Goal: Information Seeking & Learning: Learn about a topic

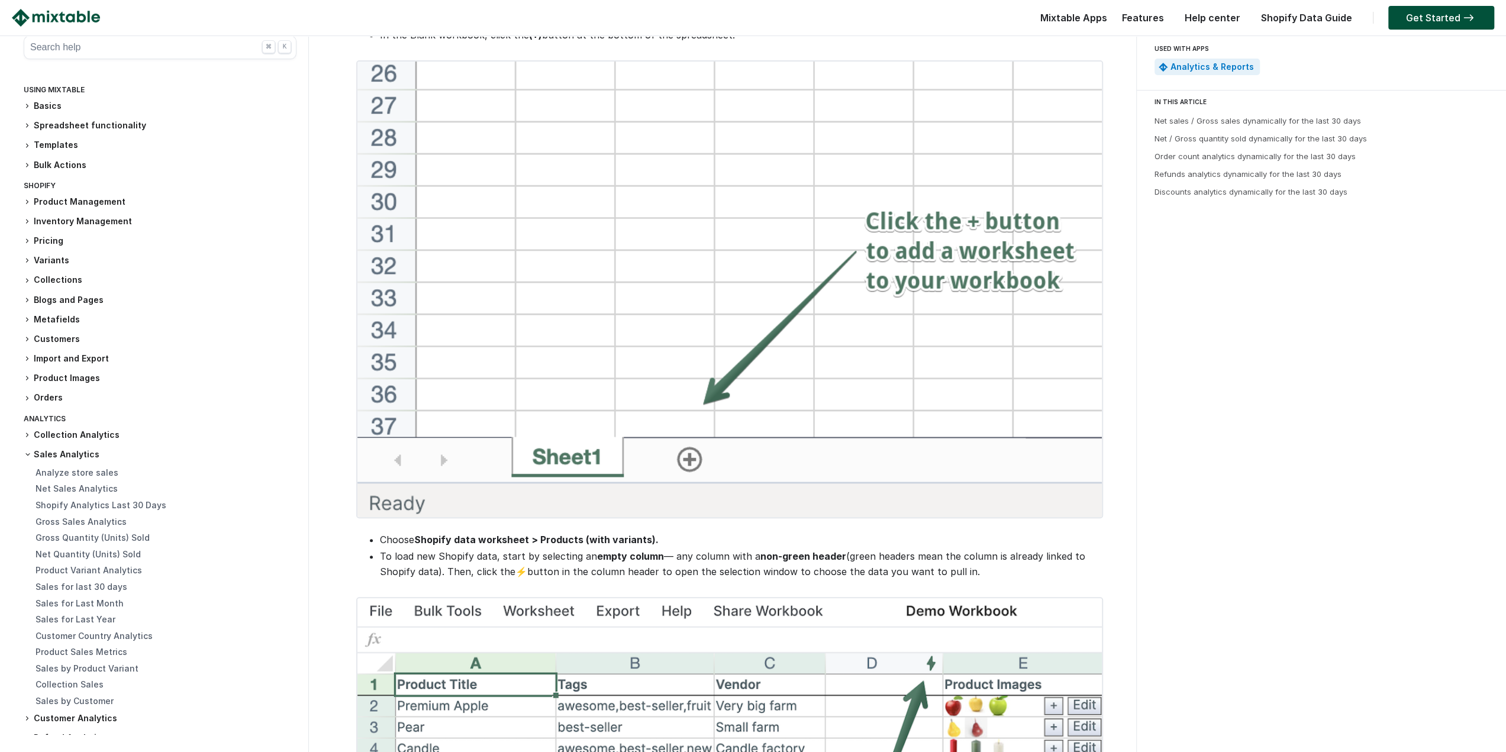
drag, startPoint x: 685, startPoint y: 158, endPoint x: 695, endPoint y: 234, distance: 76.9
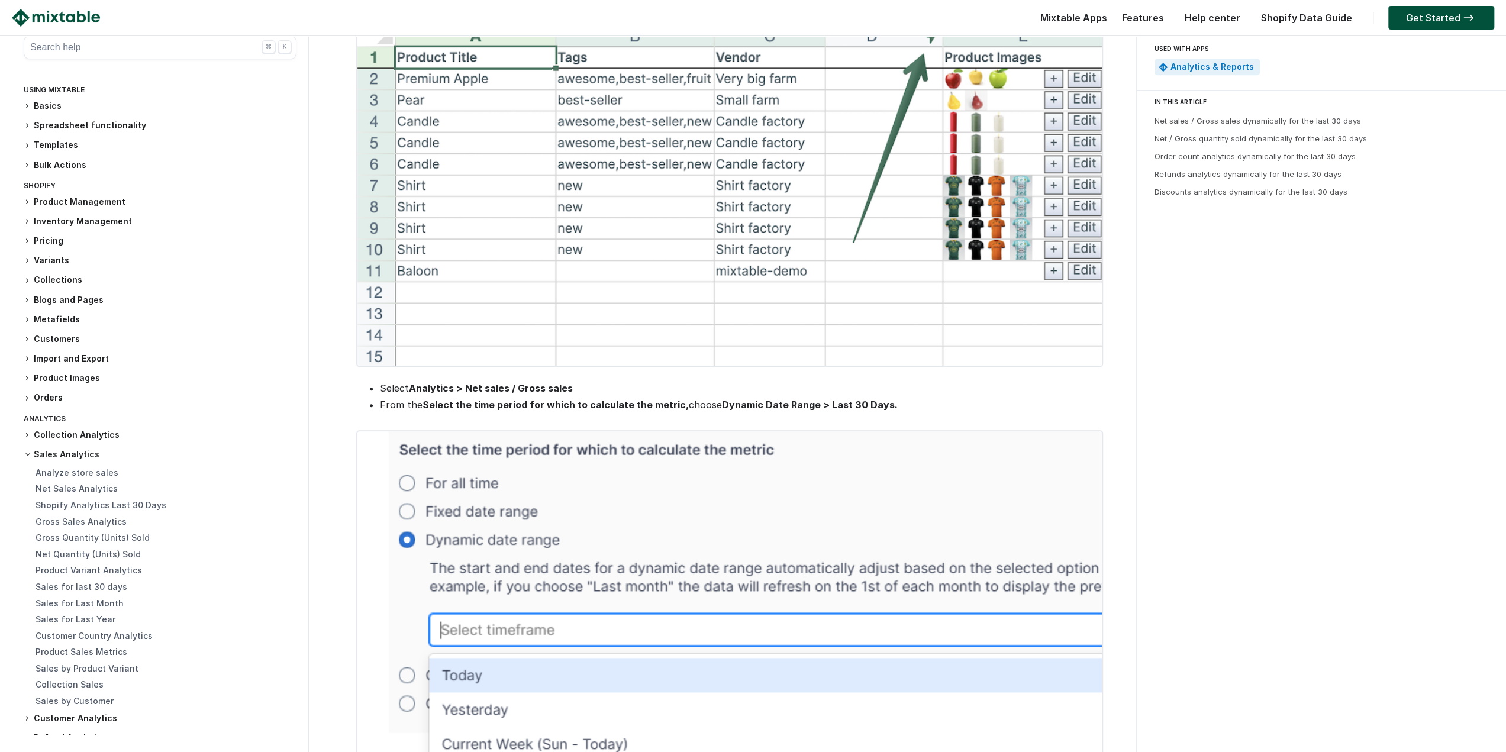
drag, startPoint x: 695, startPoint y: 234, endPoint x: 699, endPoint y: 396, distance: 161.6
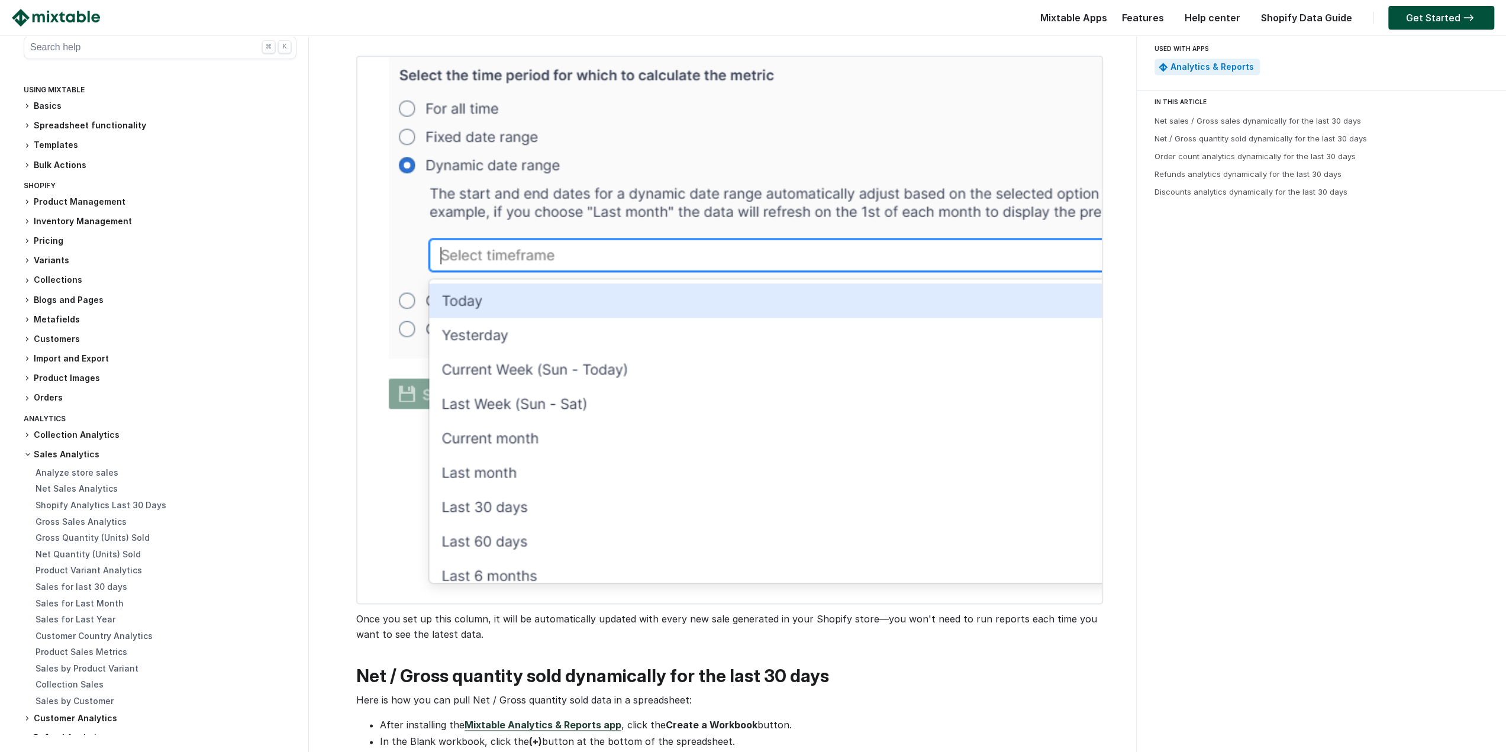
drag, startPoint x: 699, startPoint y: 396, endPoint x: 711, endPoint y: 511, distance: 115.4
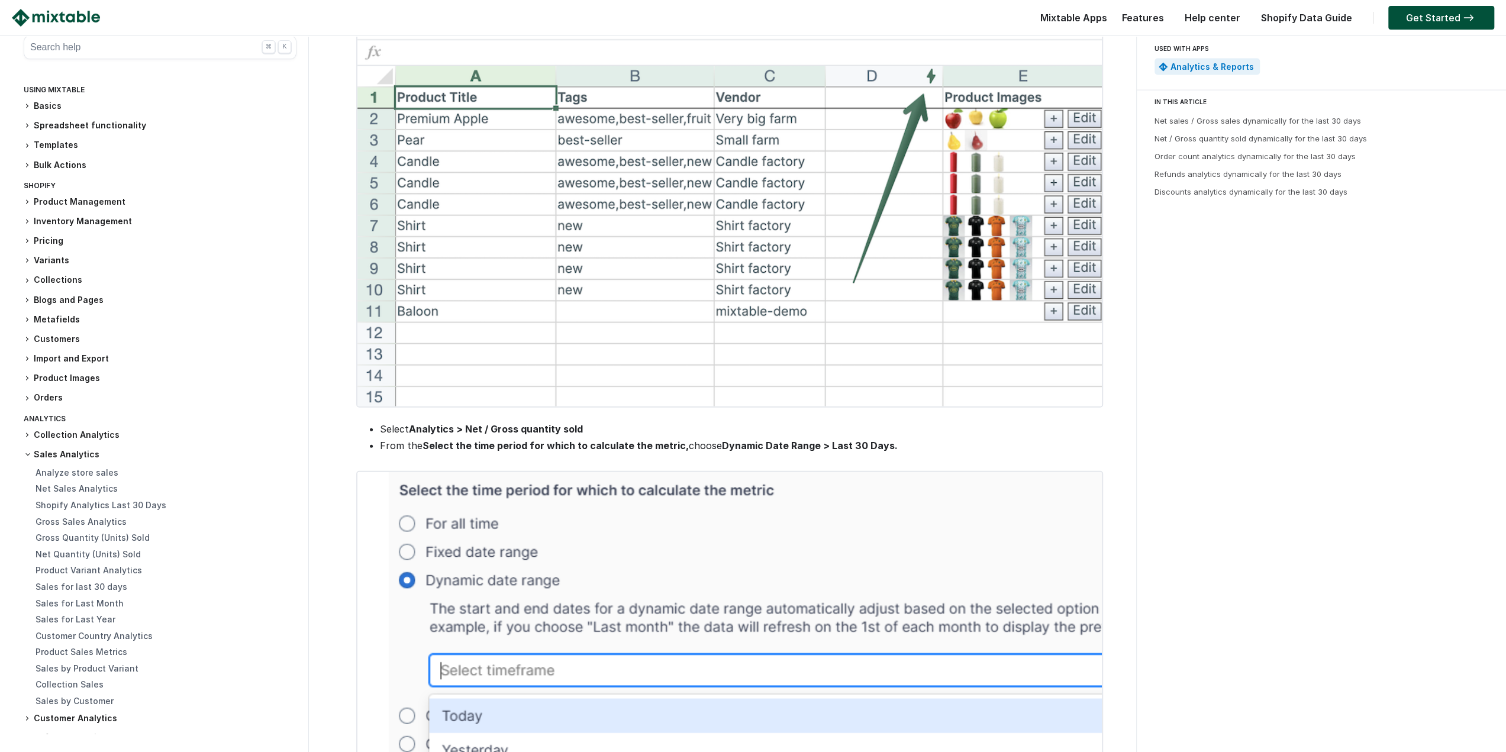
drag, startPoint x: 770, startPoint y: 277, endPoint x: 755, endPoint y: 479, distance: 201.7
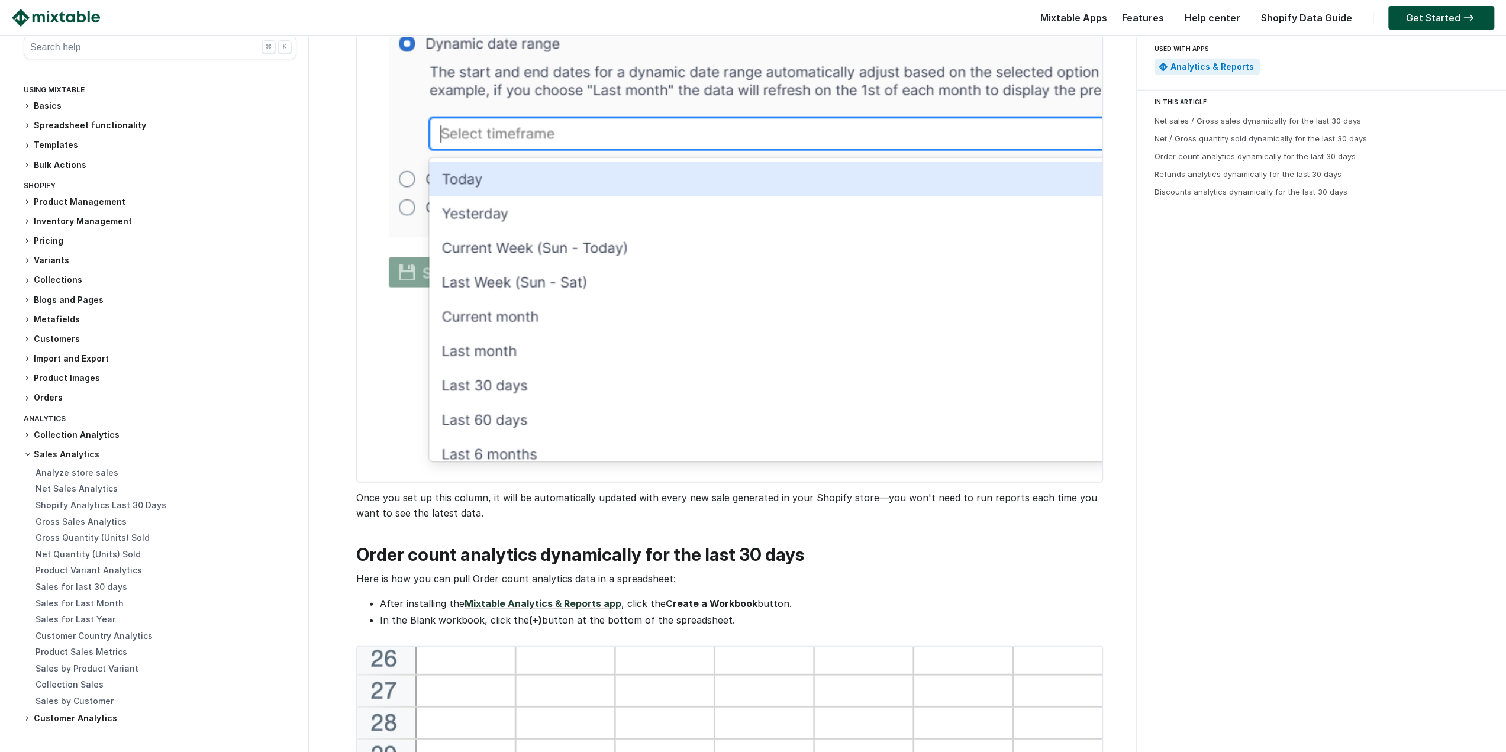
drag, startPoint x: 741, startPoint y: 282, endPoint x: 739, endPoint y: 431, distance: 148.5
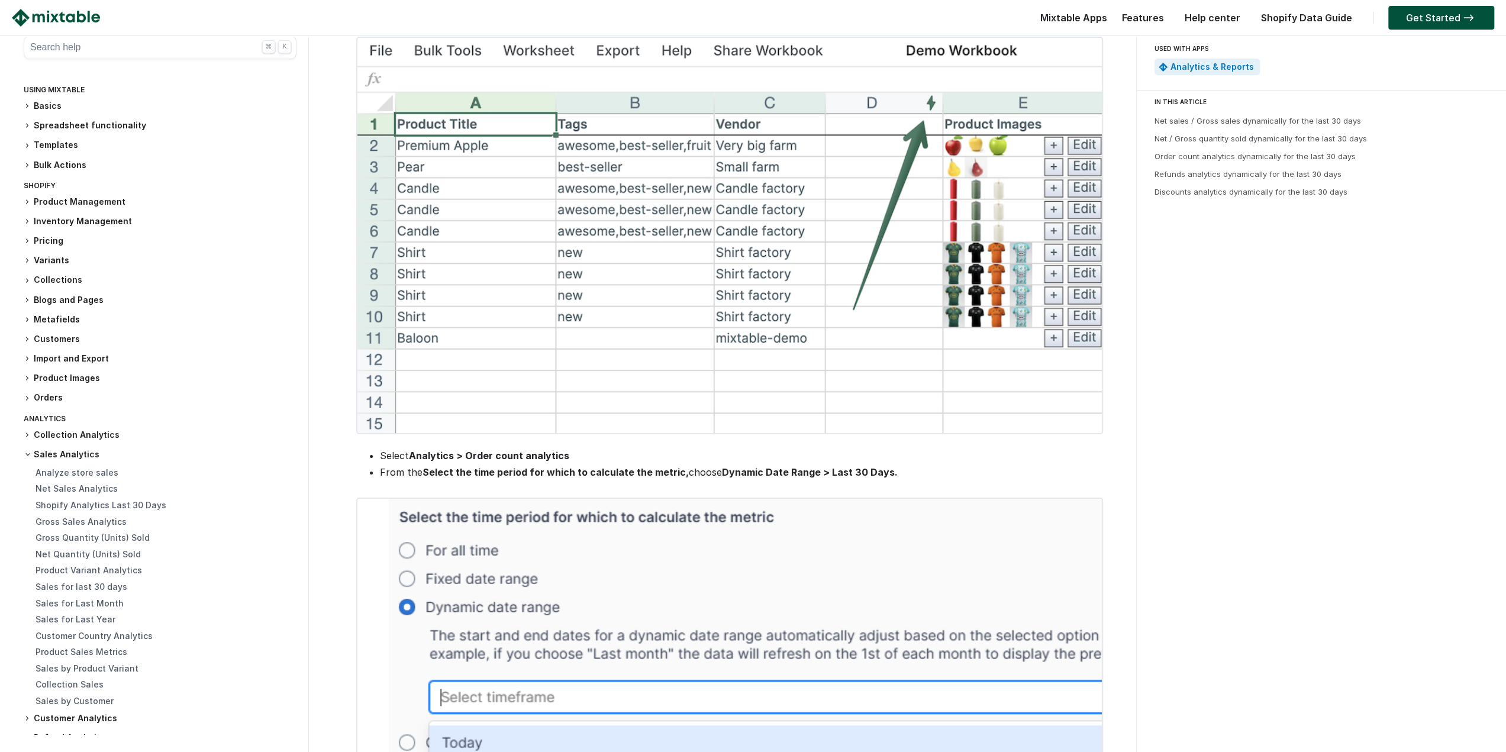
drag, startPoint x: 757, startPoint y: 203, endPoint x: 747, endPoint y: 389, distance: 186.7
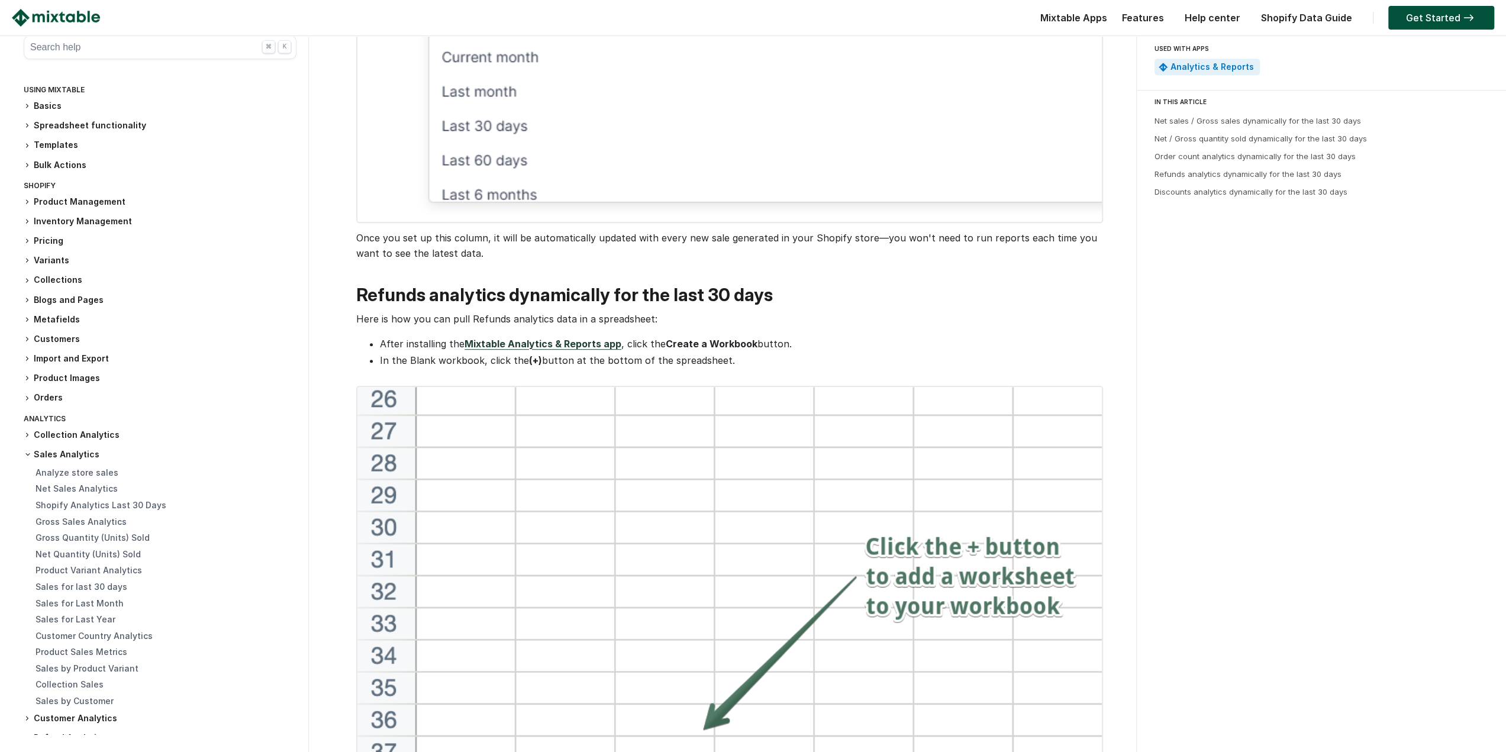
drag, startPoint x: 757, startPoint y: 344, endPoint x: 750, endPoint y: 531, distance: 187.1
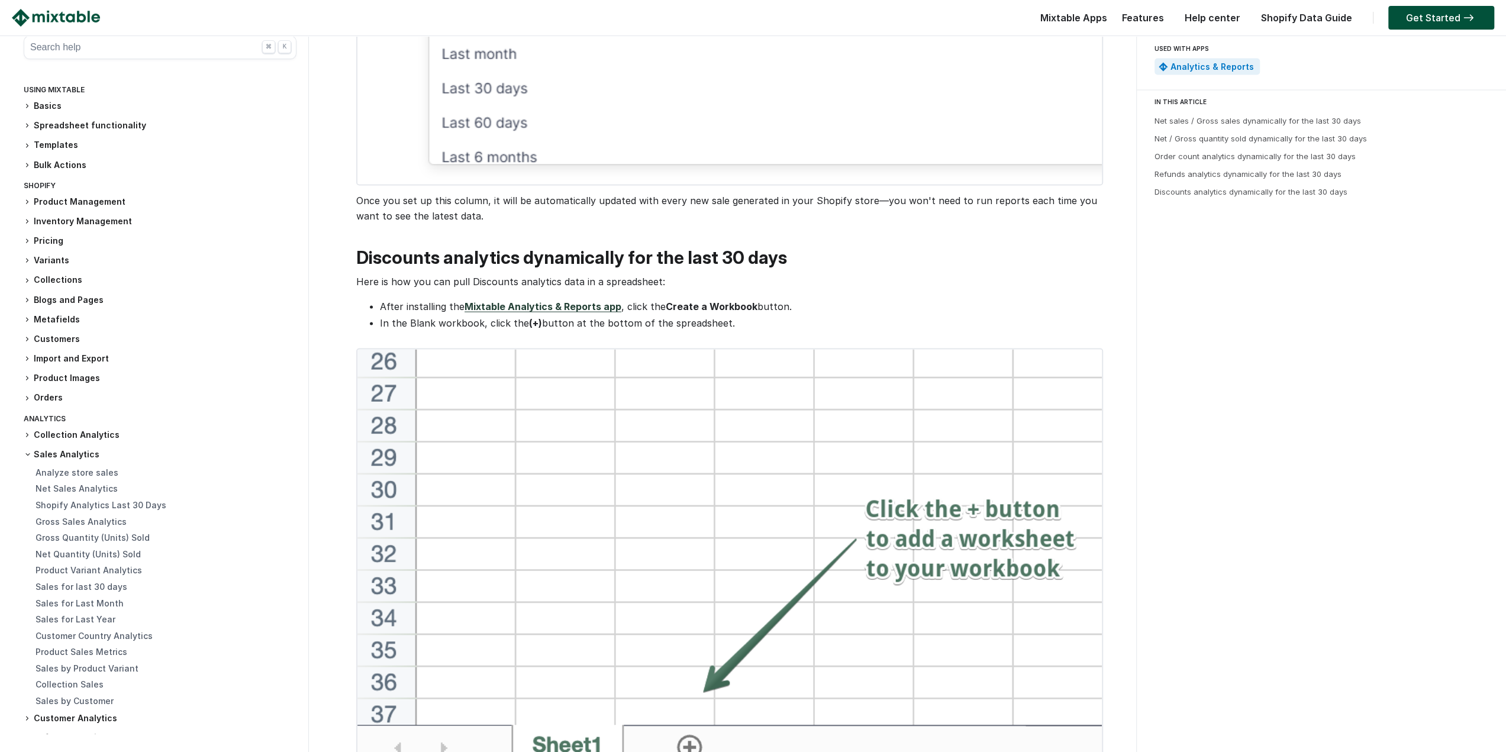
drag, startPoint x: 754, startPoint y: 470, endPoint x: 757, endPoint y: 606, distance: 136.1
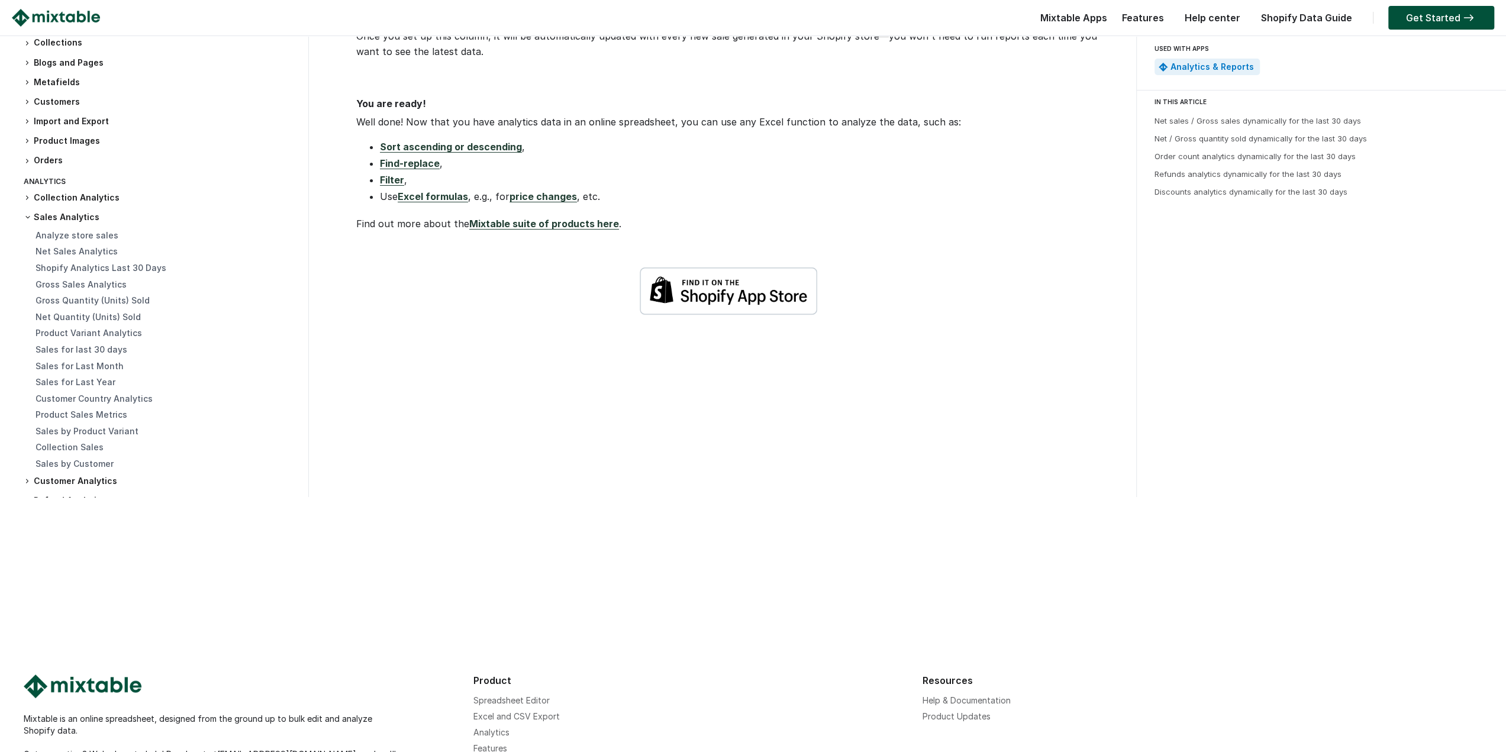
drag, startPoint x: 757, startPoint y: 585, endPoint x: 748, endPoint y: 528, distance: 58.0
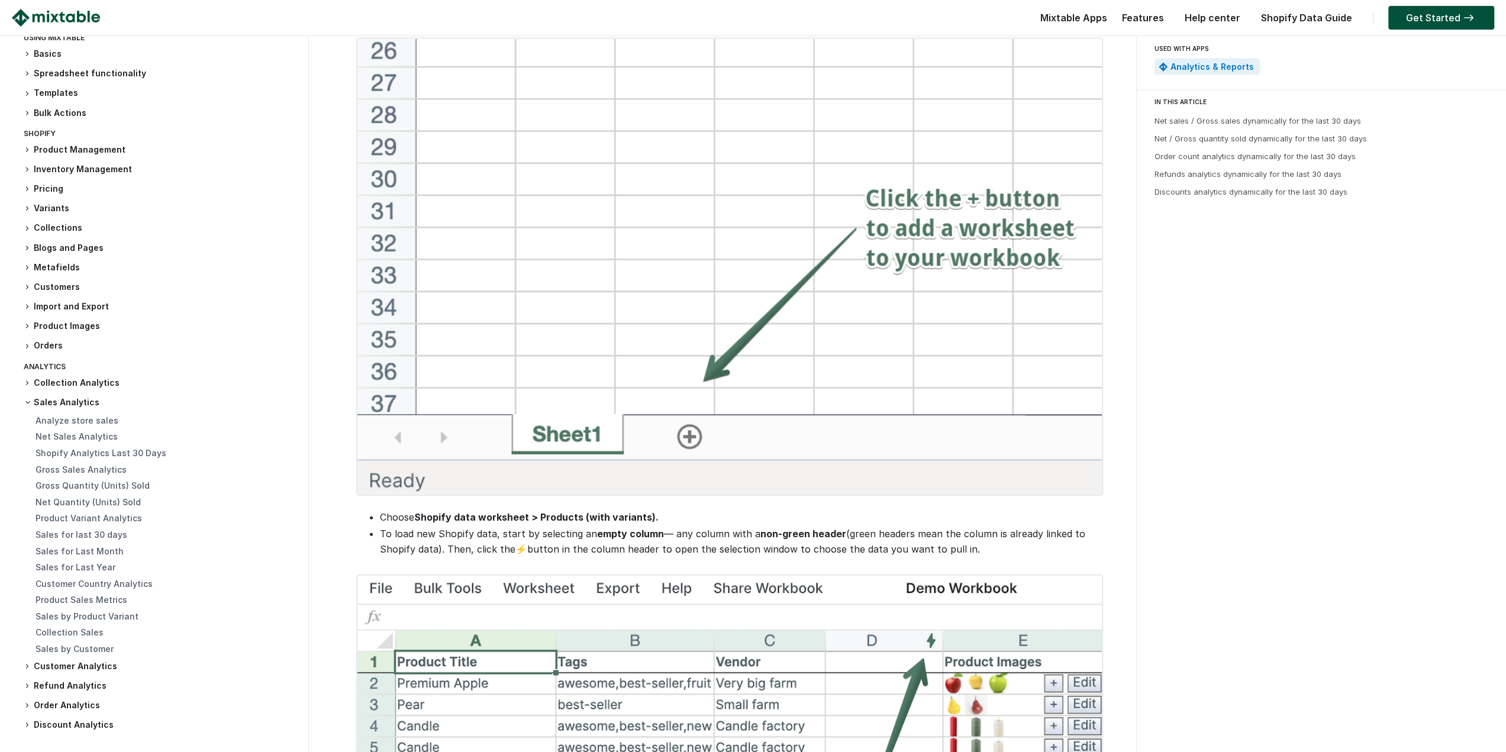
scroll to position [6966, 0]
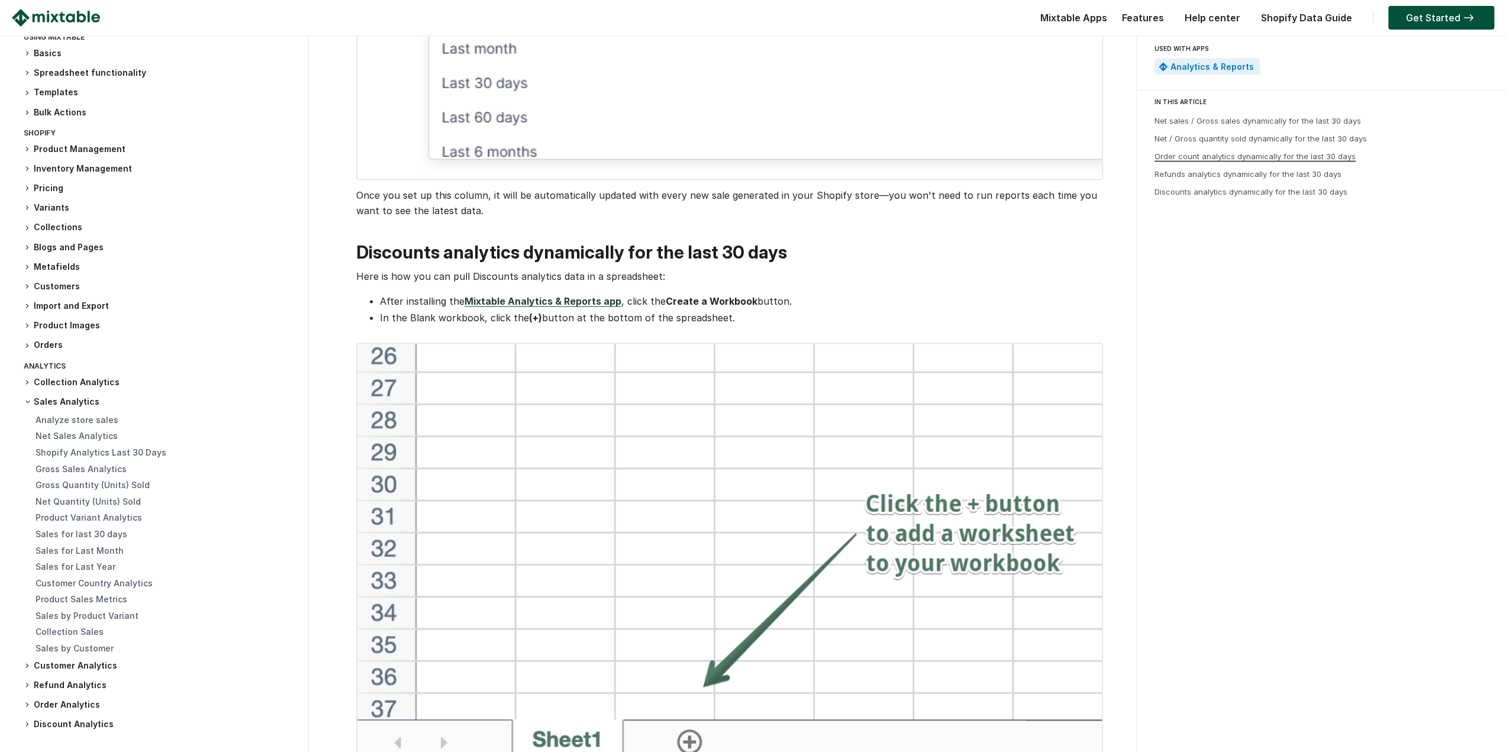
drag, startPoint x: 1323, startPoint y: 479, endPoint x: 1262, endPoint y: 160, distance: 324.1
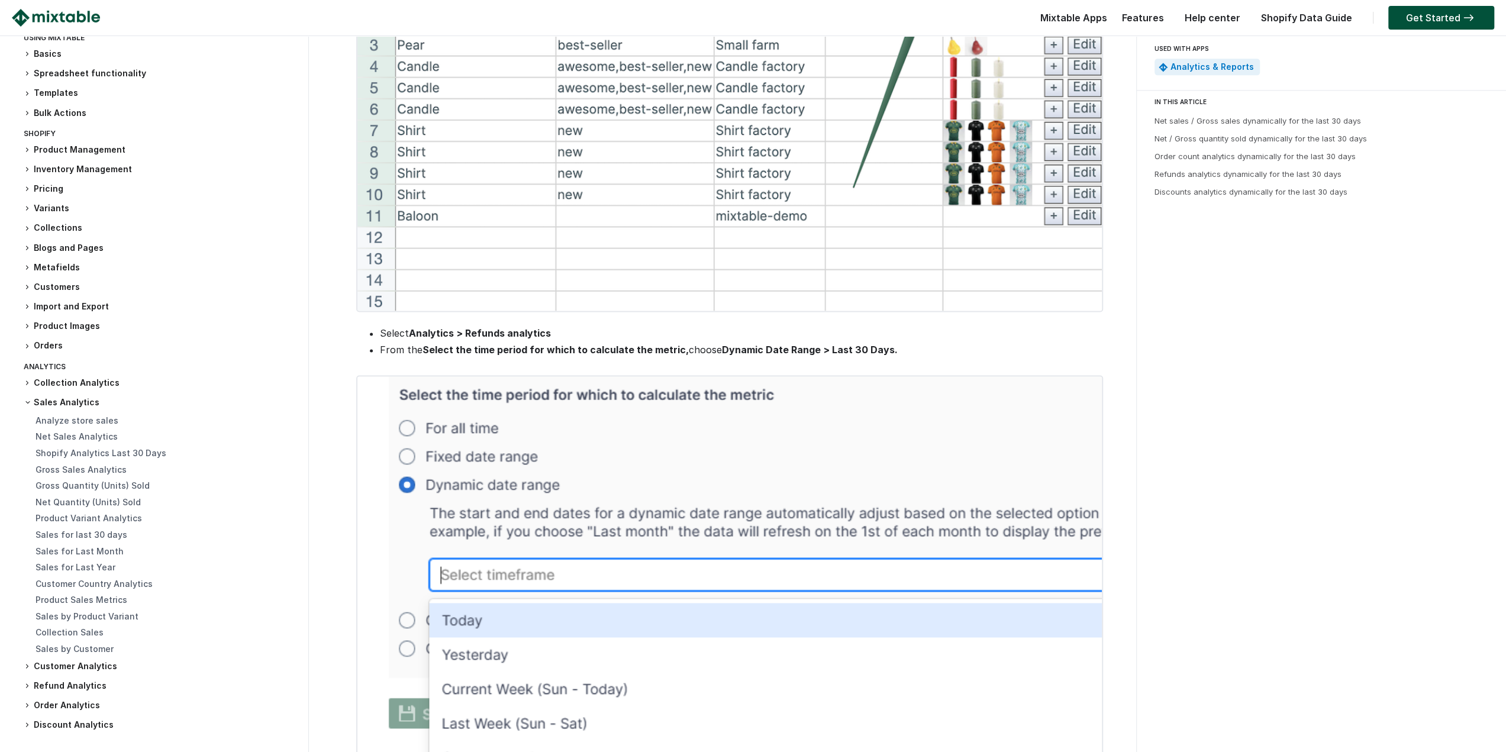
click at [1210, 16] on link "Help center" at bounding box center [1211, 18] width 67 height 12
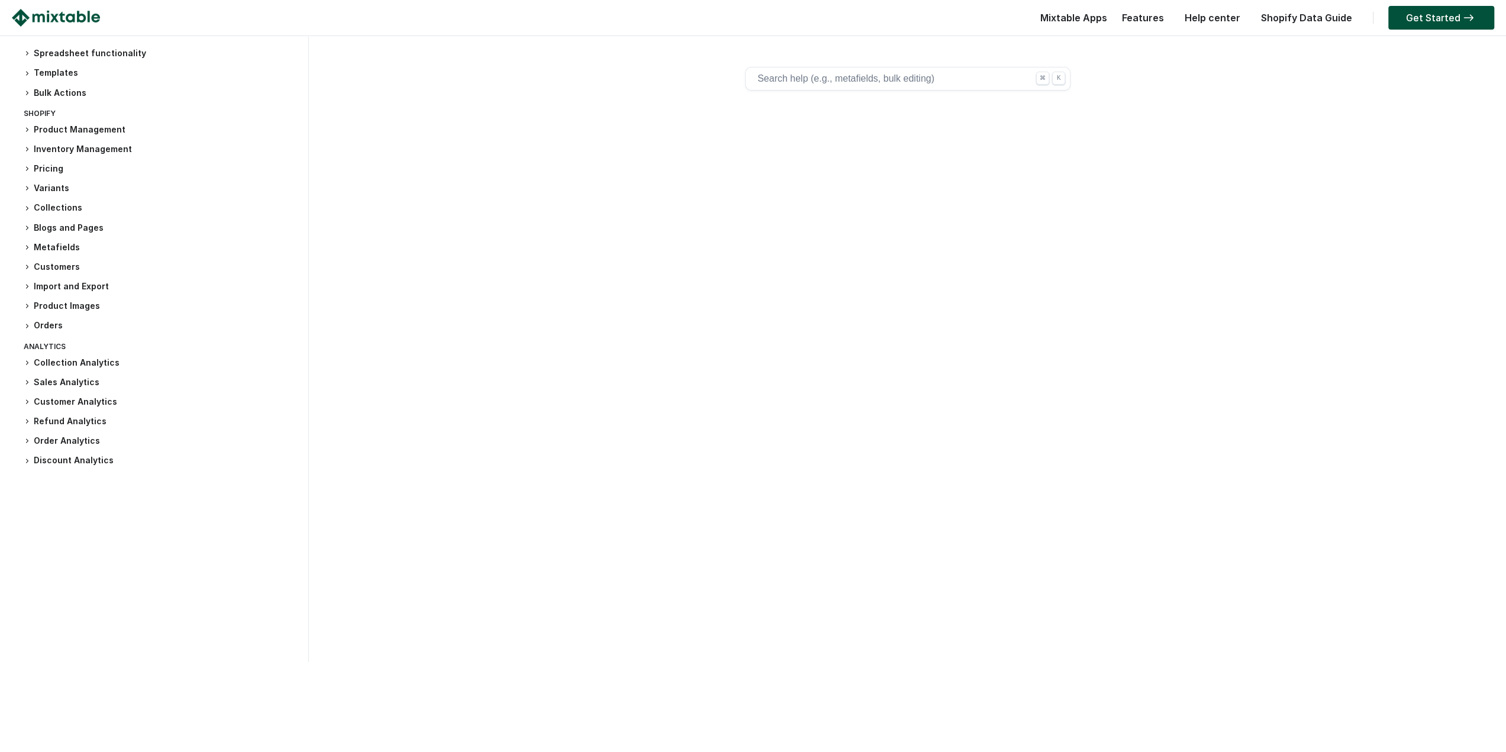
scroll to position [293, 0]
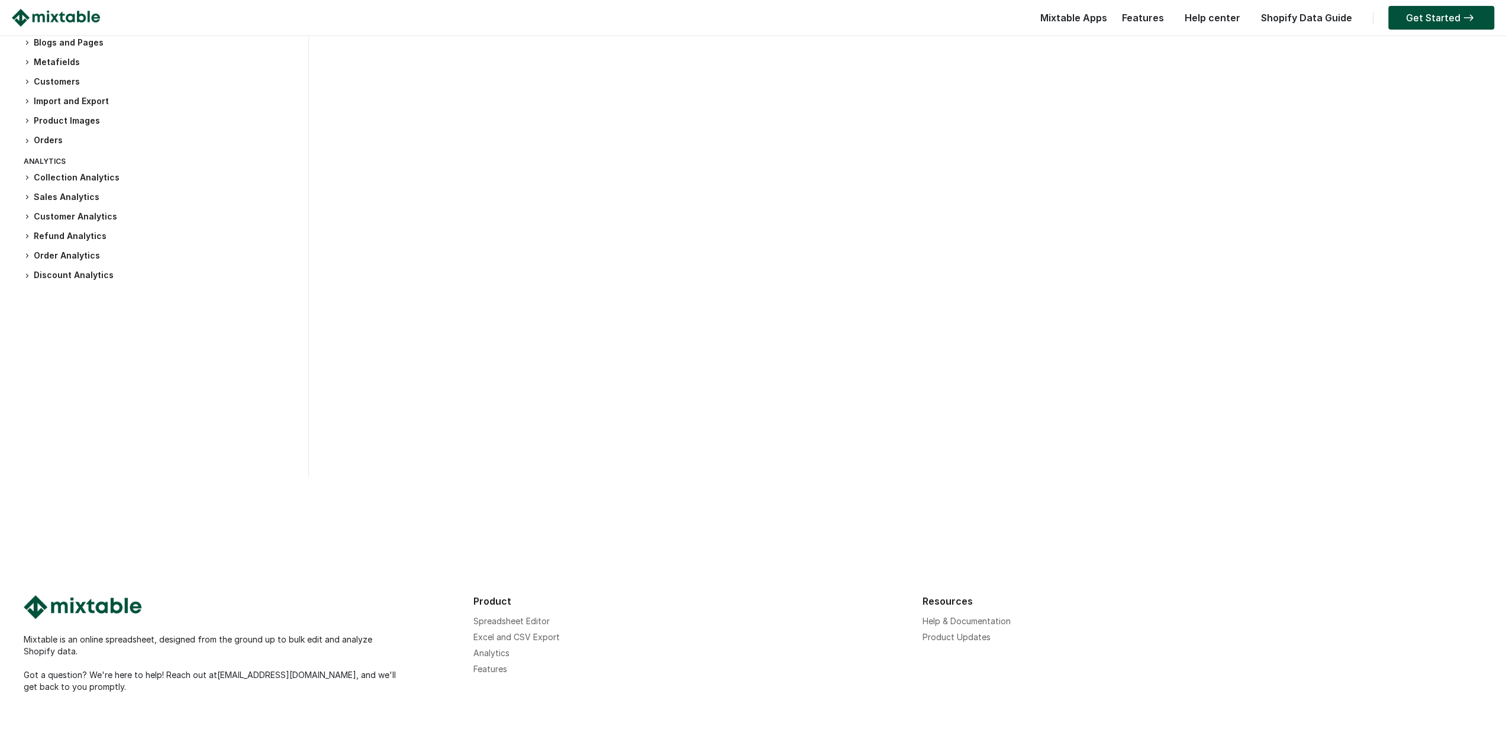
drag, startPoint x: 556, startPoint y: 208, endPoint x: 560, endPoint y: 393, distance: 185.8
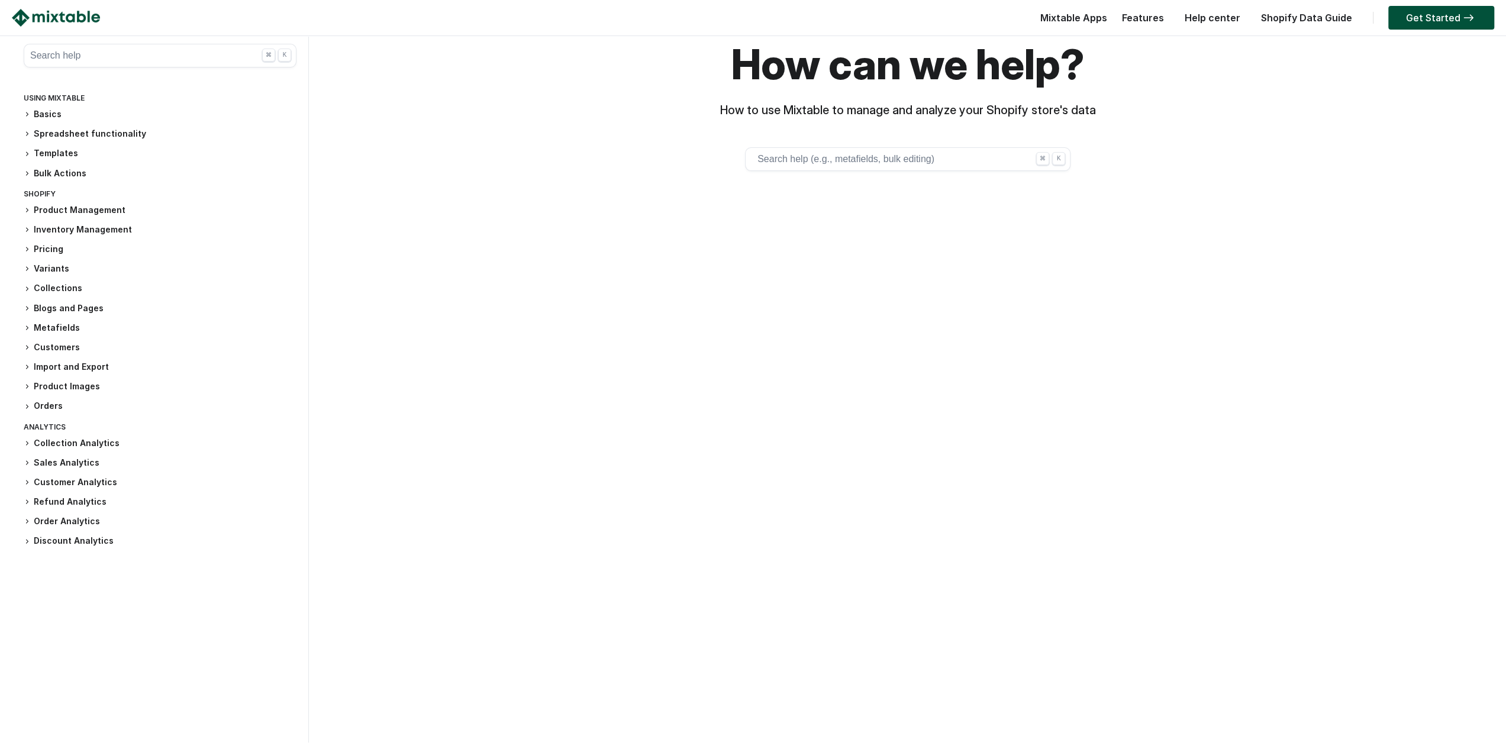
scroll to position [0, 0]
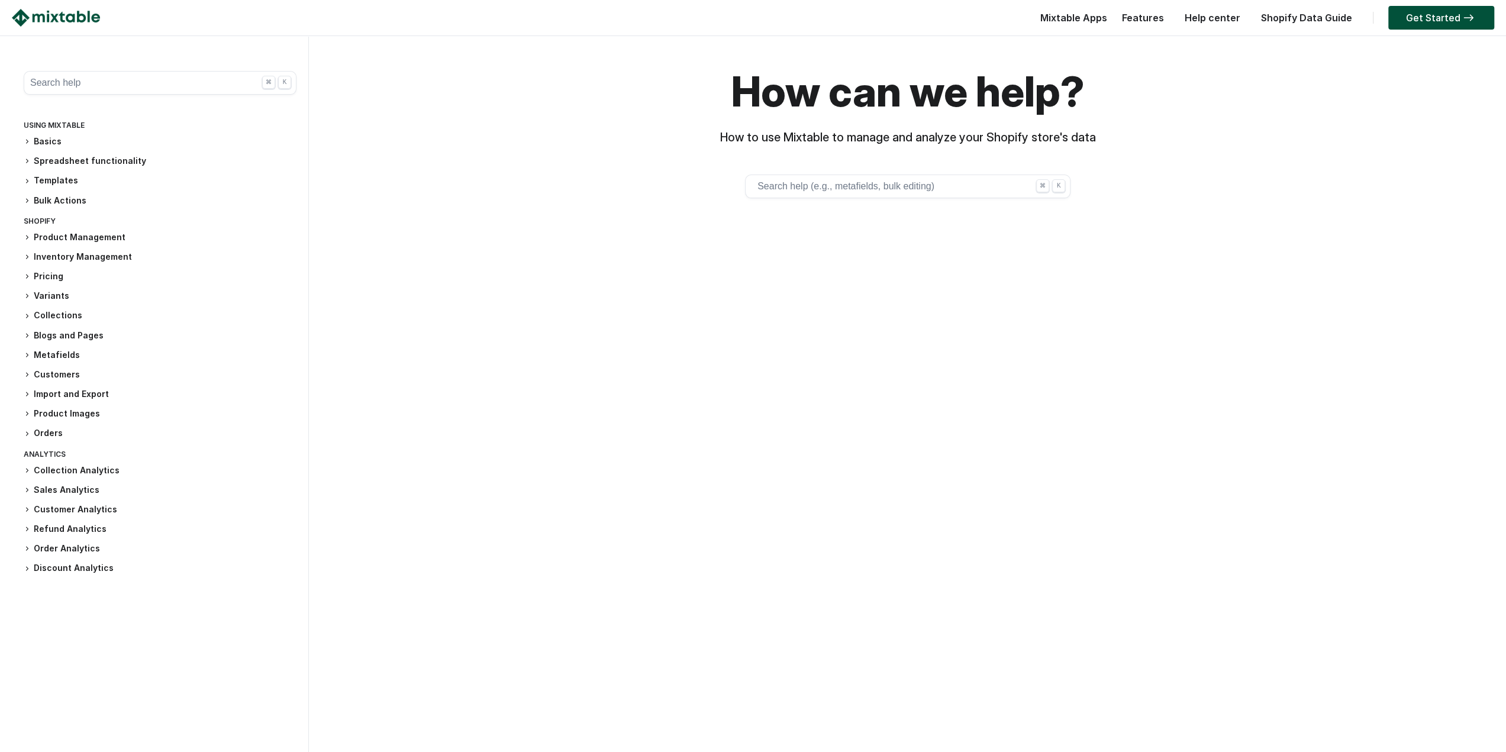
drag, startPoint x: 389, startPoint y: 538, endPoint x: 398, endPoint y: 373, distance: 164.7
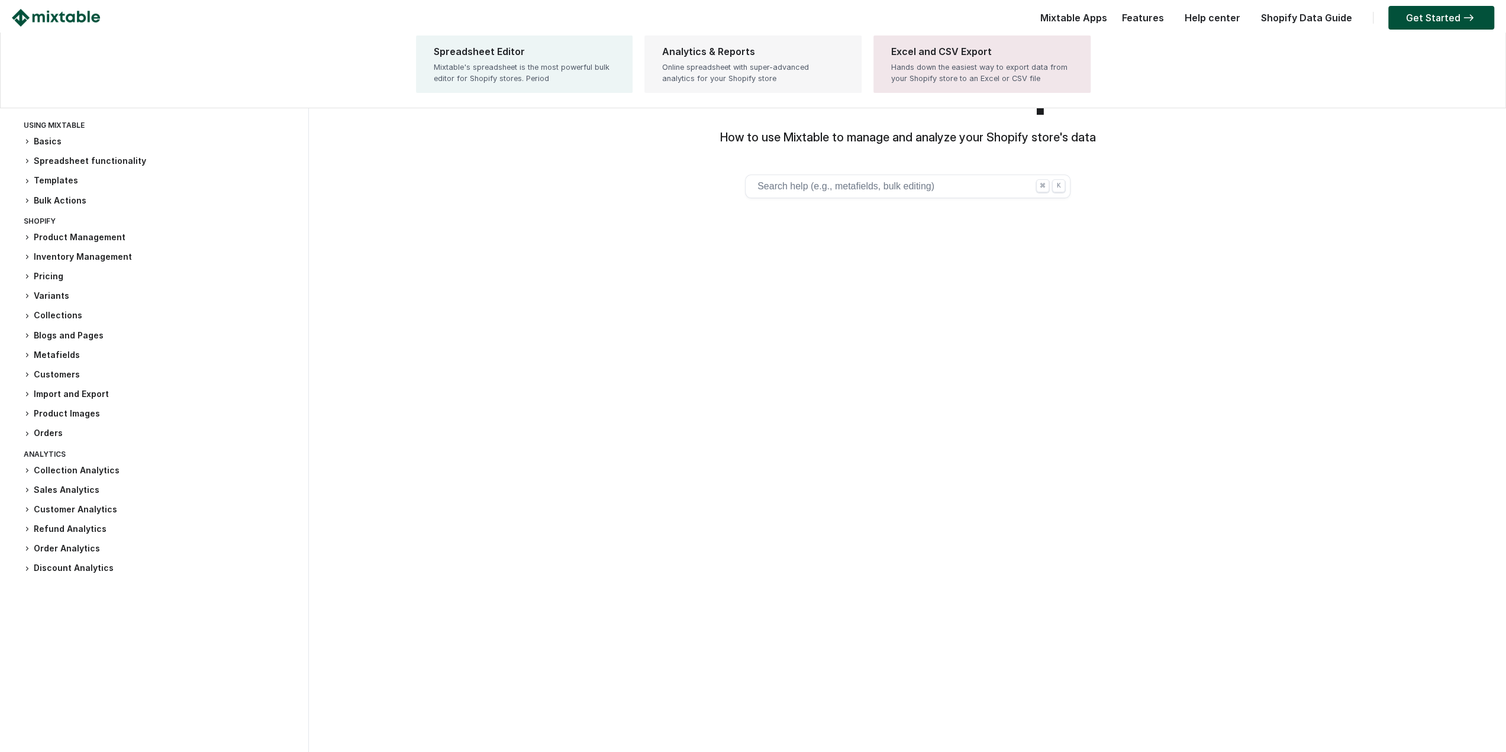
click at [740, 86] on link "Analytics & Reports Online spreadsheet with super-advanced analytics for your S…" at bounding box center [752, 63] width 217 height 57
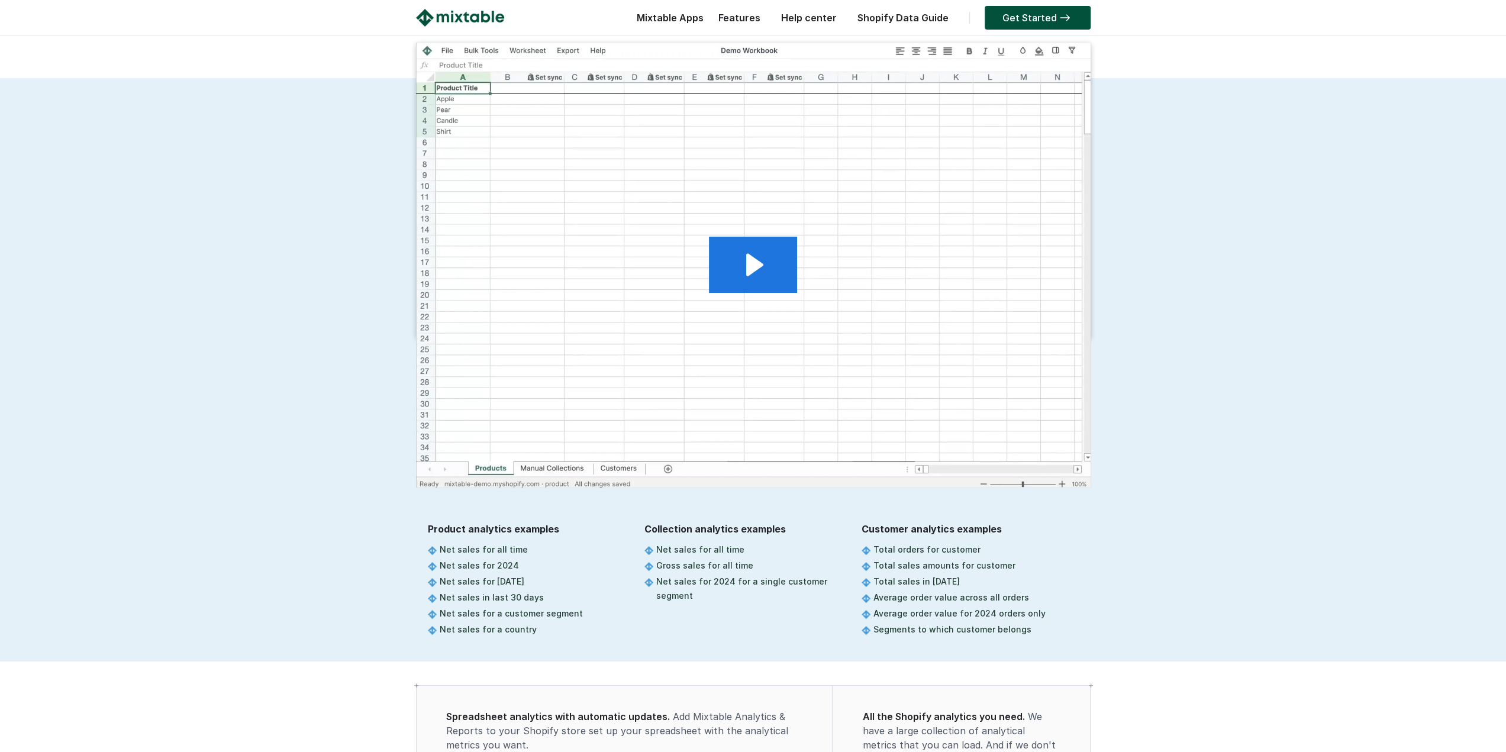
drag, startPoint x: 266, startPoint y: 222, endPoint x: 274, endPoint y: 298, distance: 76.1
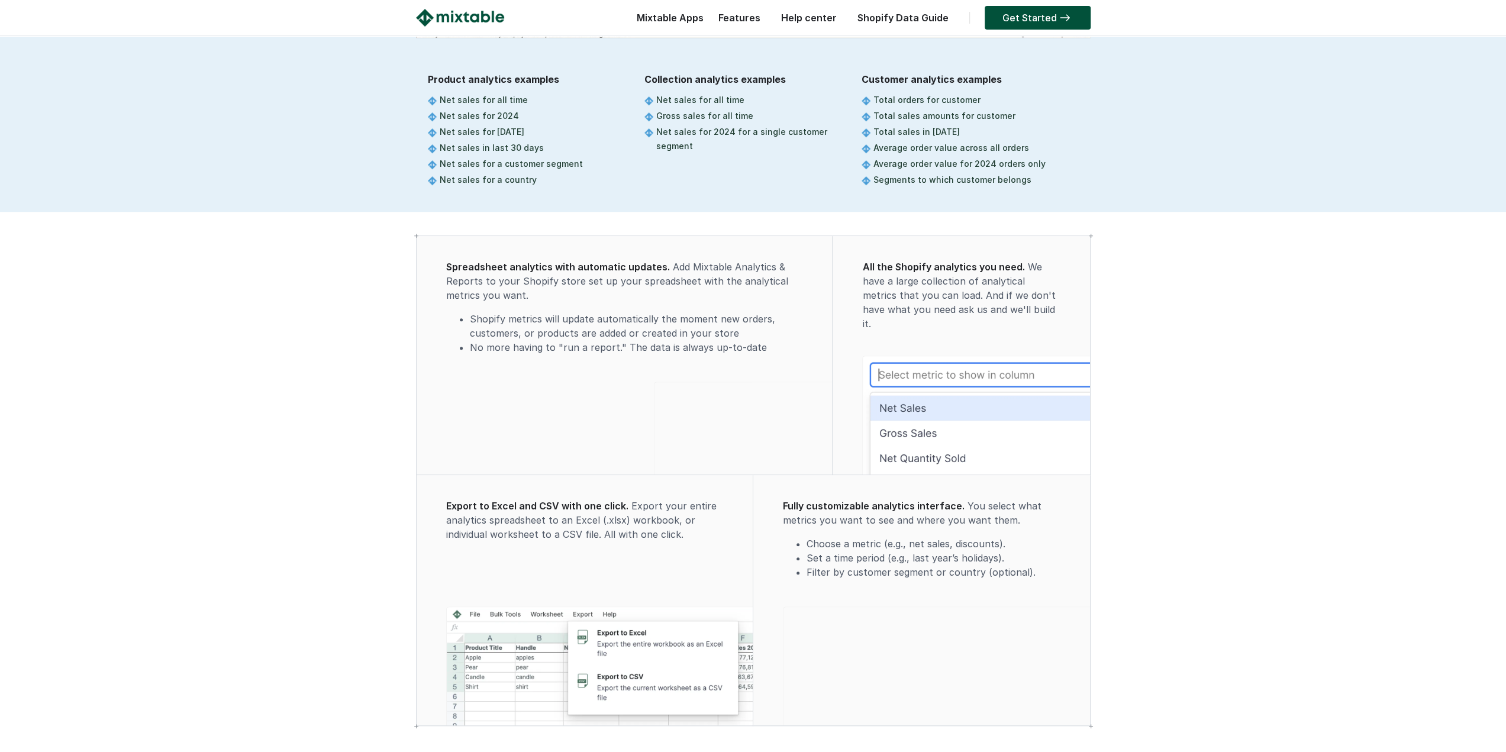
drag, startPoint x: 274, startPoint y: 298, endPoint x: 270, endPoint y: 430, distance: 132.6
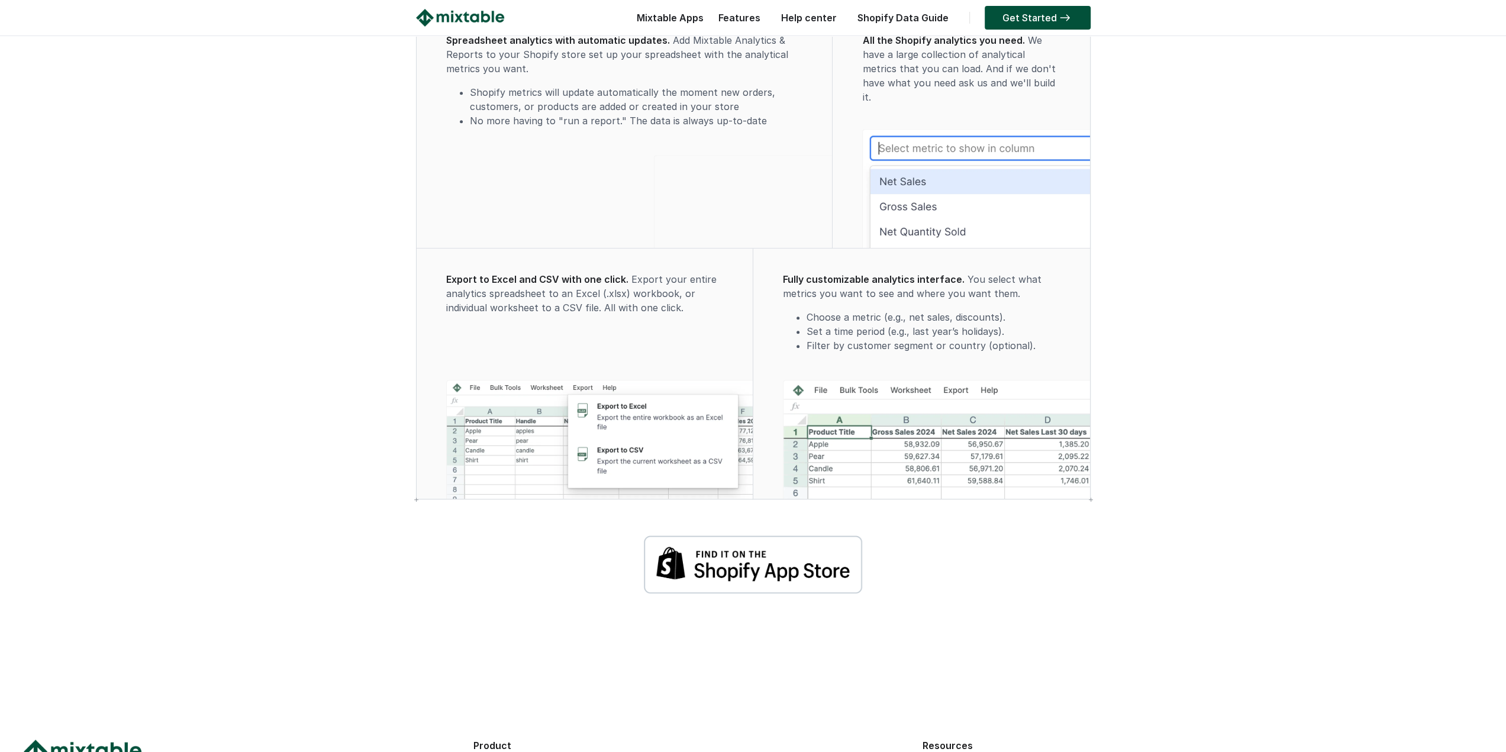
drag, startPoint x: 278, startPoint y: 336, endPoint x: 275, endPoint y: 417, distance: 81.1
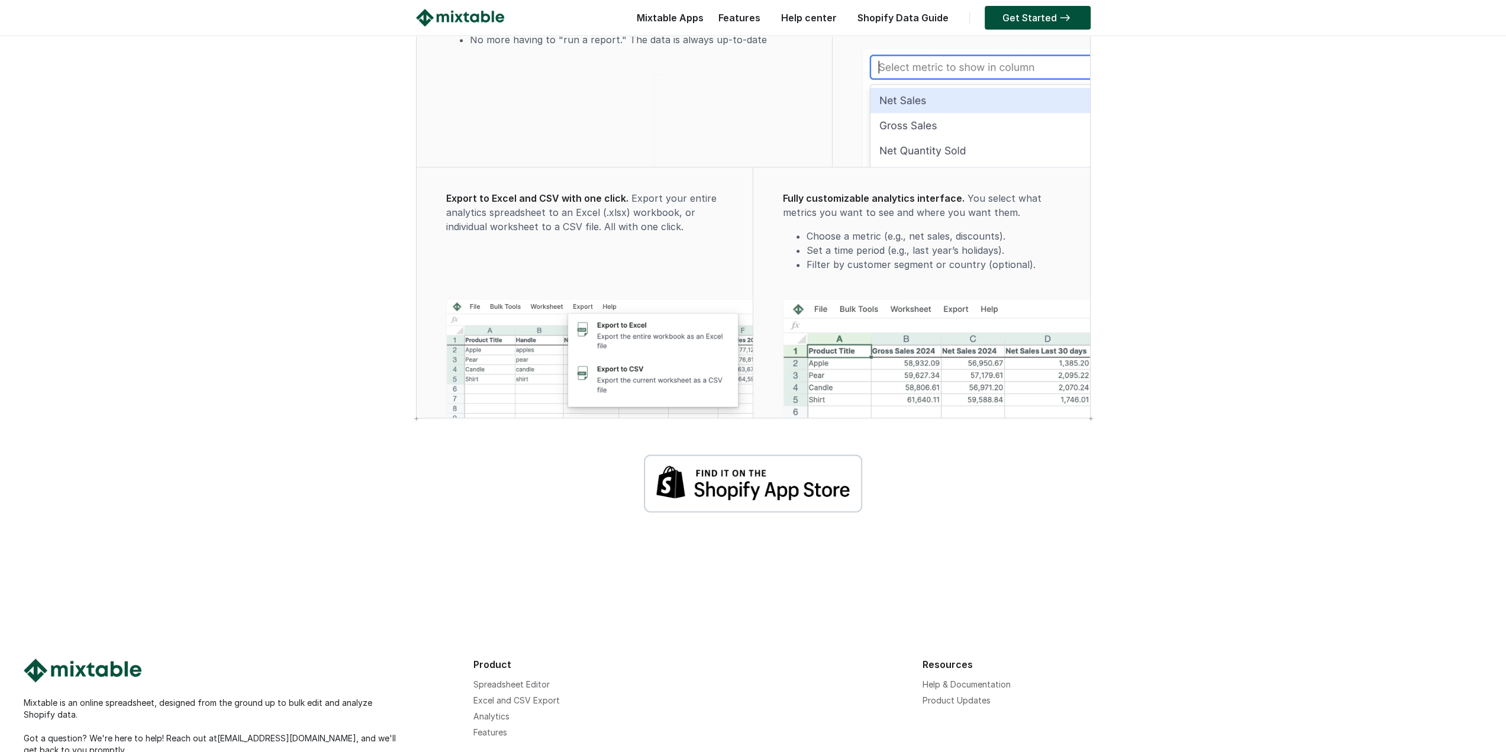
scroll to position [1052, 0]
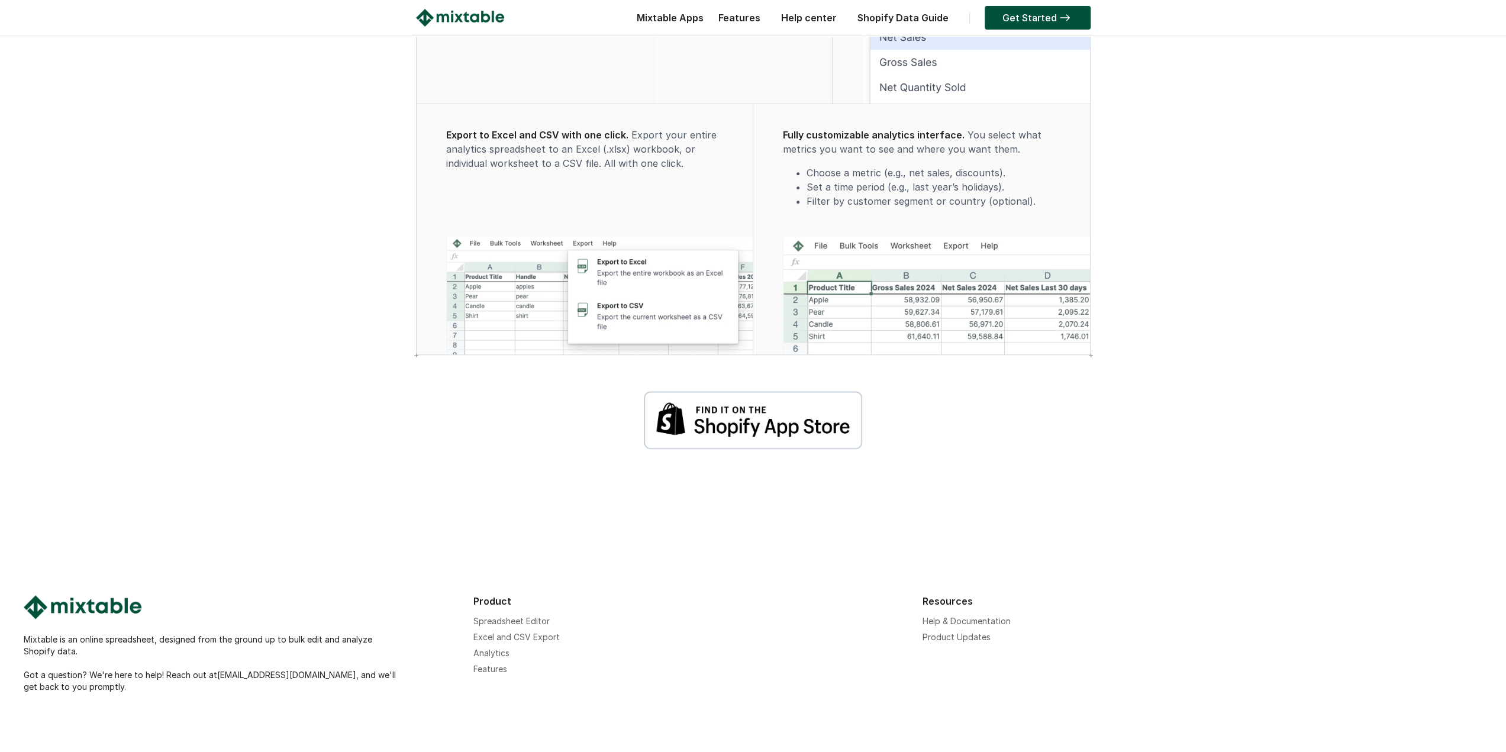
drag, startPoint x: 283, startPoint y: 338, endPoint x: 288, endPoint y: 462, distance: 123.7
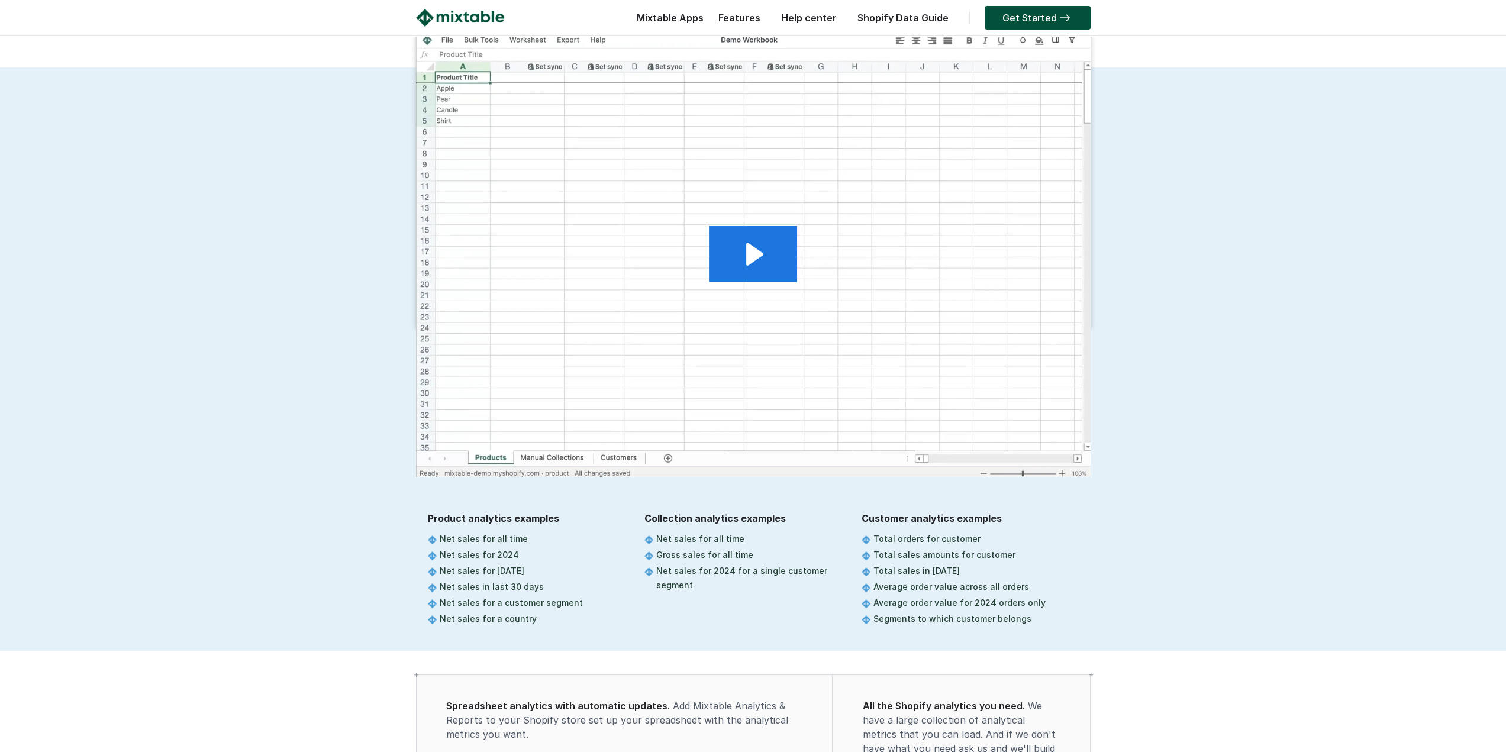
scroll to position [0, 0]
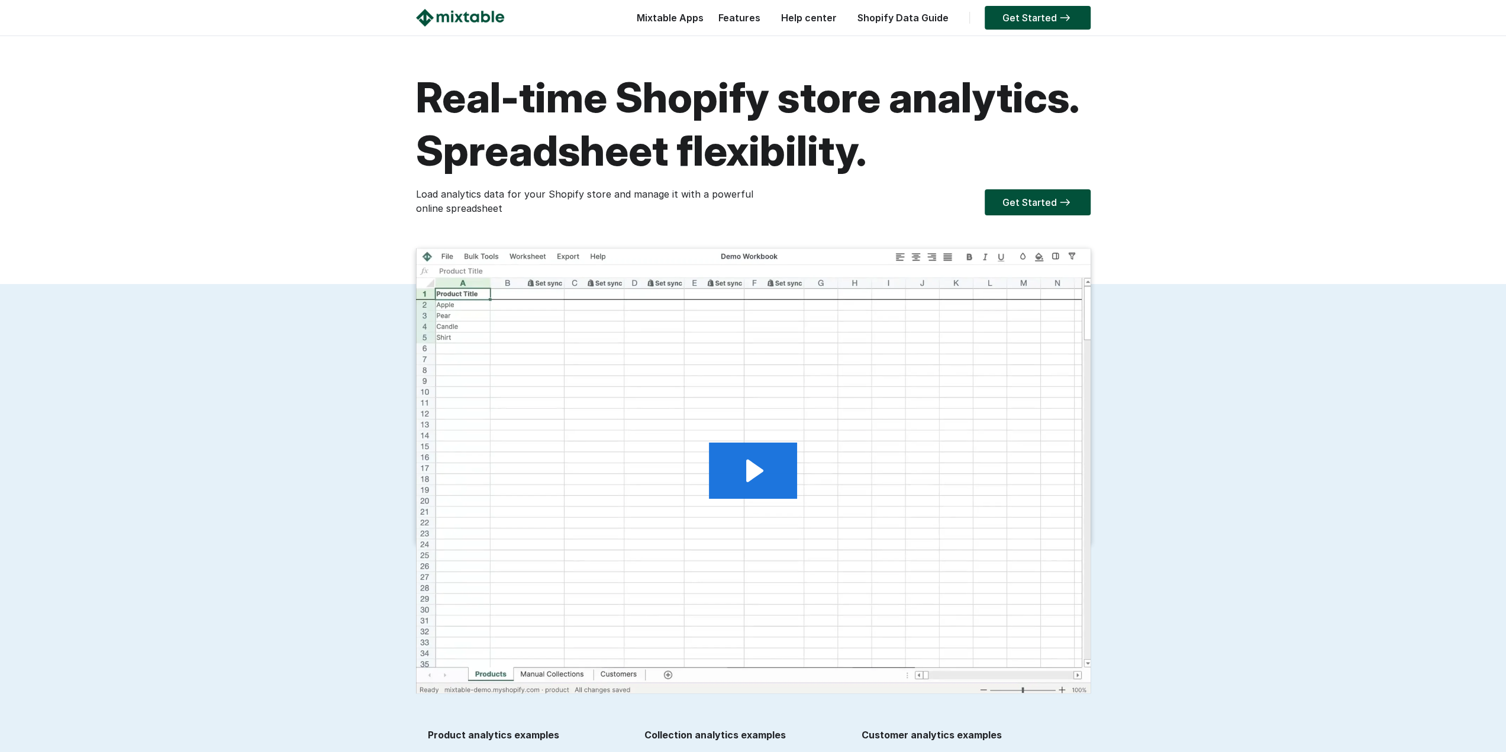
drag, startPoint x: 319, startPoint y: 520, endPoint x: 323, endPoint y: 287, distance: 233.1
click at [879, 21] on link "Shopify Data Guide" at bounding box center [902, 18] width 103 height 12
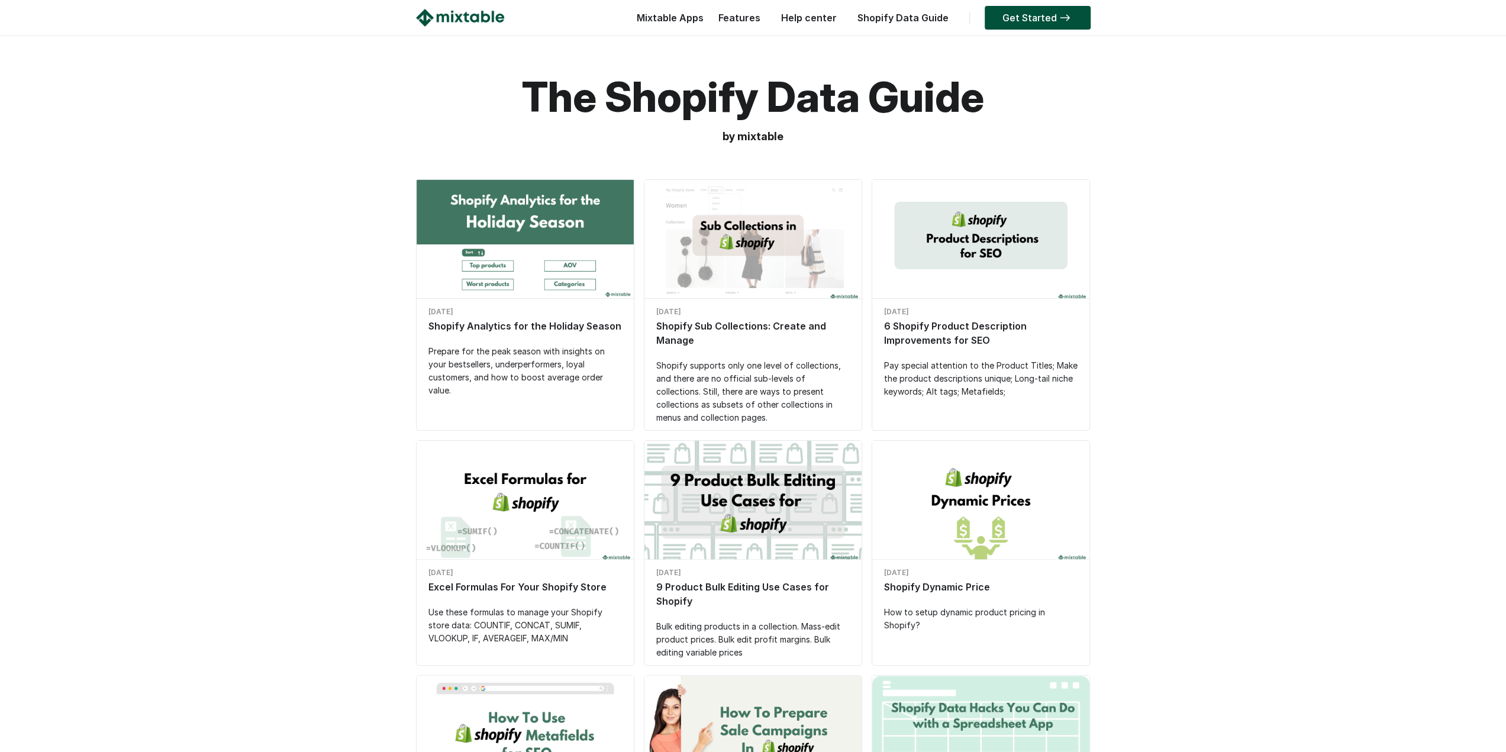
drag, startPoint x: 337, startPoint y: 175, endPoint x: 337, endPoint y: 195, distance: 20.1
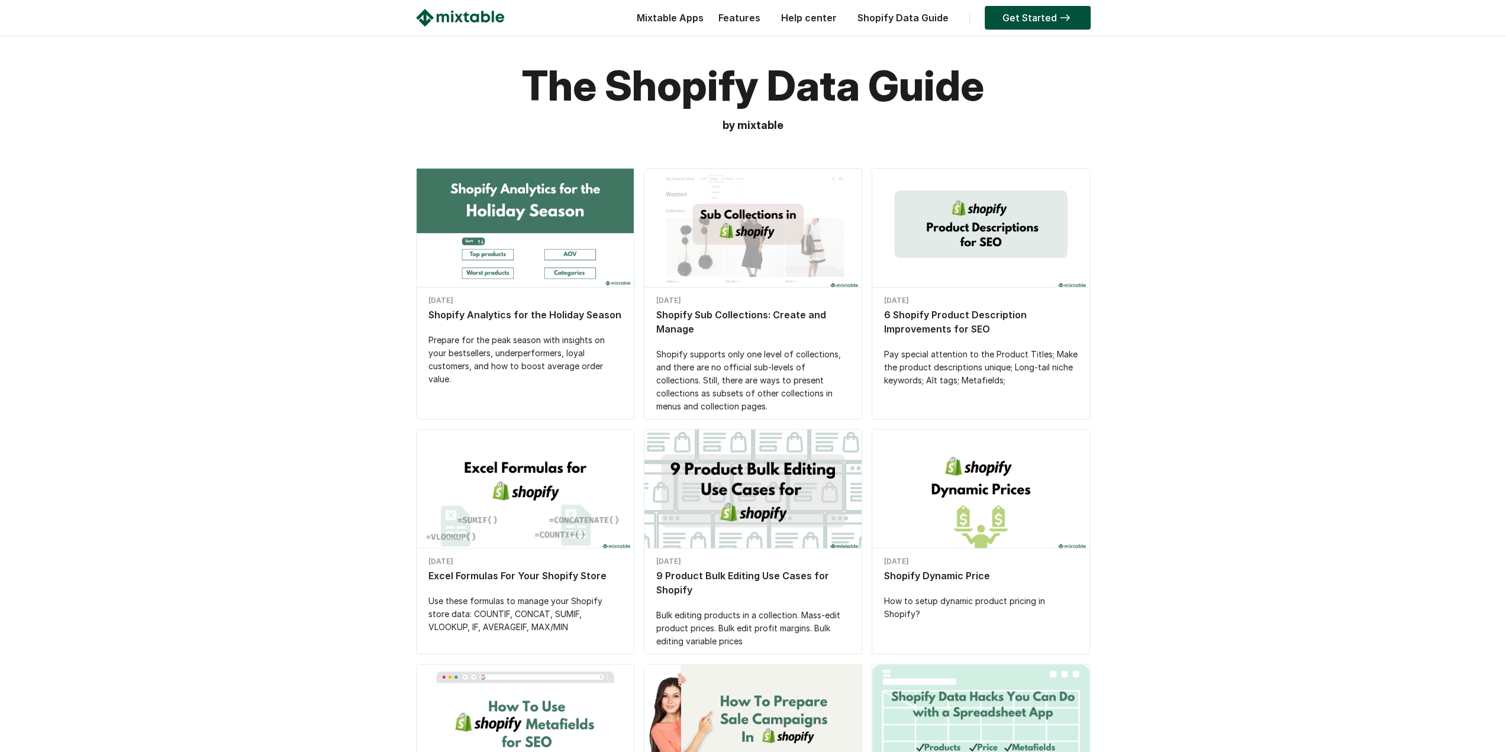
scroll to position [30, 0]
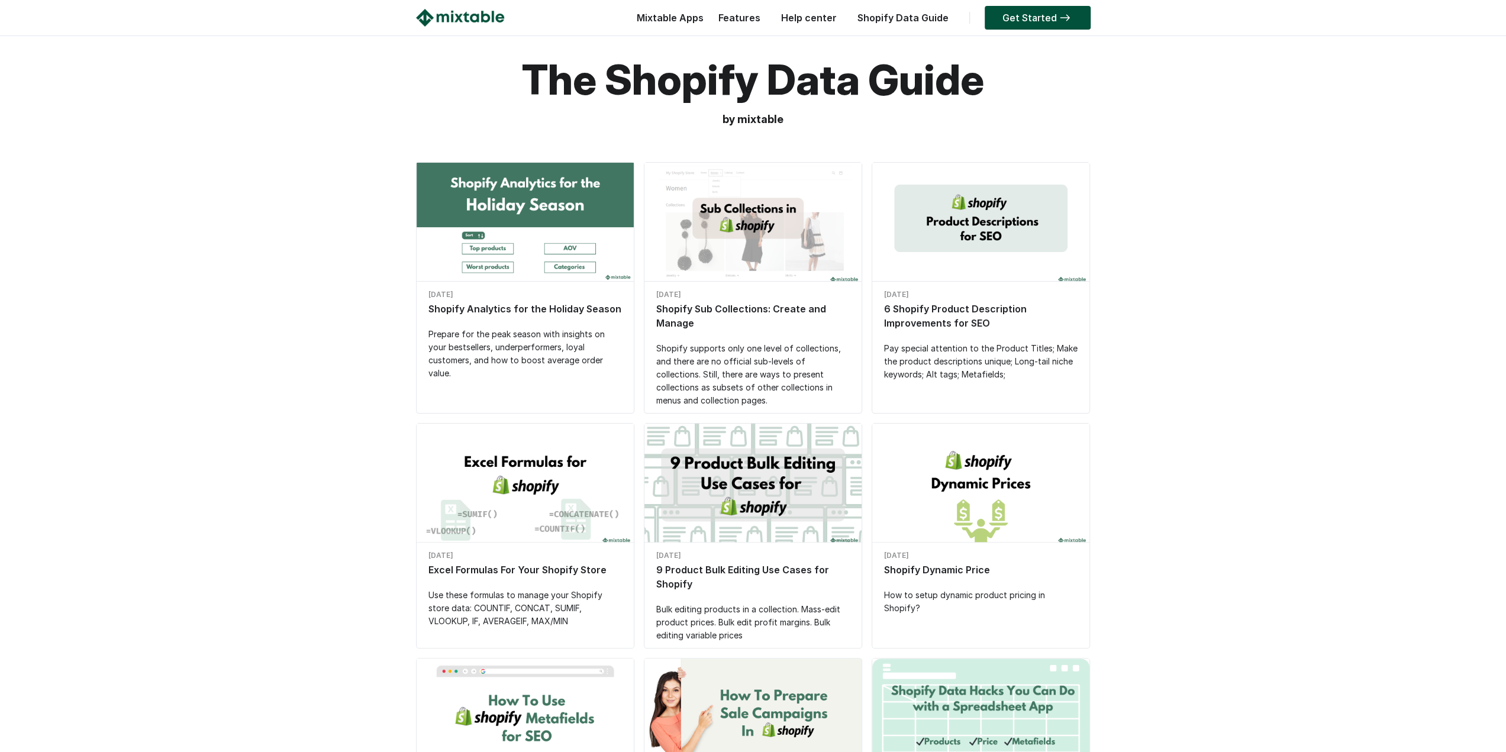
drag, startPoint x: 281, startPoint y: 261, endPoint x: 283, endPoint y: 282, distance: 20.8
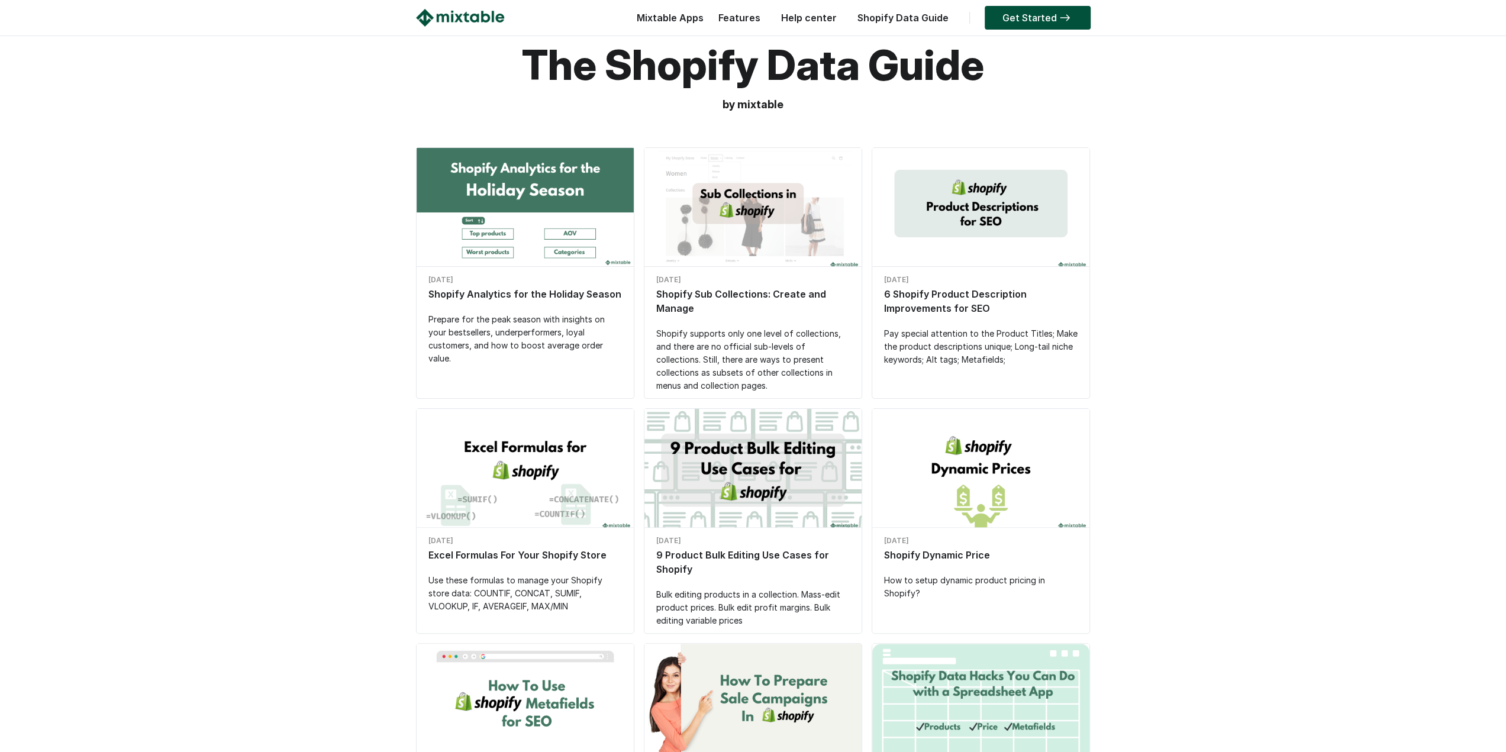
scroll to position [48, 0]
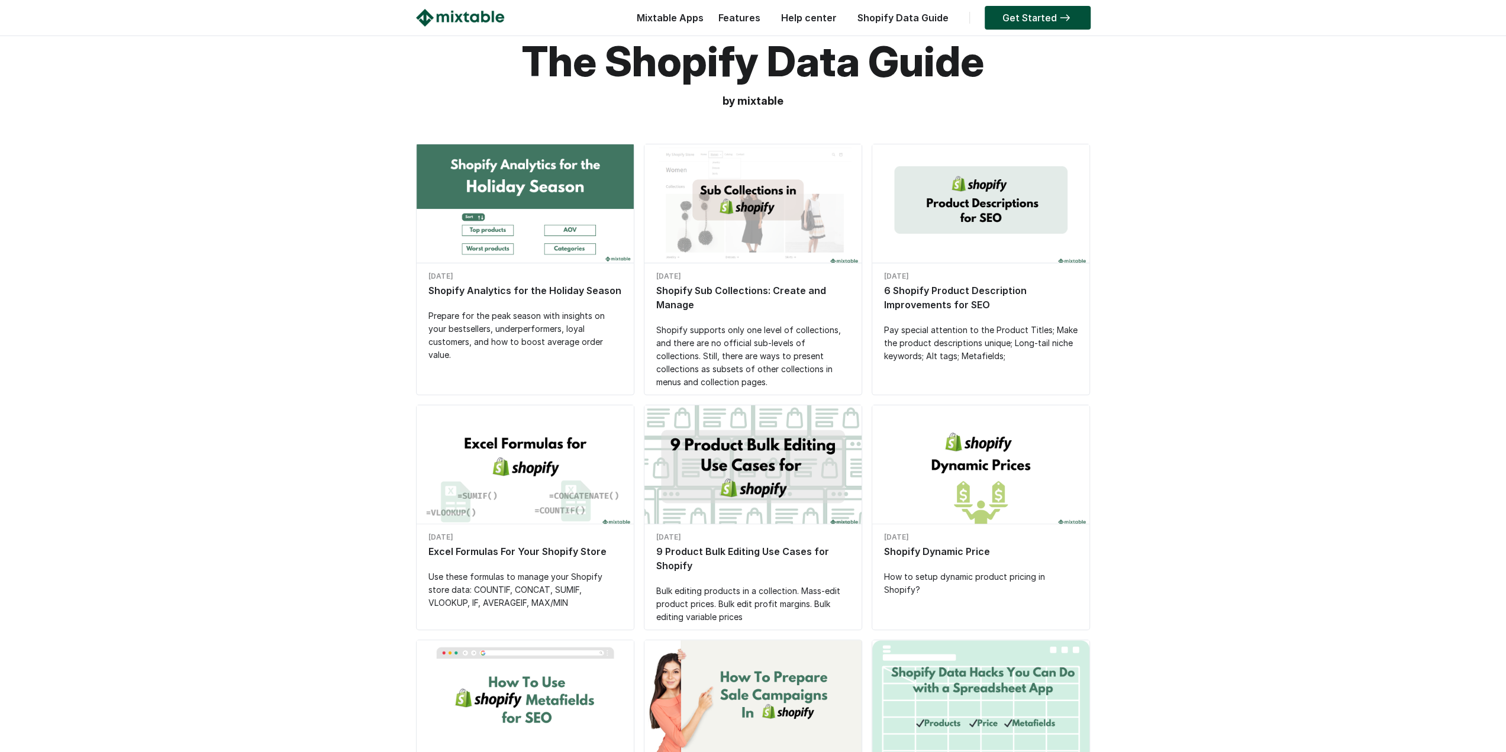
drag, startPoint x: 310, startPoint y: 421, endPoint x: 310, endPoint y: 437, distance: 16.6
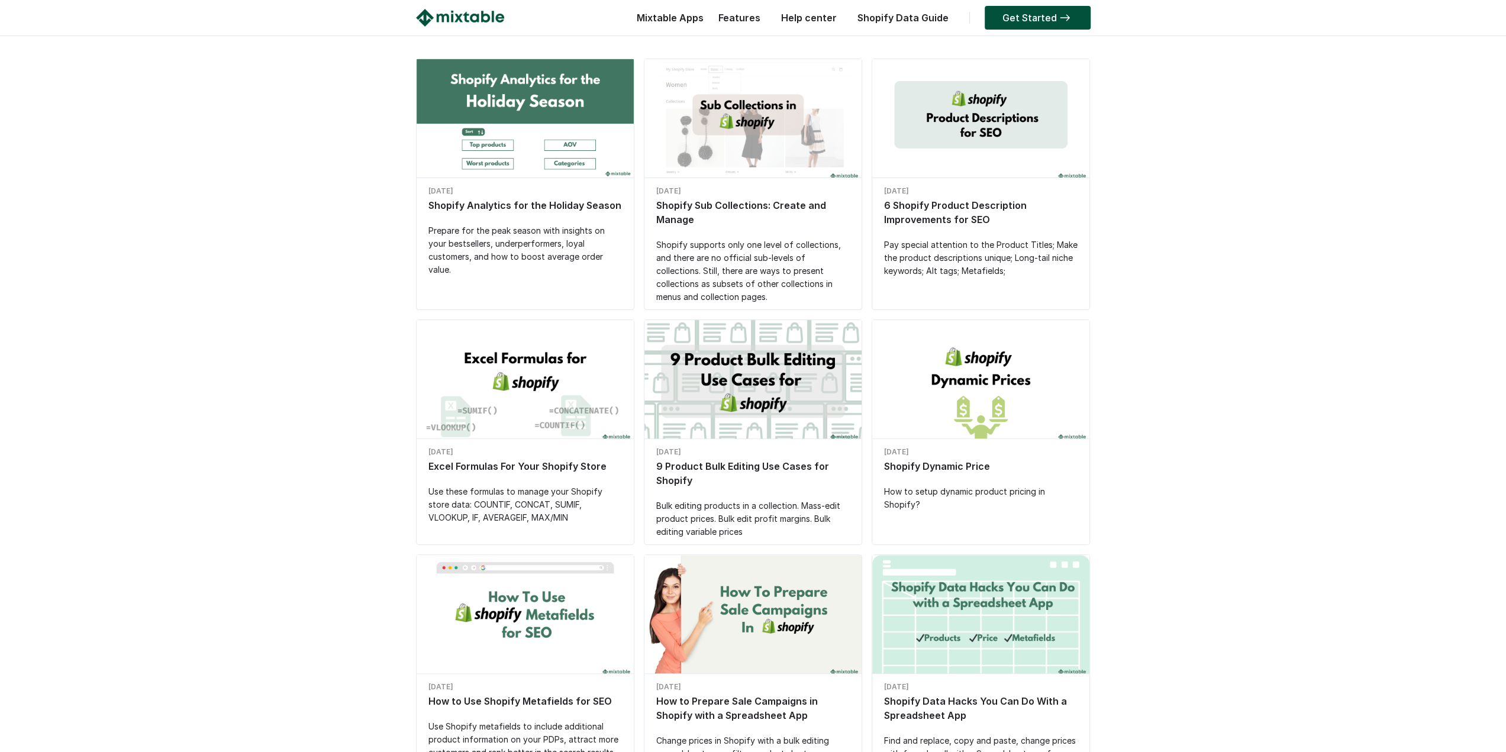
drag, startPoint x: 308, startPoint y: 380, endPoint x: 315, endPoint y: 401, distance: 21.7
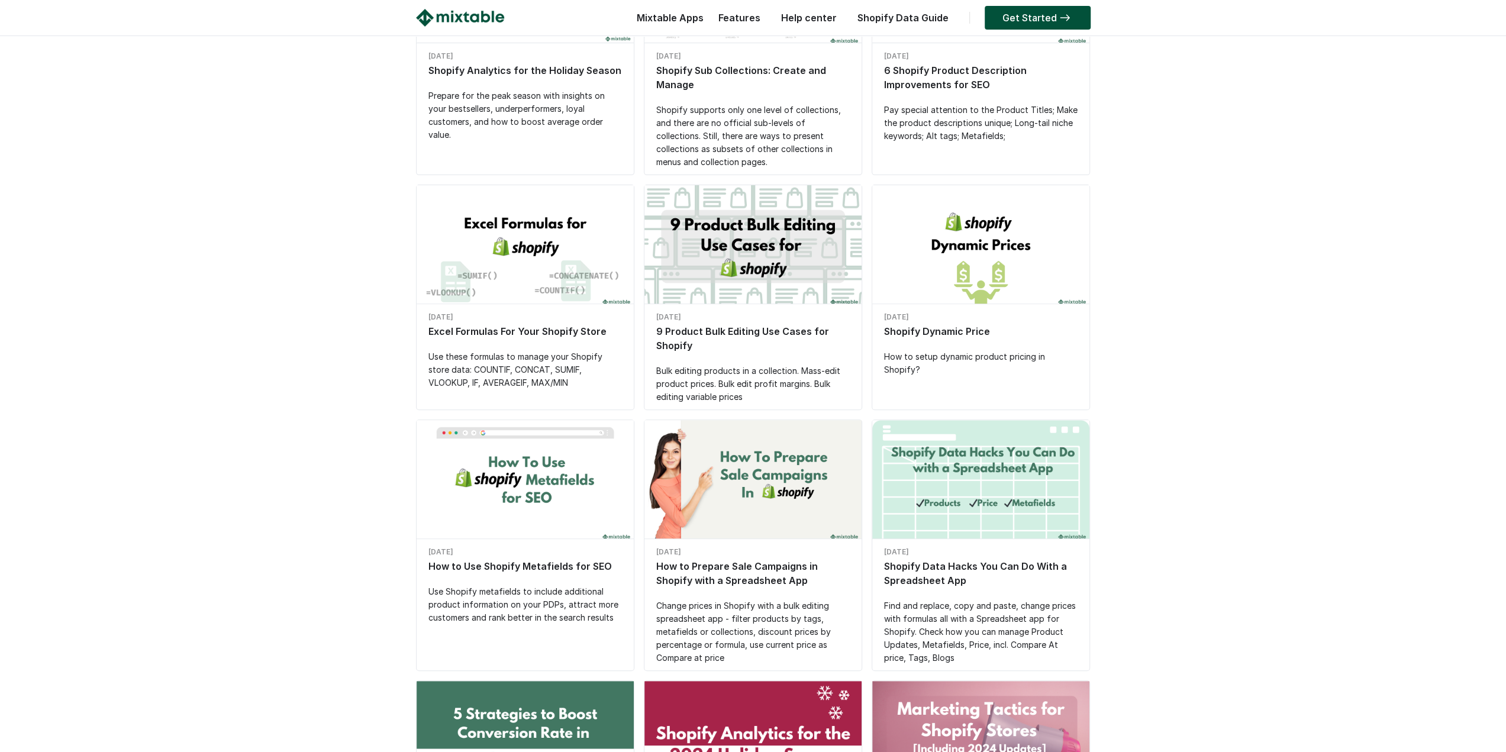
drag, startPoint x: 315, startPoint y: 401, endPoint x: 327, endPoint y: 435, distance: 36.9
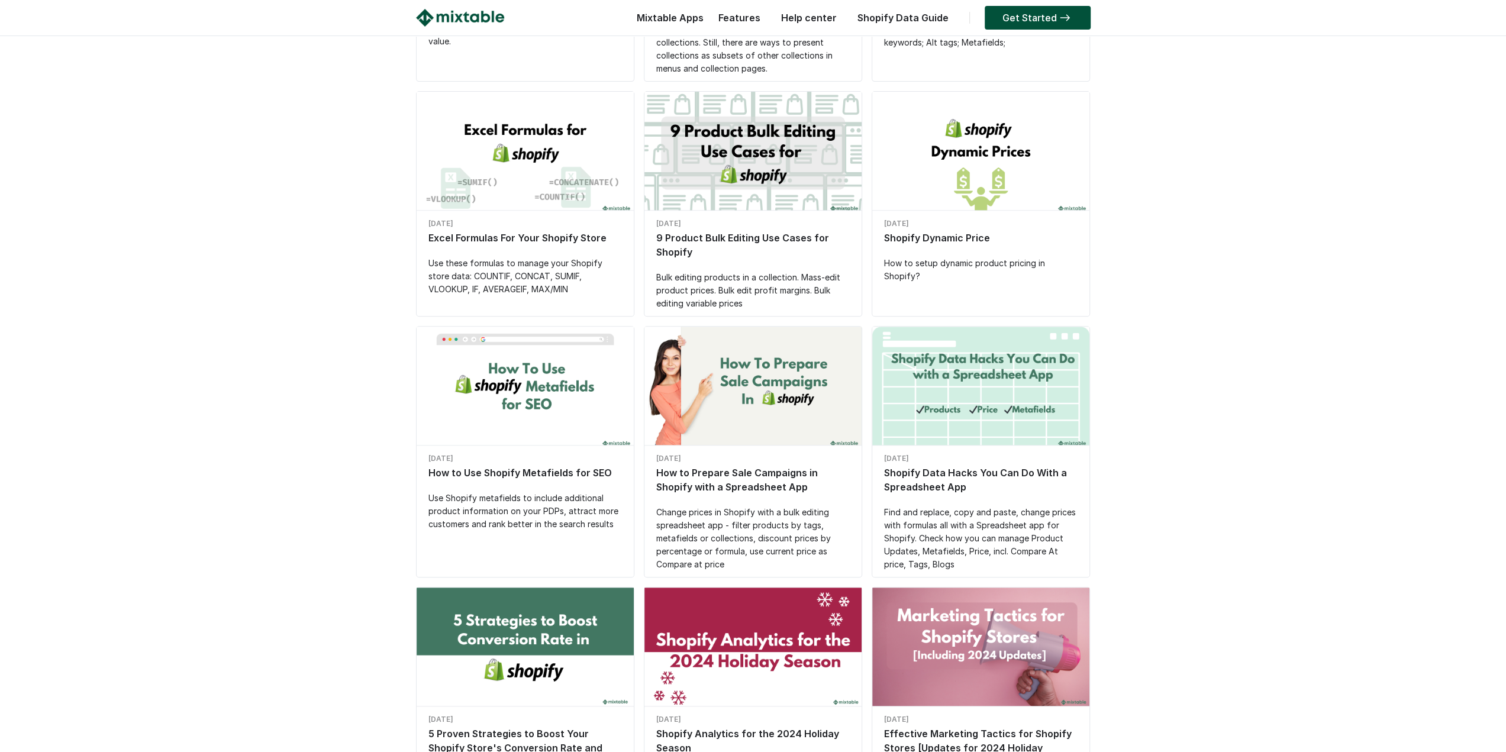
drag, startPoint x: 327, startPoint y: 432, endPoint x: 327, endPoint y: 457, distance: 24.8
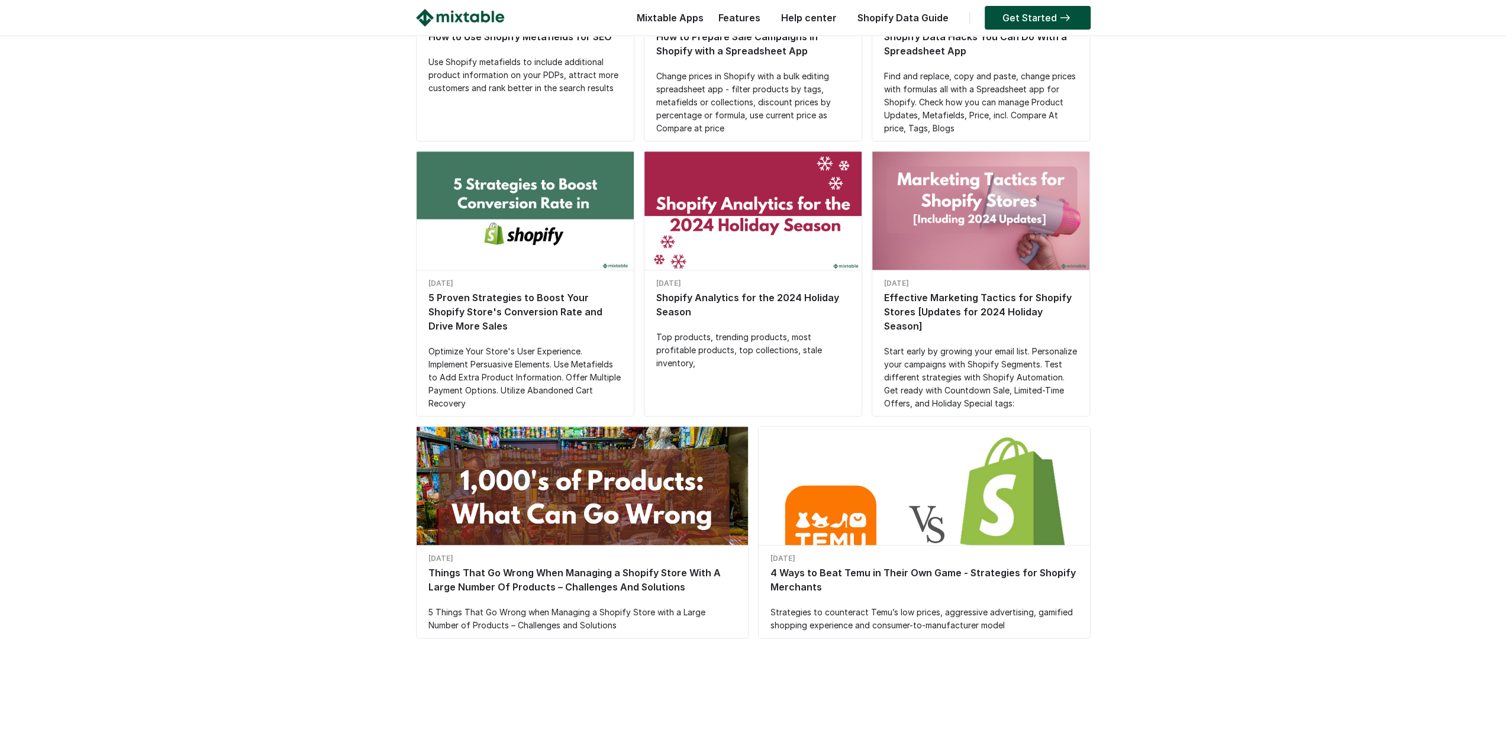
drag, startPoint x: 327, startPoint y: 457, endPoint x: 338, endPoint y: 589, distance: 131.8
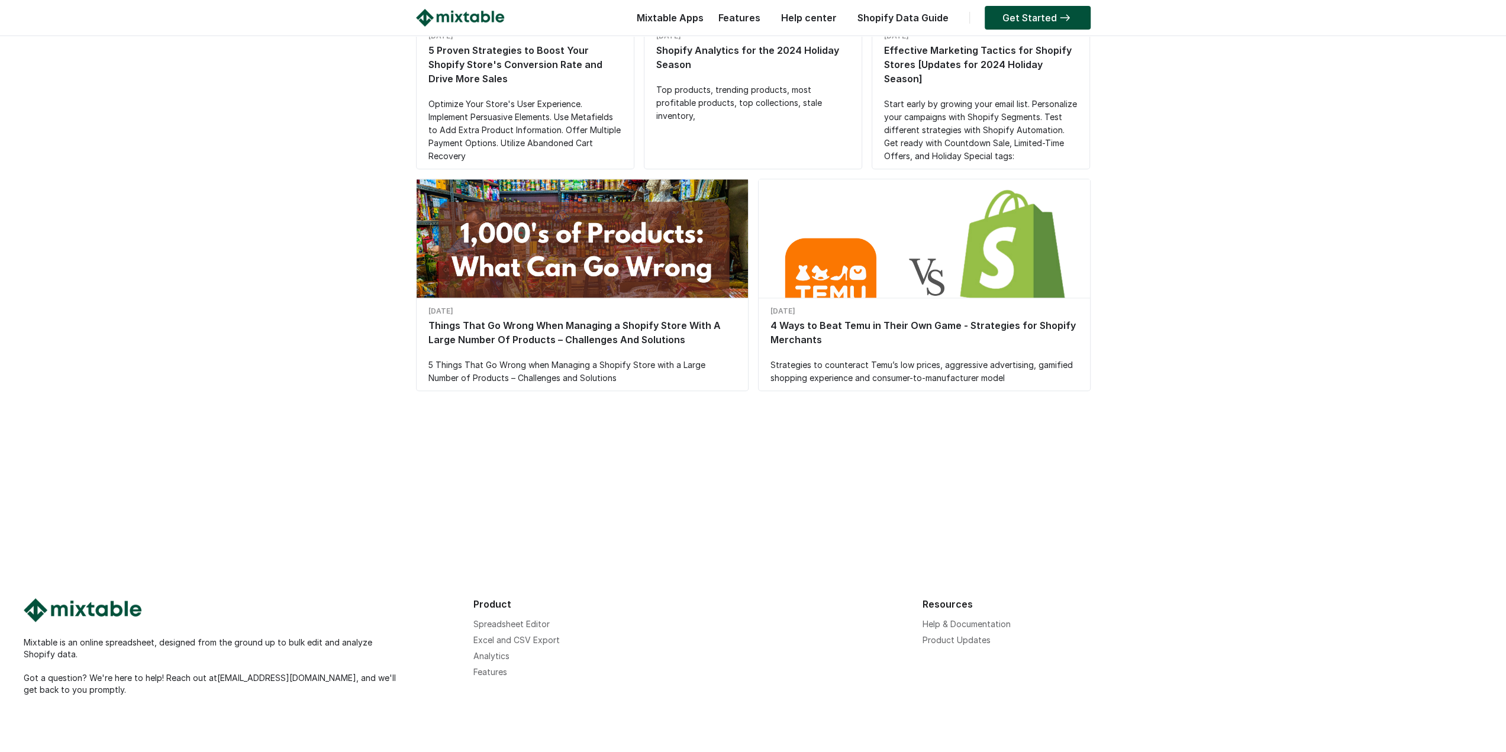
drag, startPoint x: 343, startPoint y: 485, endPoint x: 343, endPoint y: 600, distance: 115.4
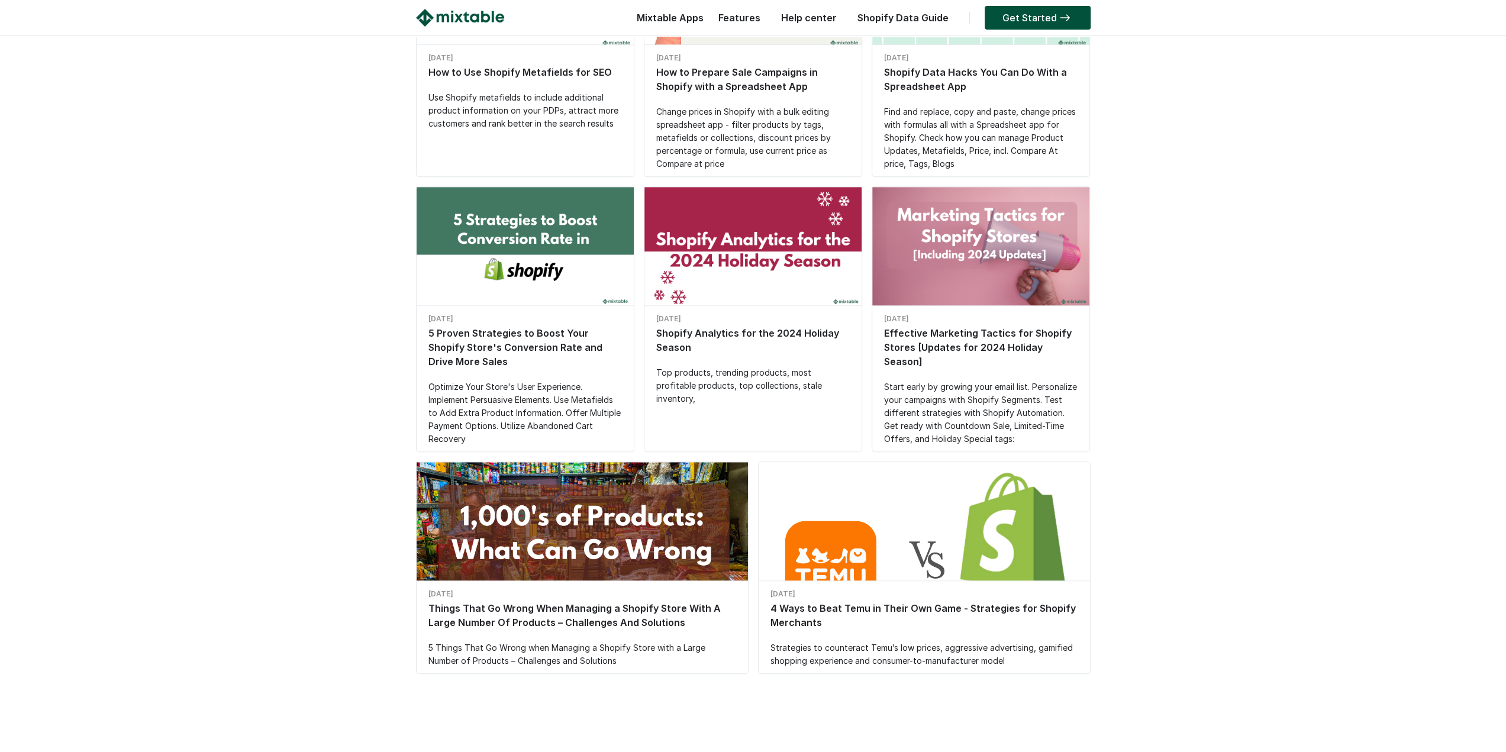
scroll to position [0, 0]
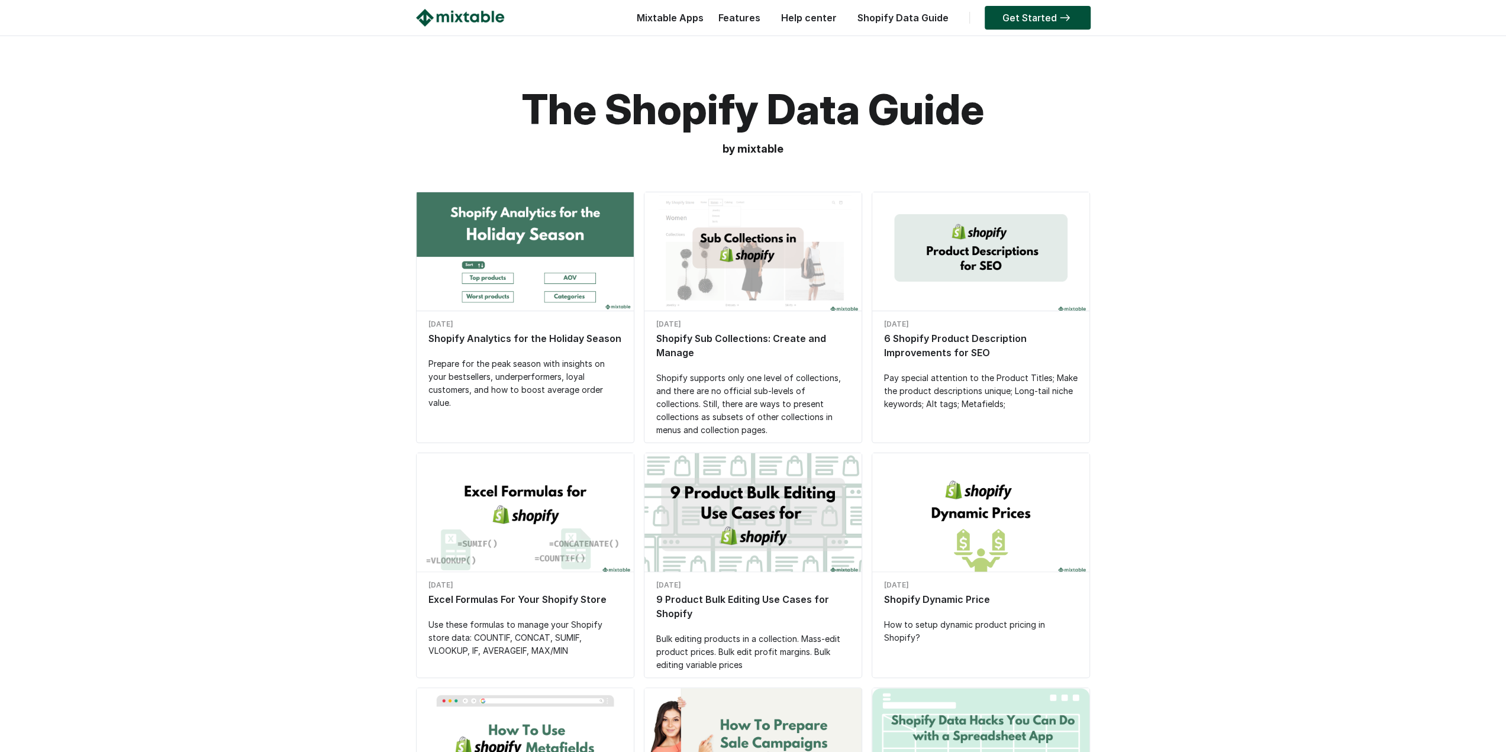
drag, startPoint x: 343, startPoint y: 600, endPoint x: 379, endPoint y: 289, distance: 313.3
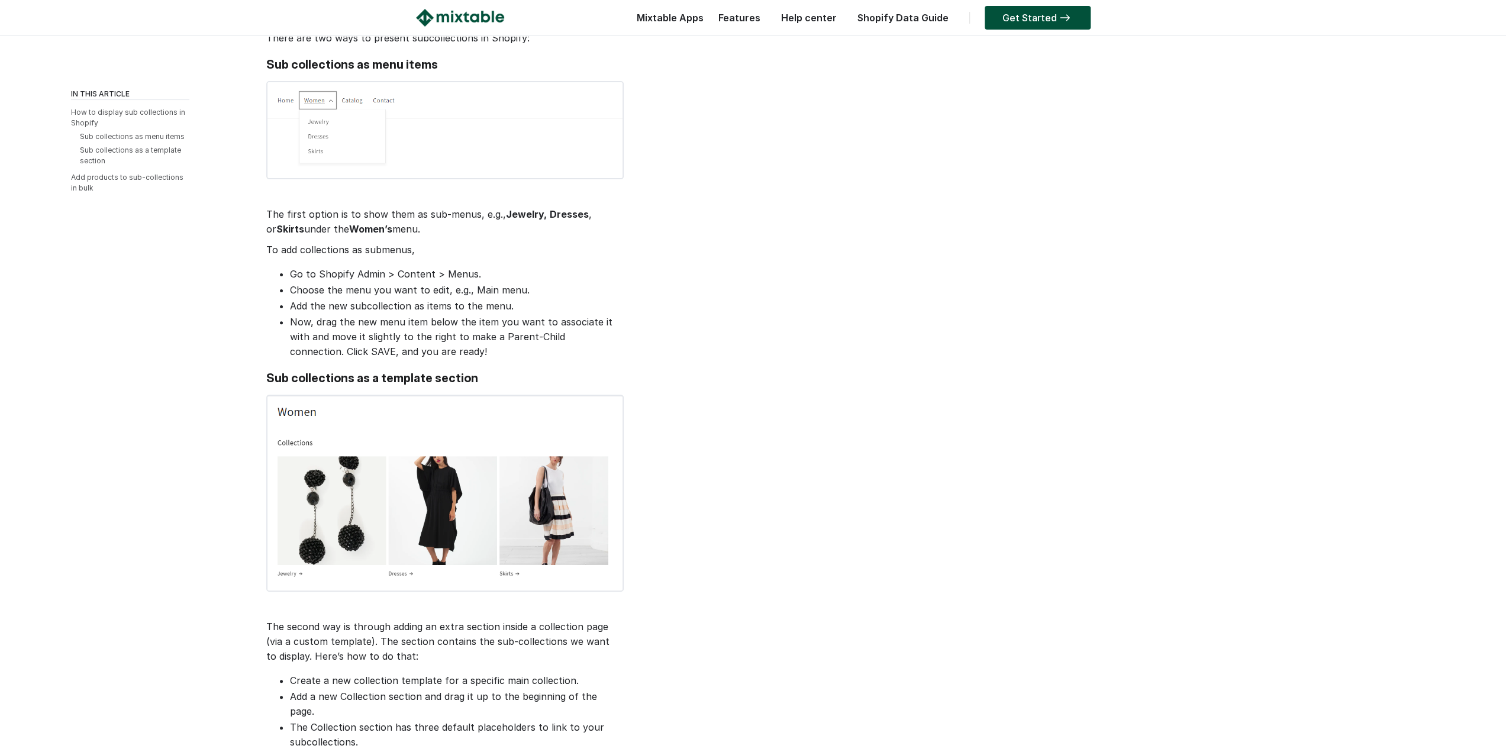
drag, startPoint x: 625, startPoint y: 175, endPoint x: 639, endPoint y: 288, distance: 114.4
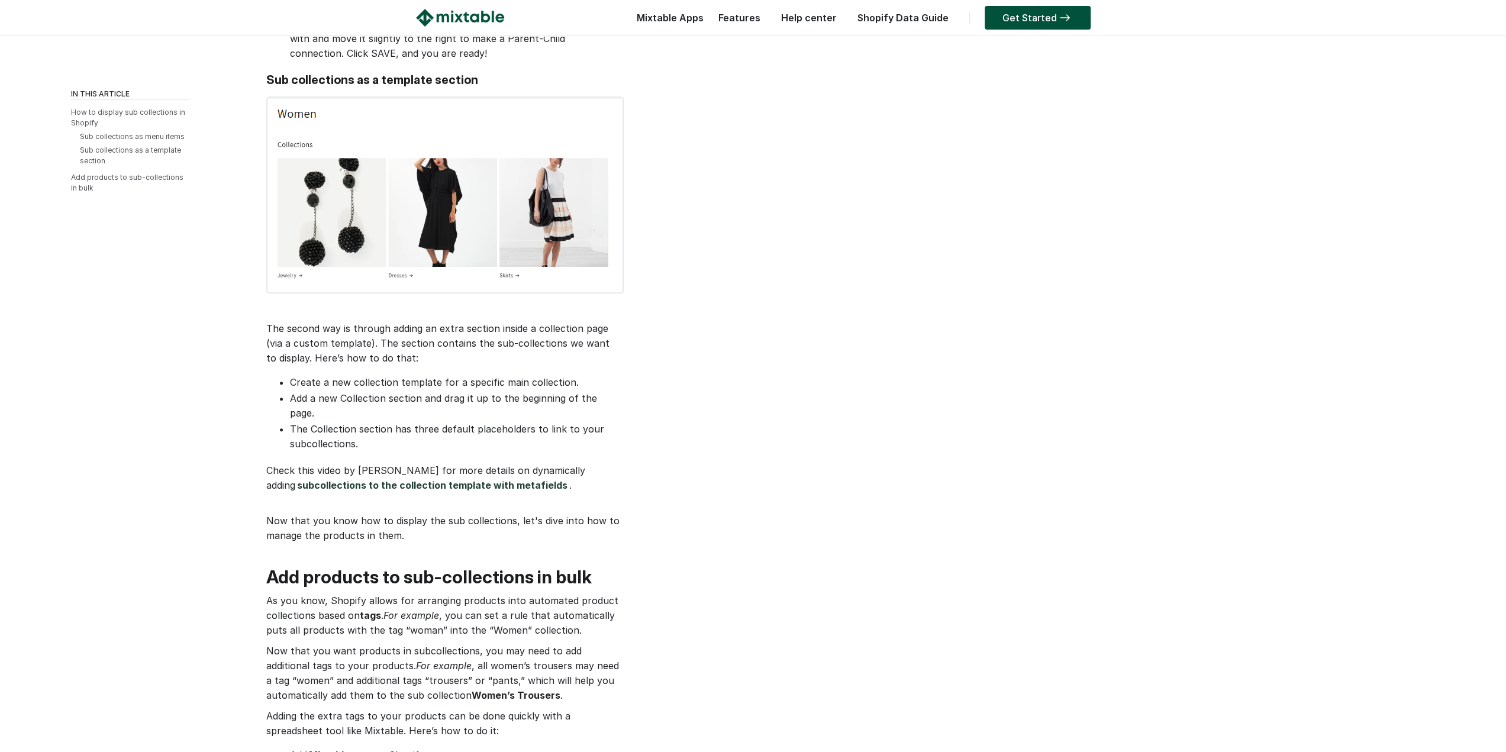
drag, startPoint x: 639, startPoint y: 288, endPoint x: 641, endPoint y: 364, distance: 75.7
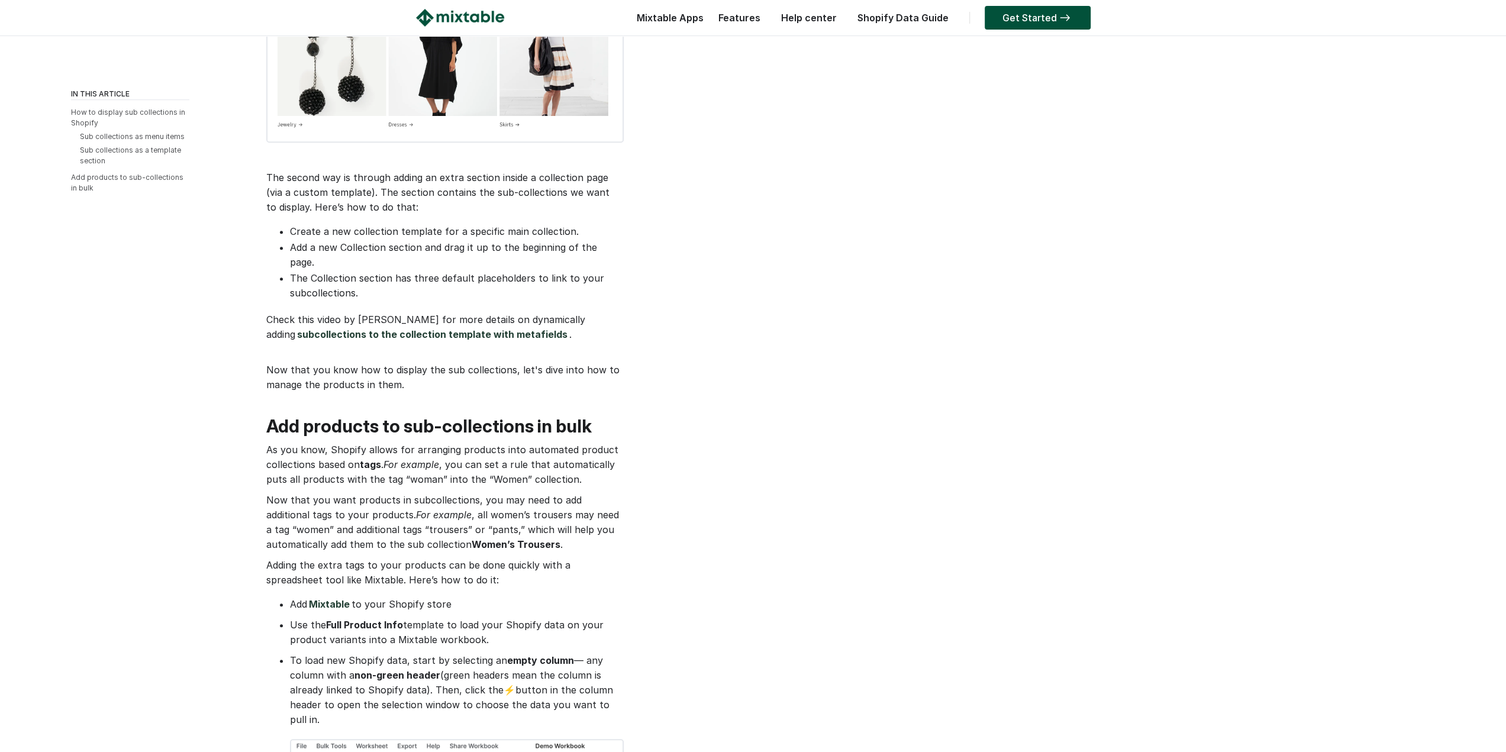
drag, startPoint x: 644, startPoint y: 357, endPoint x: 647, endPoint y: 421, distance: 64.0
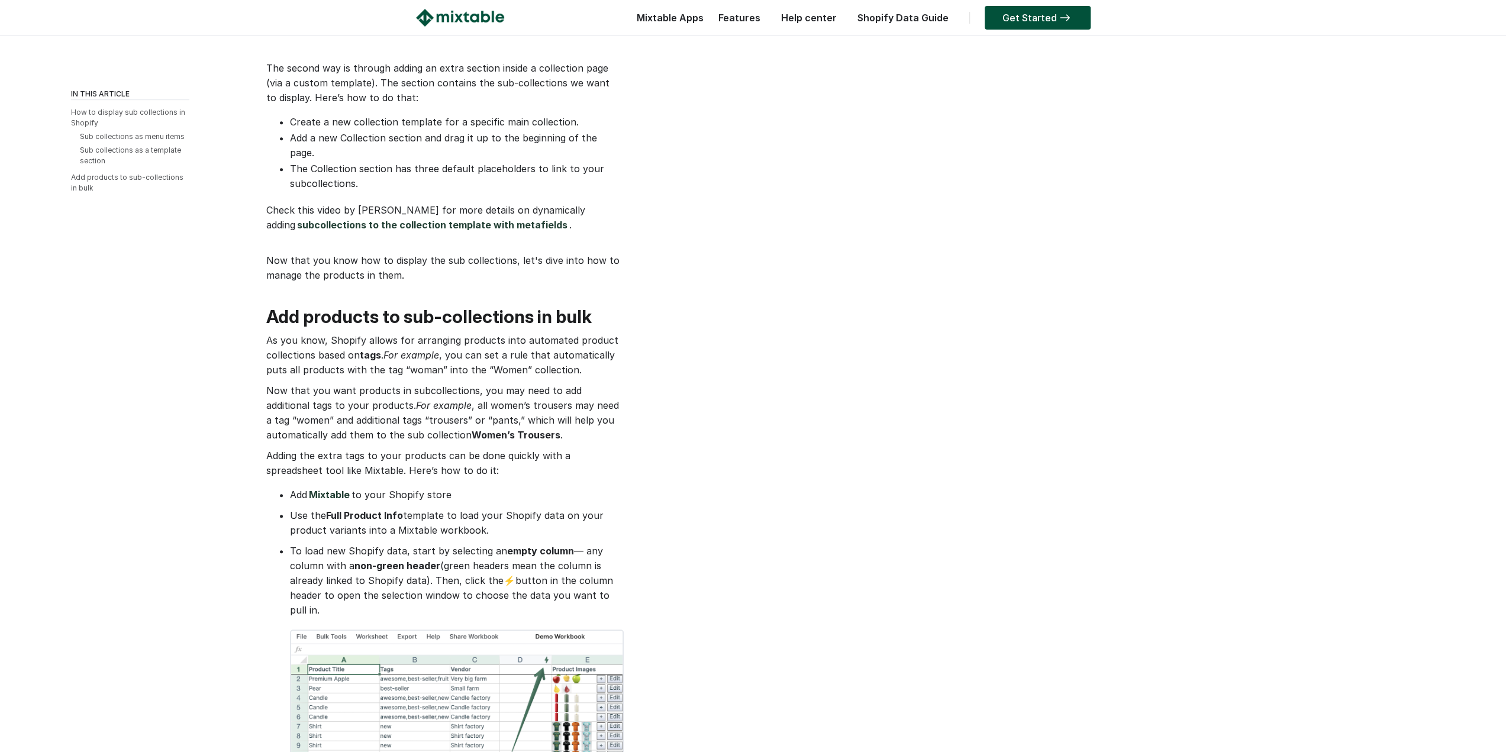
drag, startPoint x: 655, startPoint y: 393, endPoint x: 658, endPoint y: 455, distance: 61.6
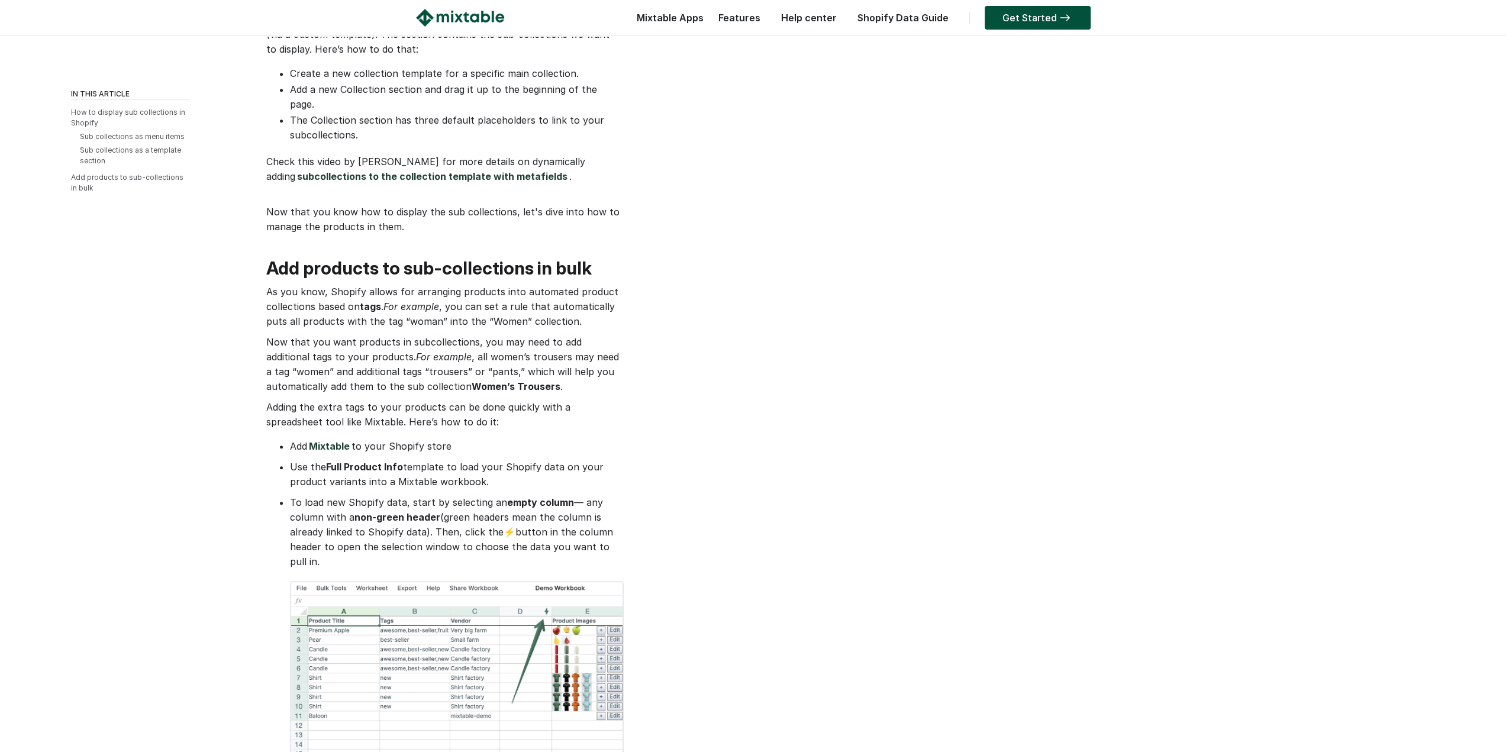
drag, startPoint x: 663, startPoint y: 436, endPoint x: 661, endPoint y: 460, distance: 23.7
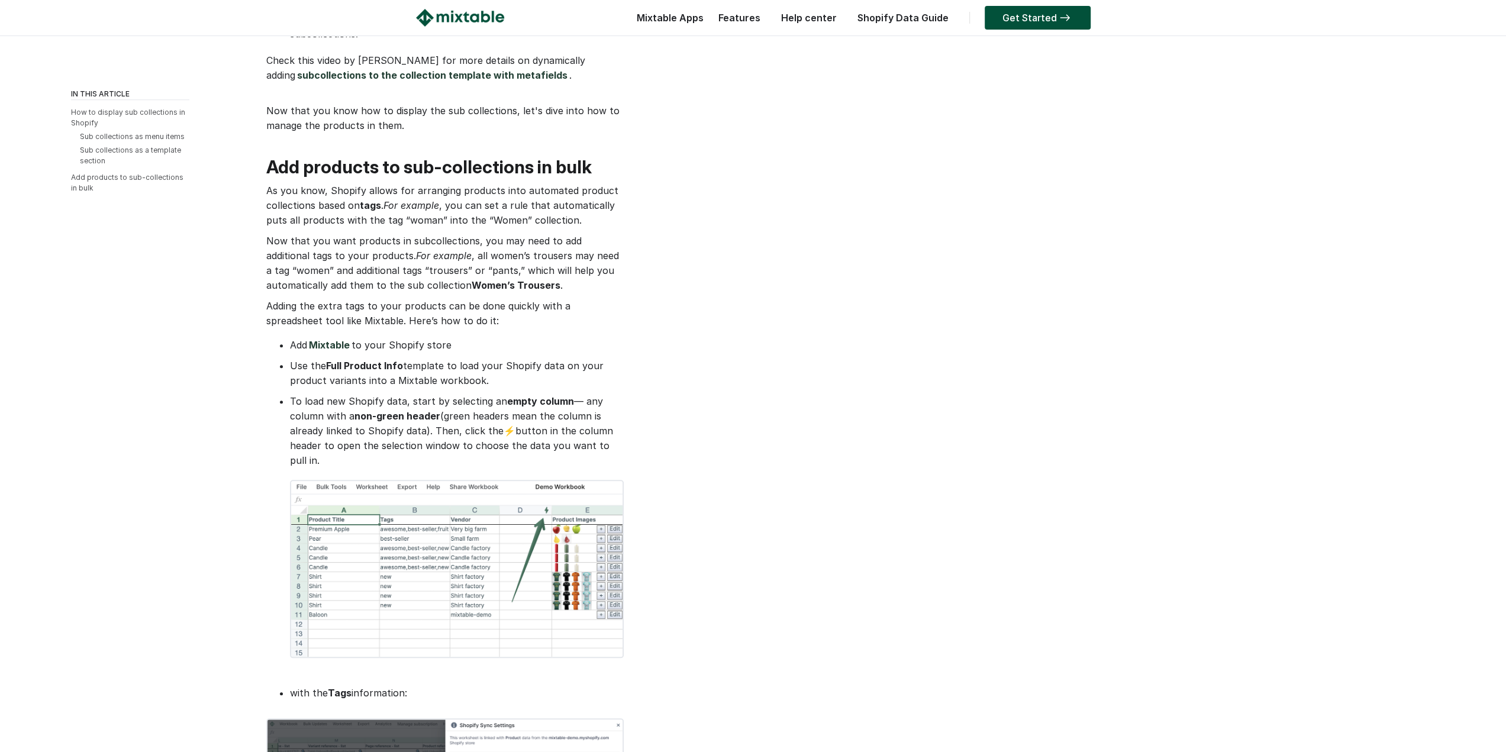
drag, startPoint x: 661, startPoint y: 460, endPoint x: 658, endPoint y: 511, distance: 51.6
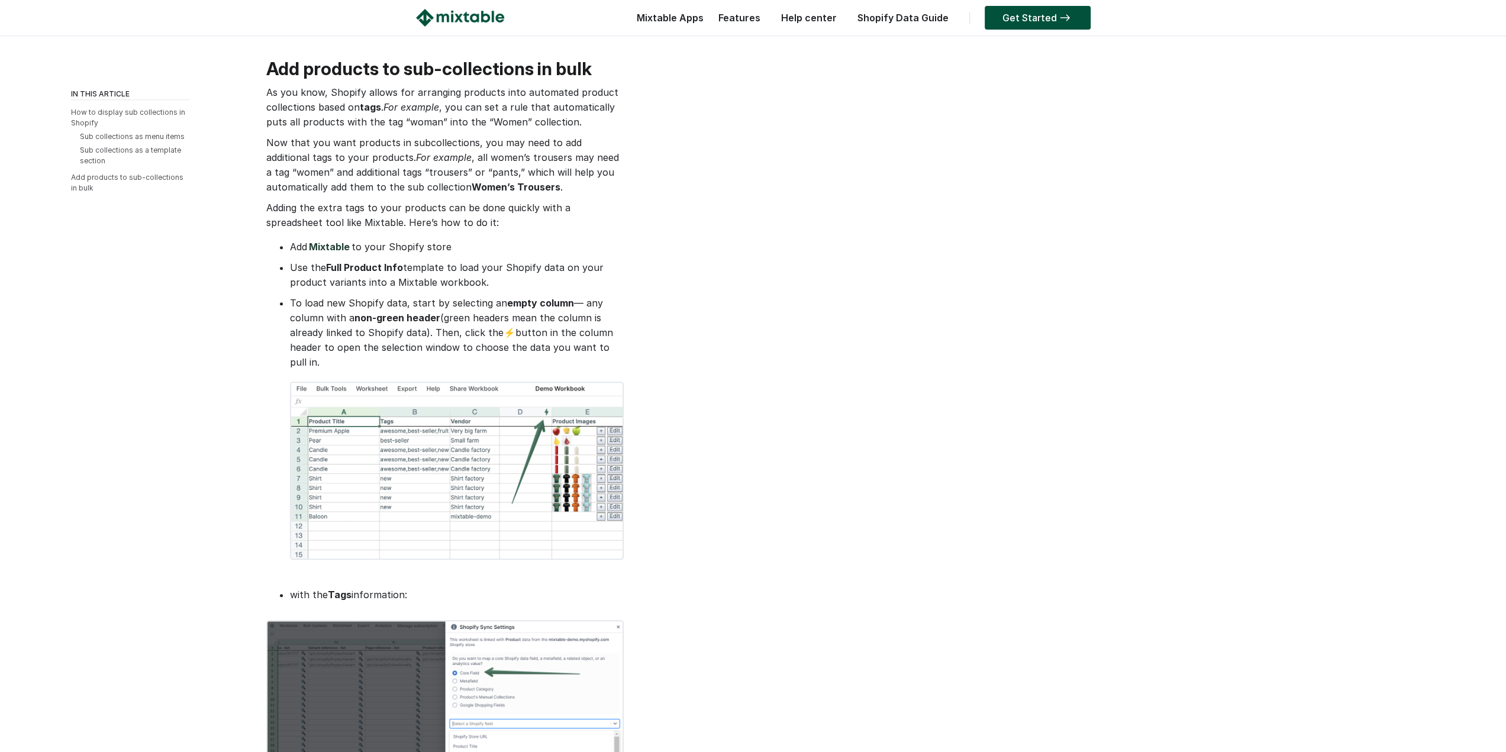
scroll to position [1155, 0]
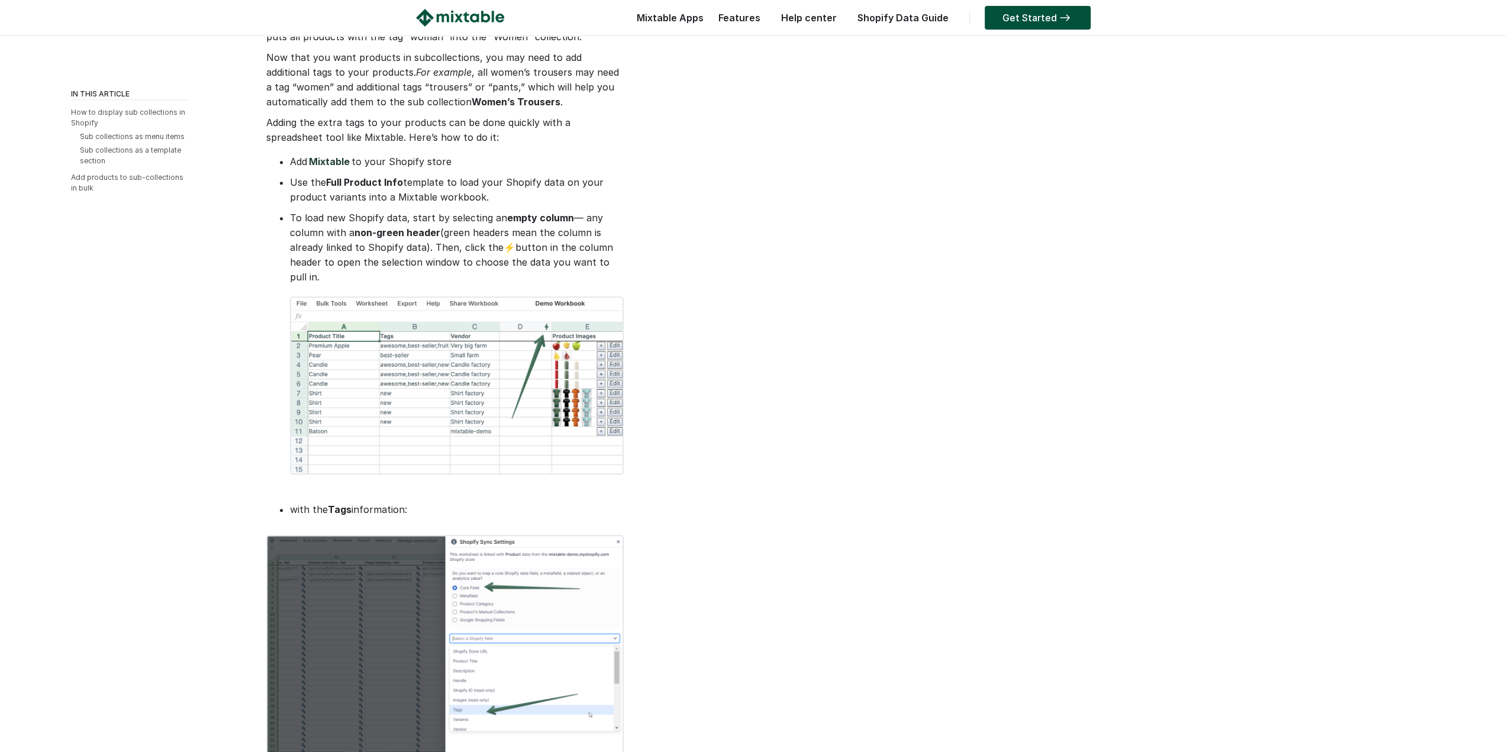
drag, startPoint x: 680, startPoint y: 430, endPoint x: 685, endPoint y: 519, distance: 89.5
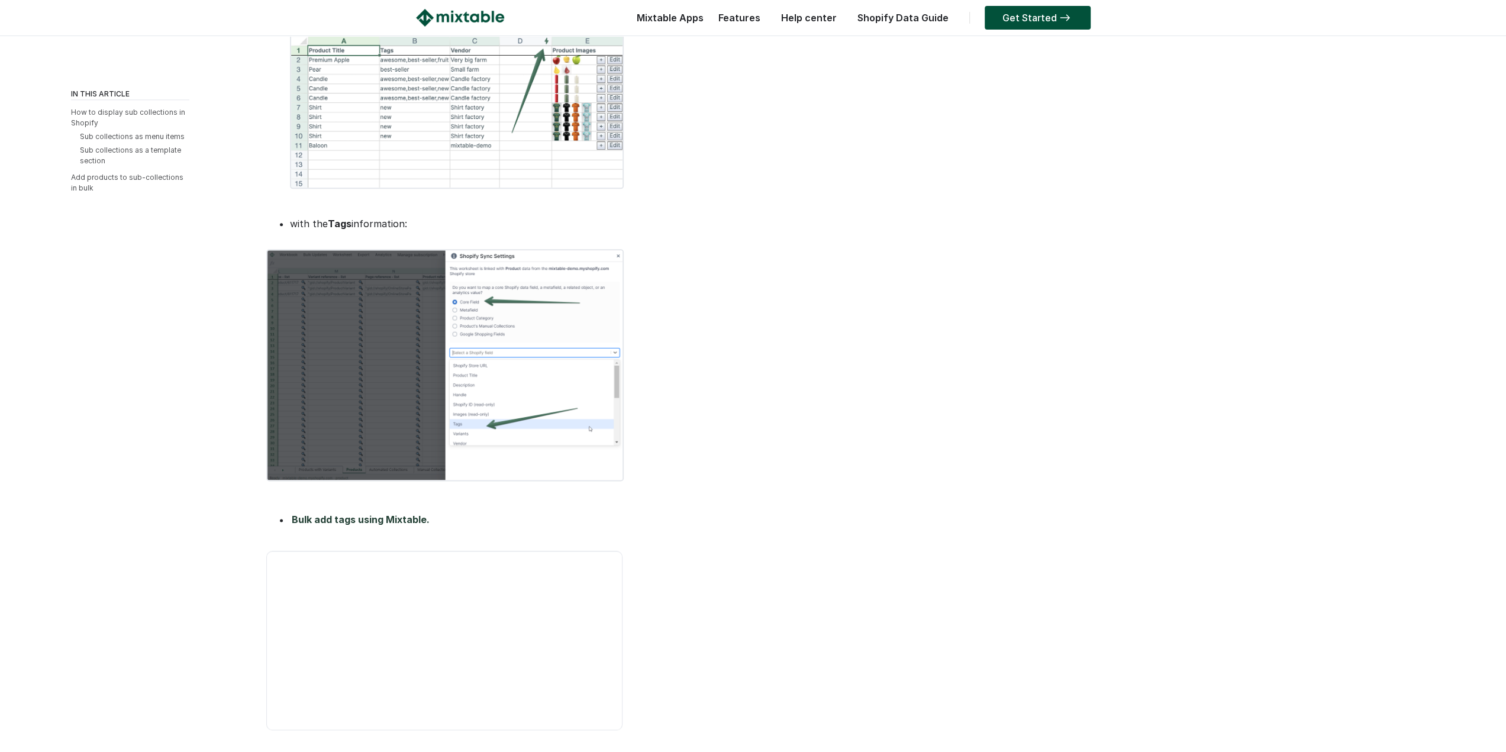
drag, startPoint x: 696, startPoint y: 483, endPoint x: 702, endPoint y: 598, distance: 114.3
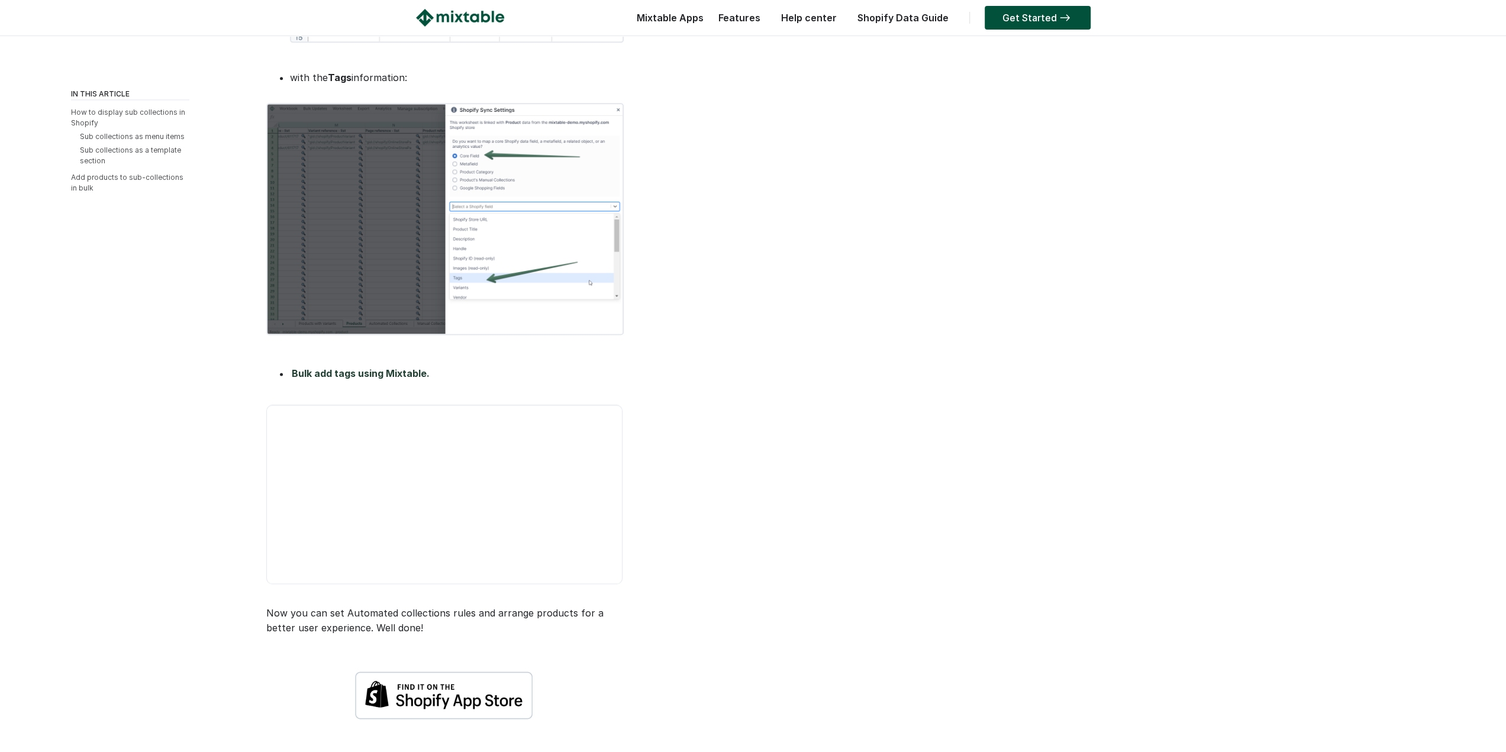
scroll to position [1803, 0]
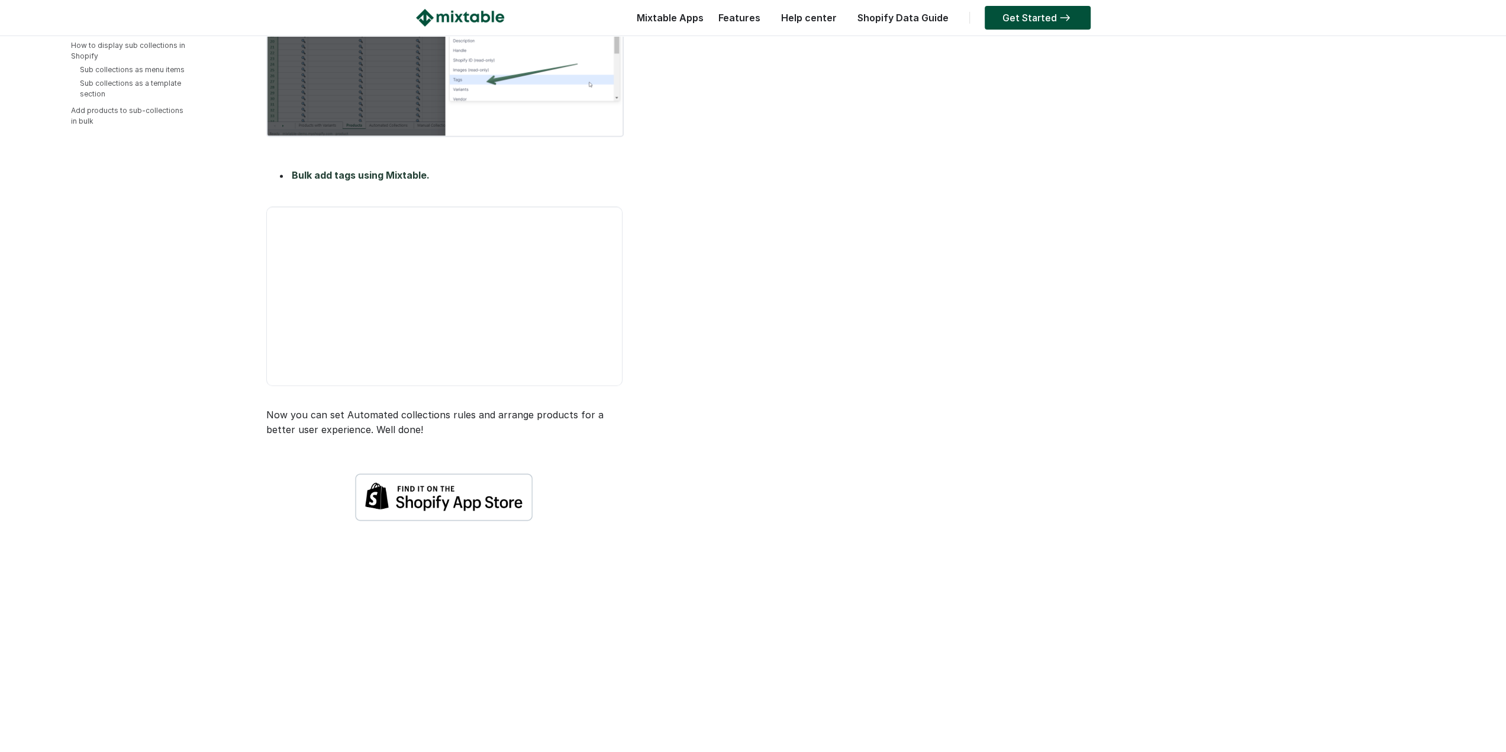
drag, startPoint x: 700, startPoint y: 448, endPoint x: 701, endPoint y: 554, distance: 105.9
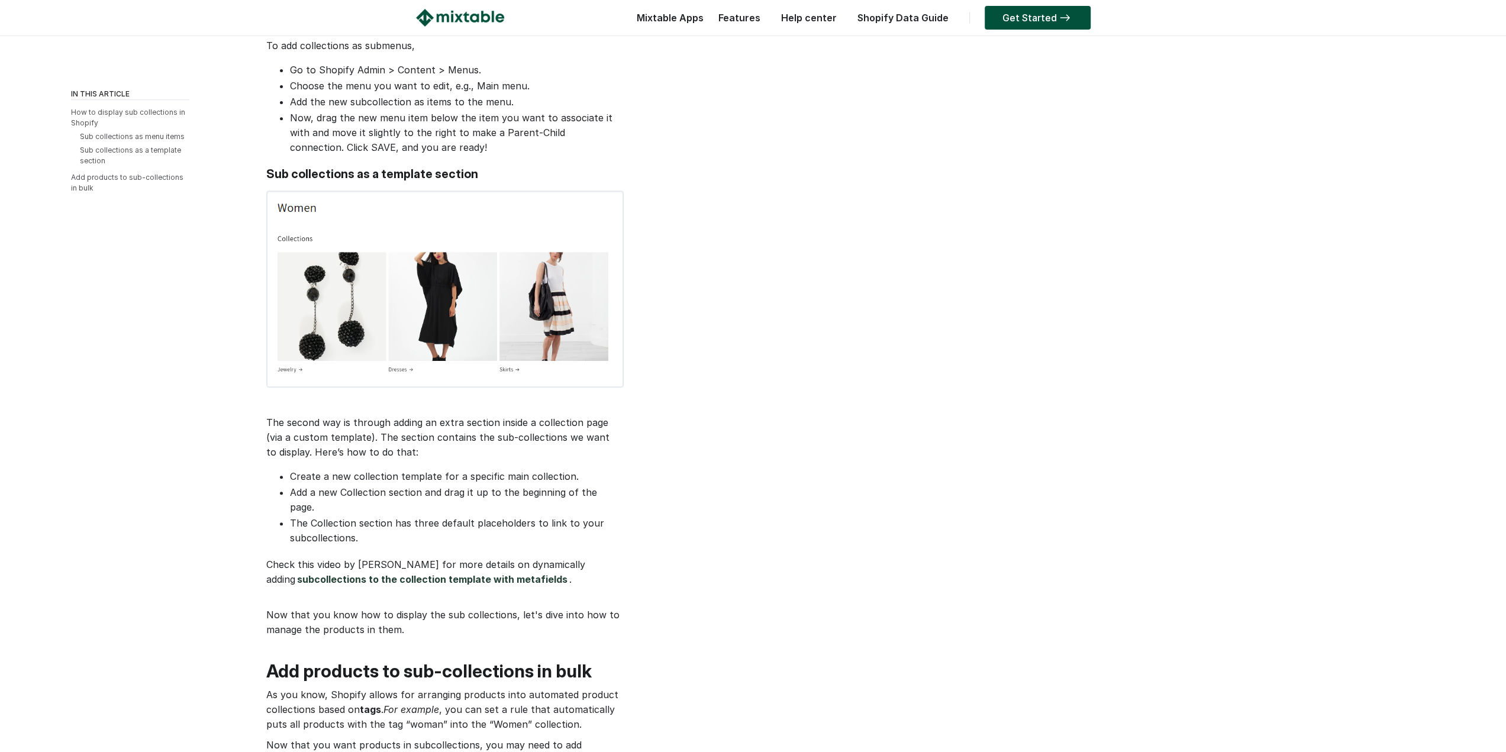
scroll to position [0, 0]
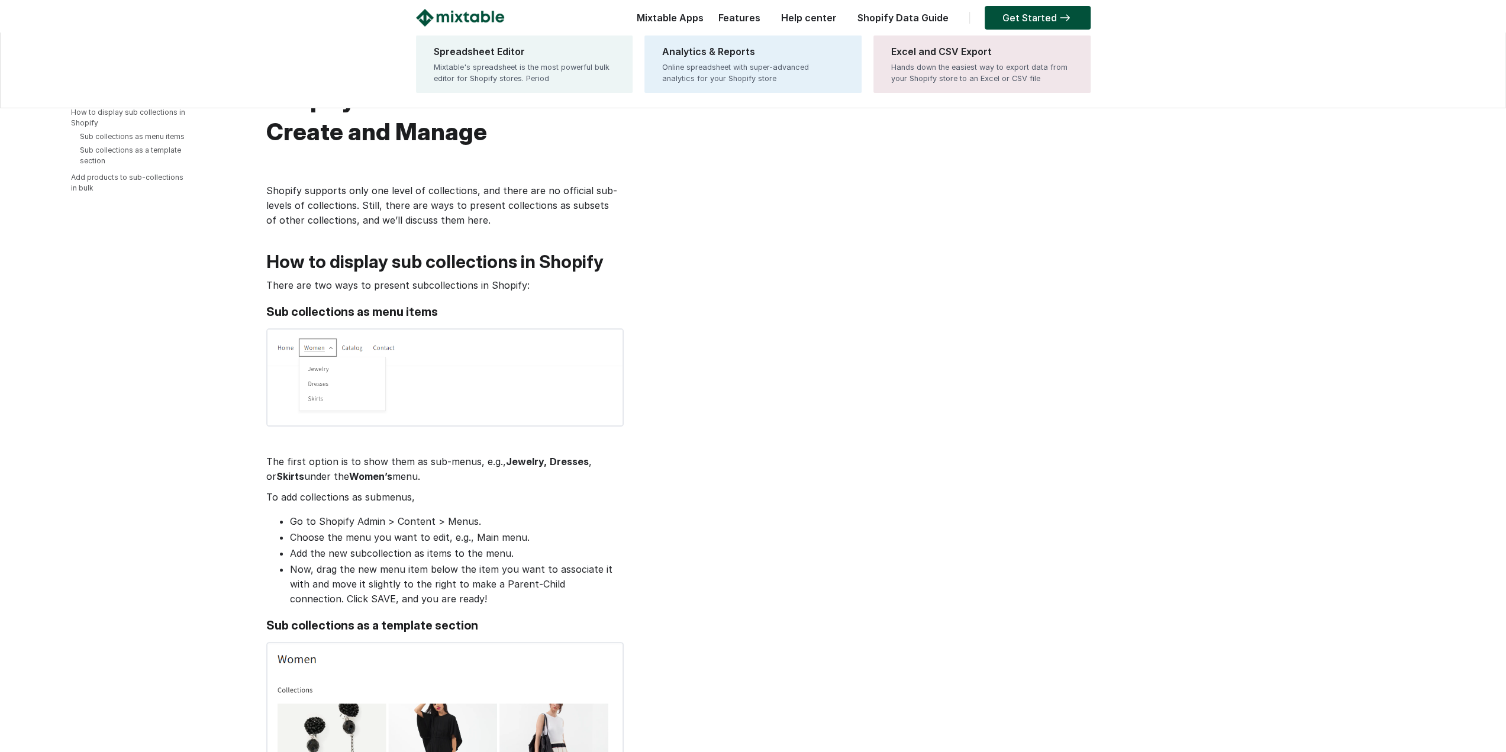
drag, startPoint x: 708, startPoint y: 455, endPoint x: 658, endPoint y: 11, distance: 447.1
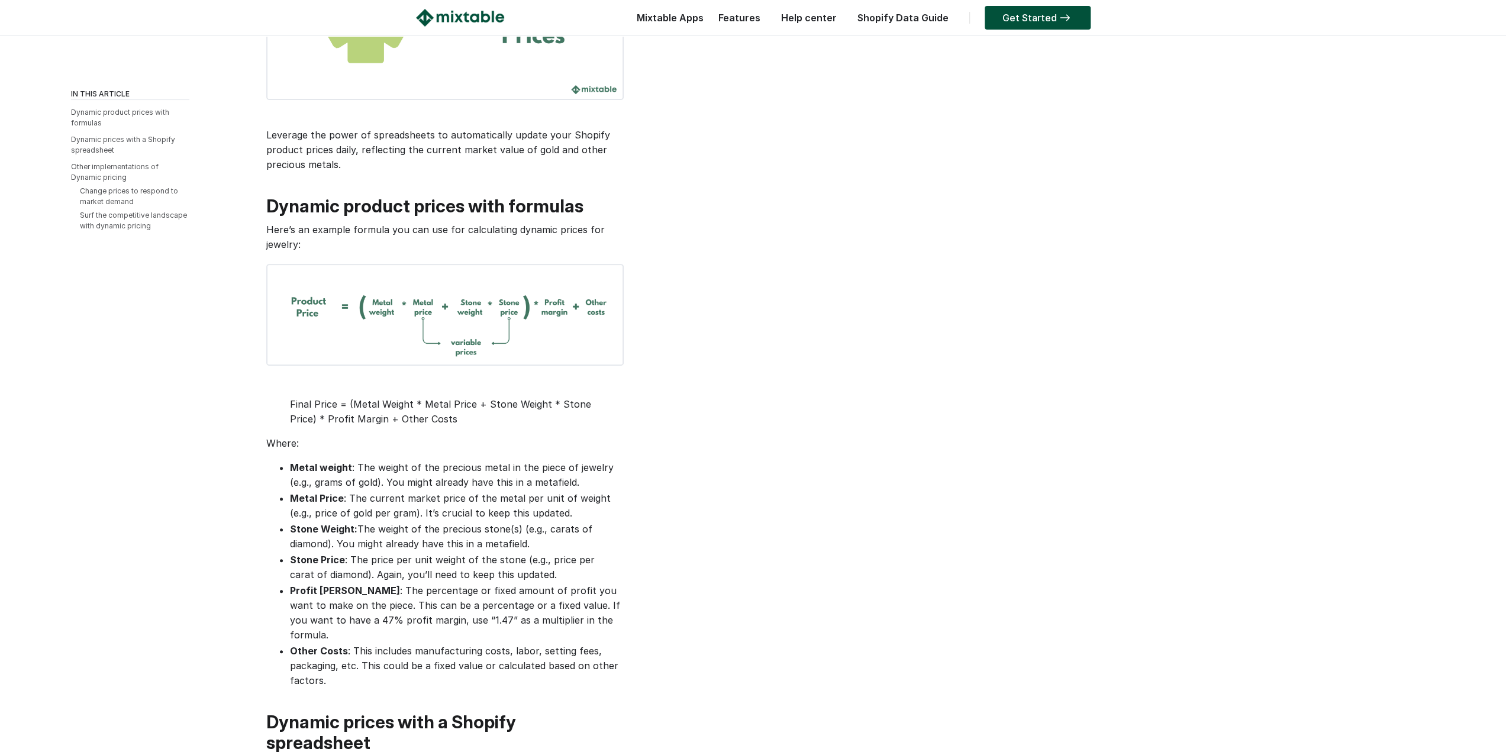
drag, startPoint x: 673, startPoint y: 130, endPoint x: 677, endPoint y: 236, distance: 106.5
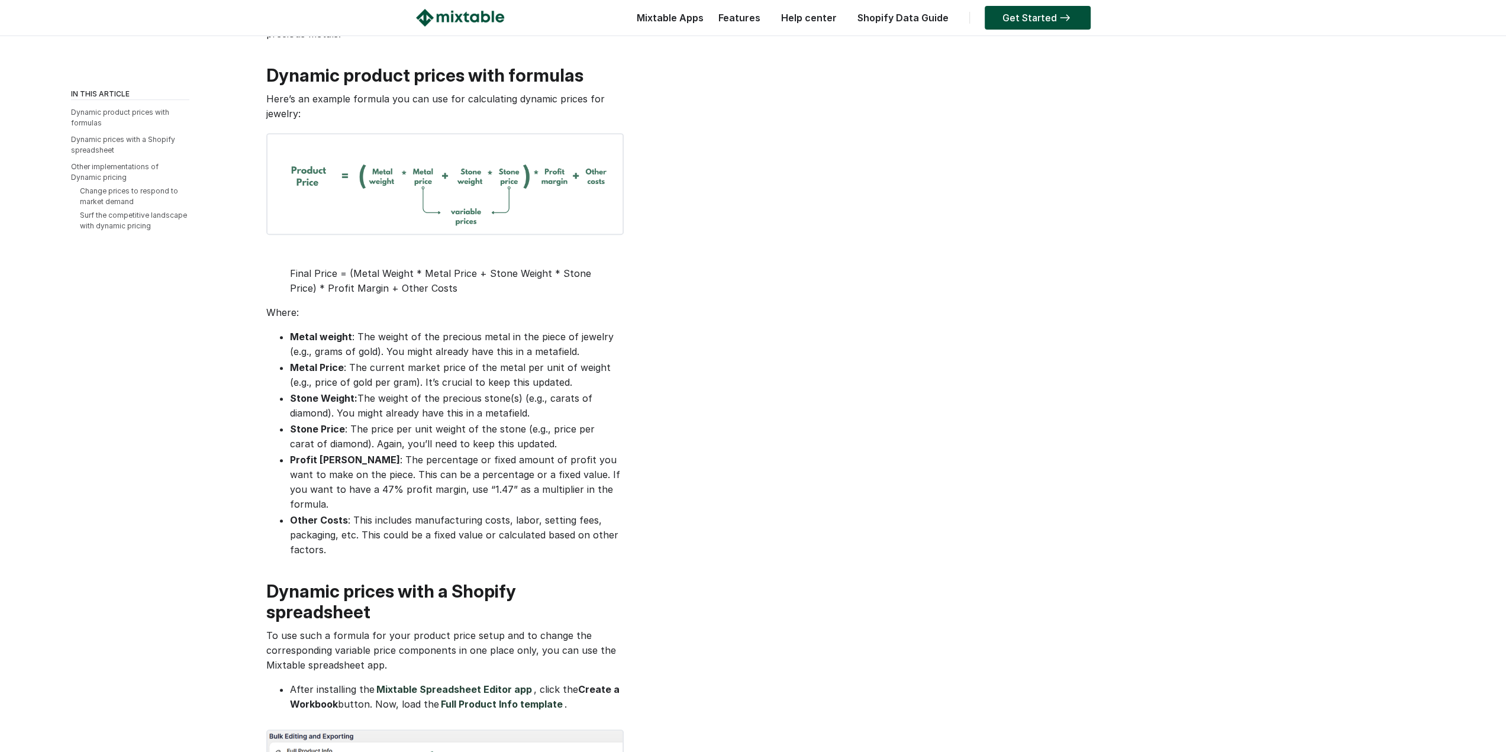
drag, startPoint x: 682, startPoint y: 224, endPoint x: 693, endPoint y: 280, distance: 57.4
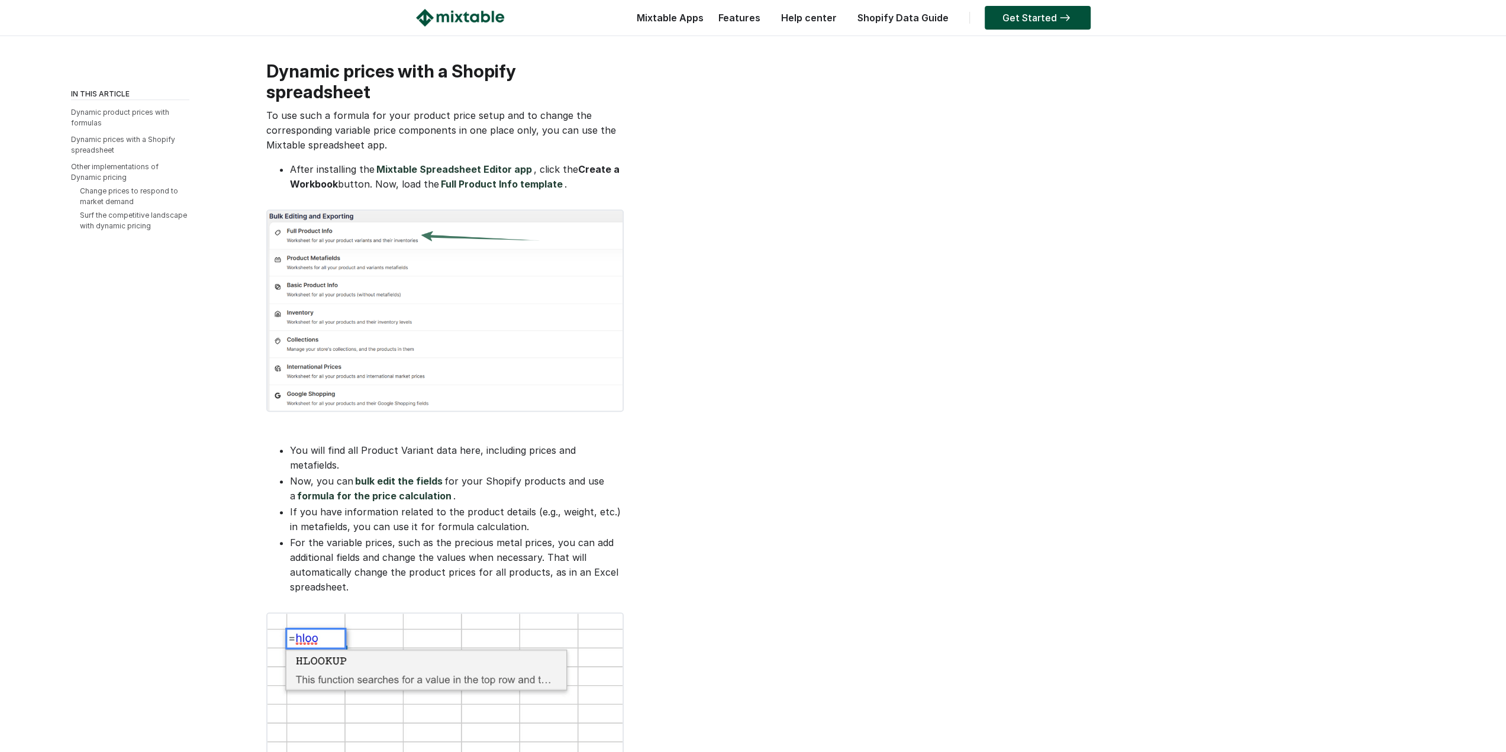
drag, startPoint x: 693, startPoint y: 280, endPoint x: 691, endPoint y: 395, distance: 114.2
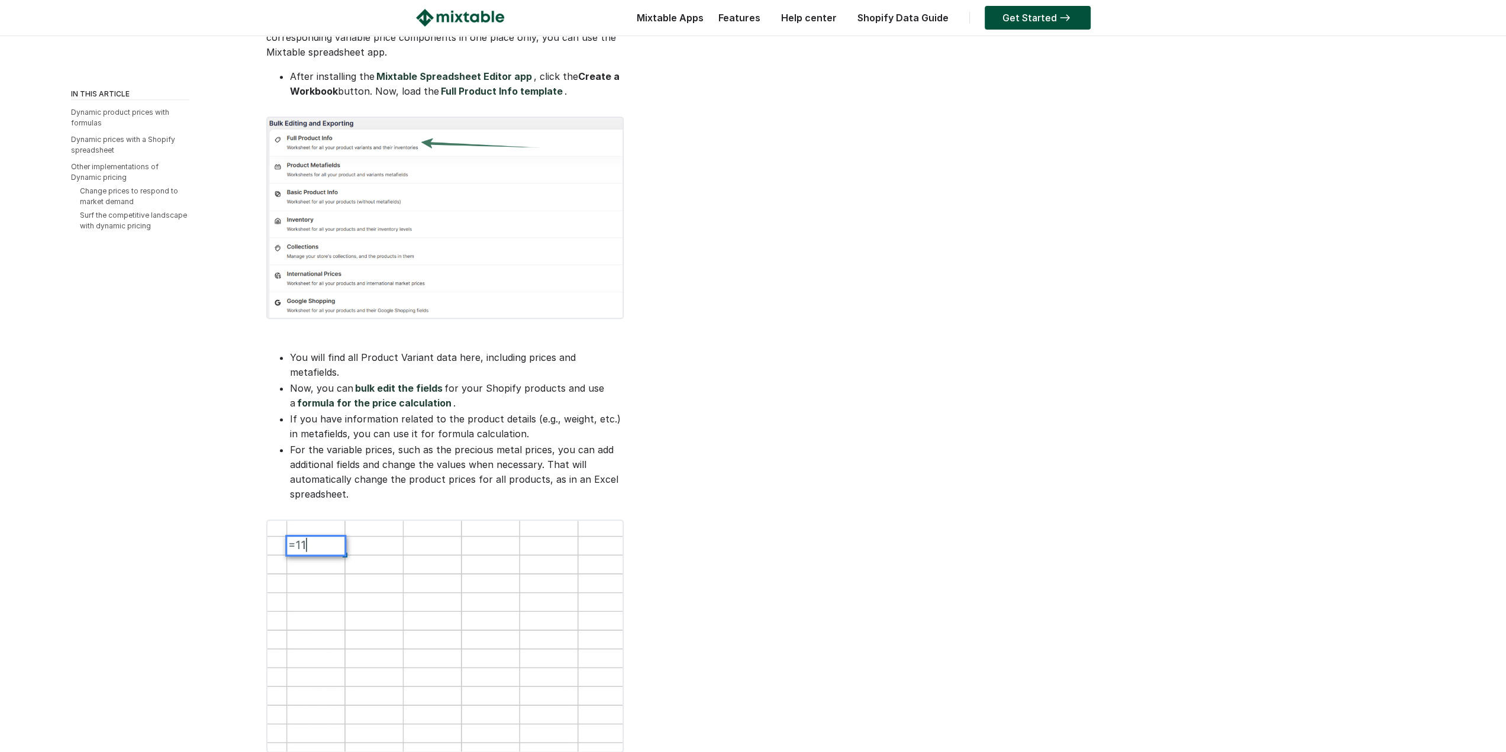
drag, startPoint x: 701, startPoint y: 355, endPoint x: 700, endPoint y: 393, distance: 37.9
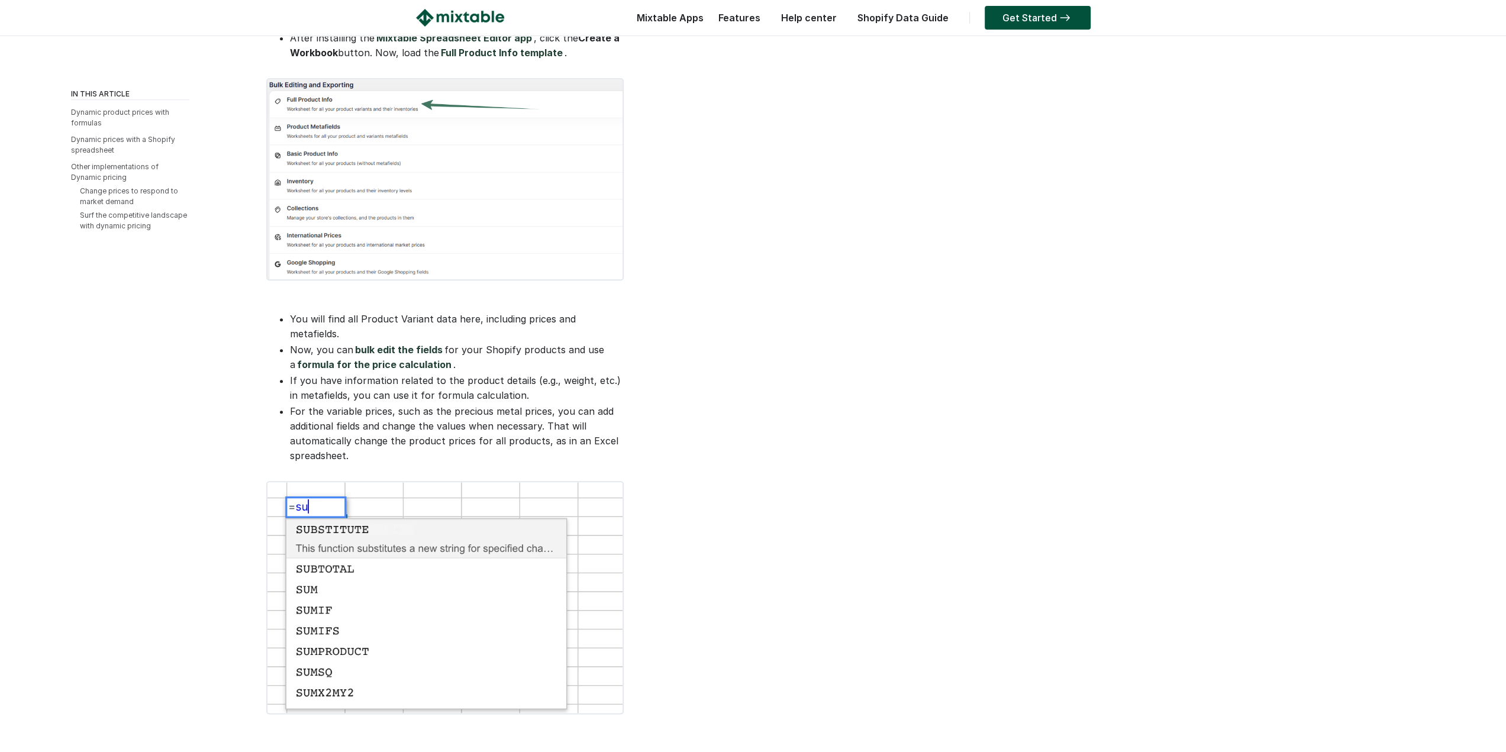
drag, startPoint x: 700, startPoint y: 393, endPoint x: 700, endPoint y: 415, distance: 21.9
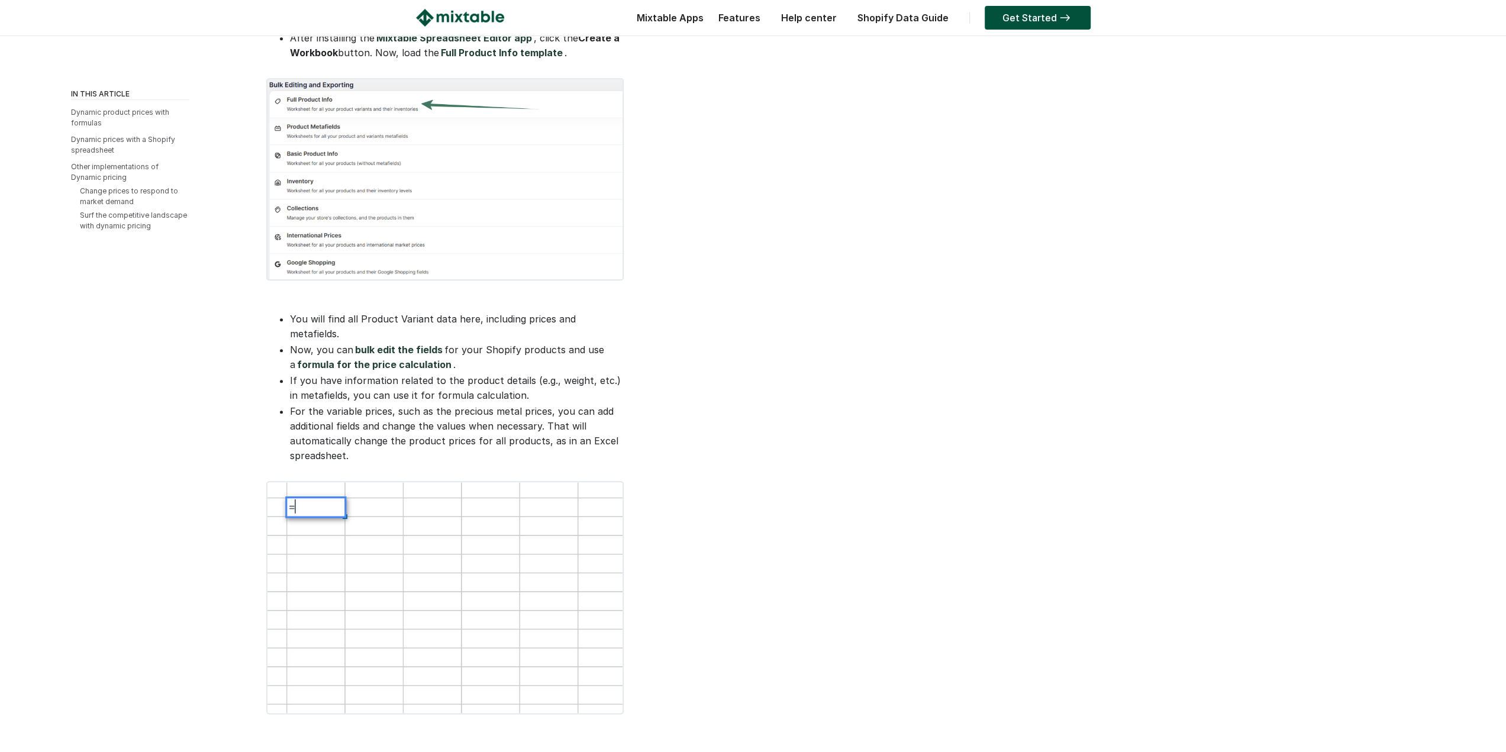
scroll to position [1093, 0]
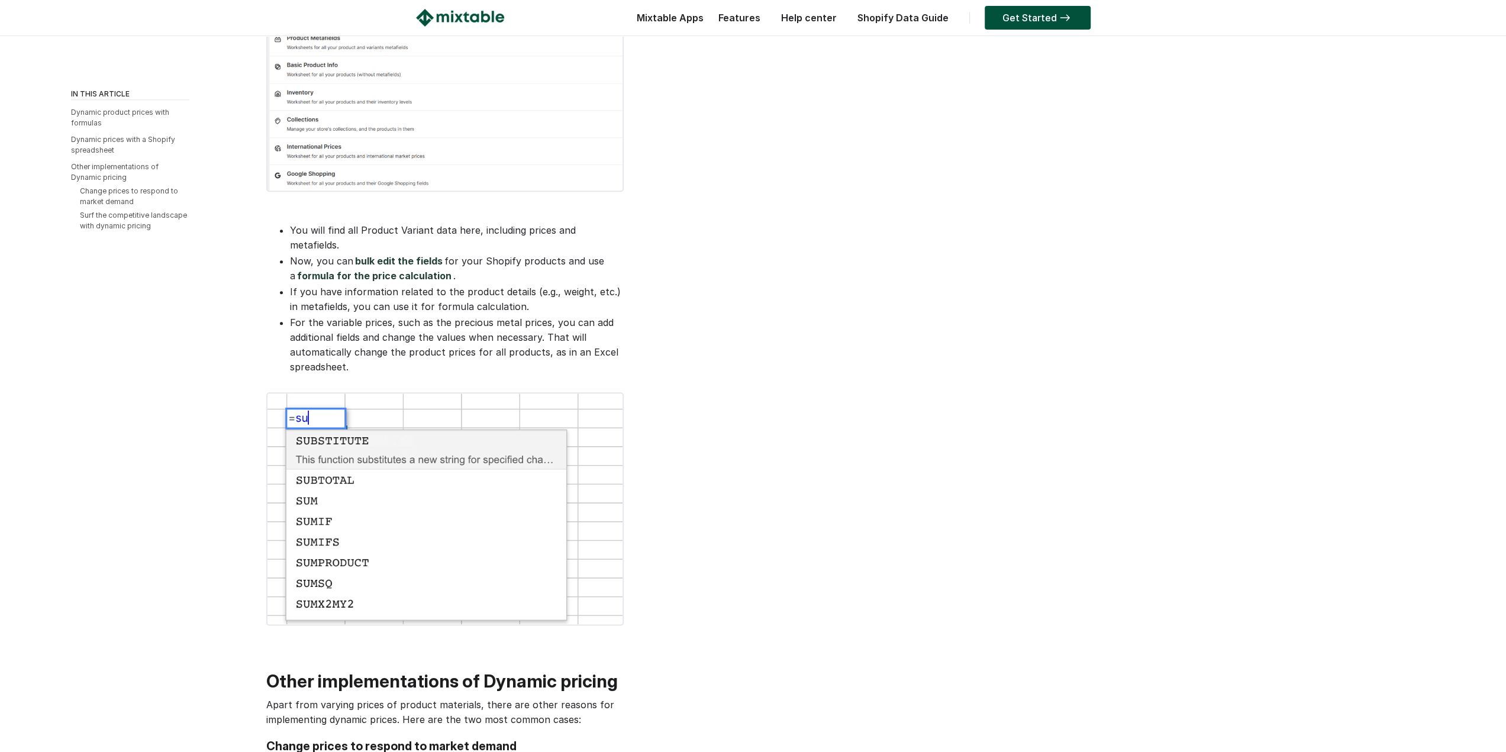
drag, startPoint x: 691, startPoint y: 402, endPoint x: 686, endPoint y: 447, distance: 45.8
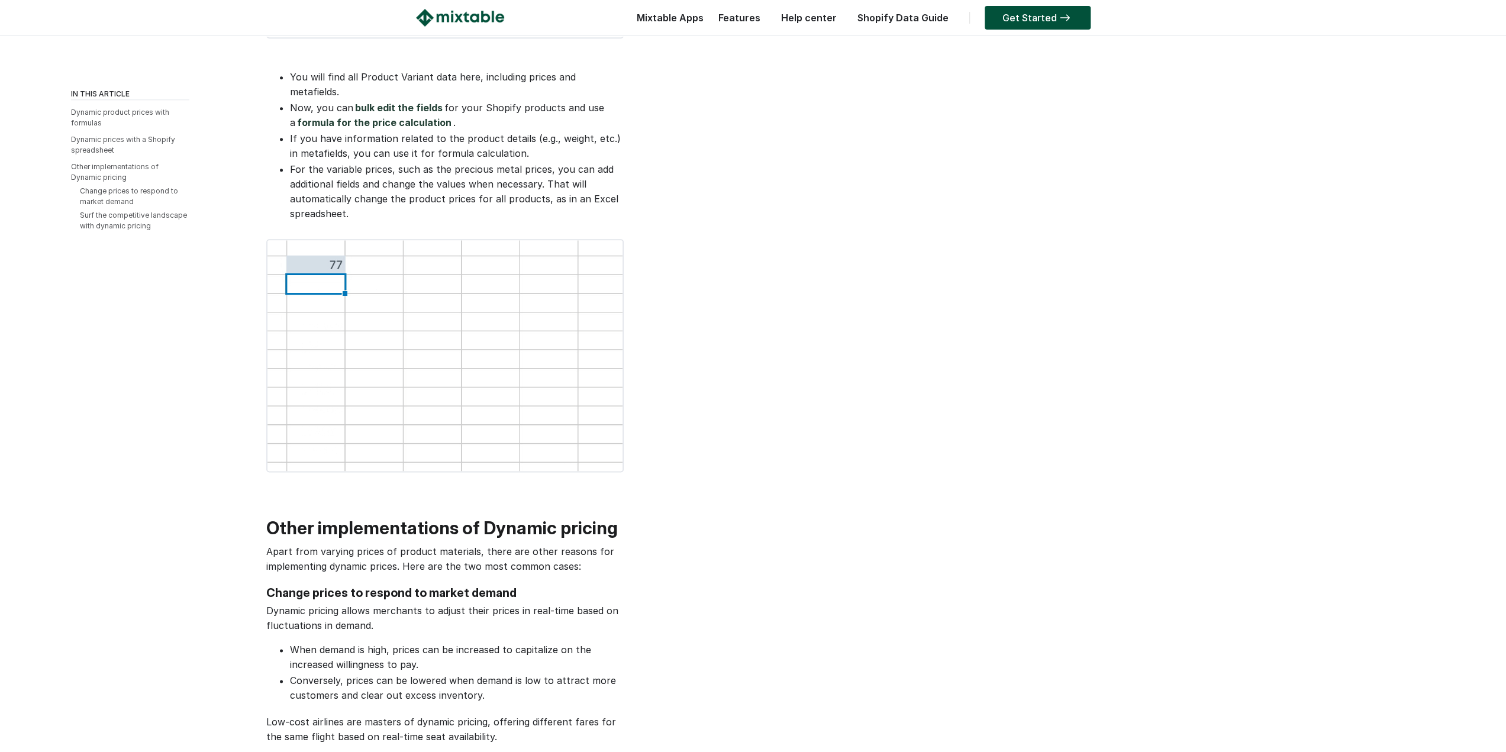
drag, startPoint x: 687, startPoint y: 443, endPoint x: 689, endPoint y: 515, distance: 72.2
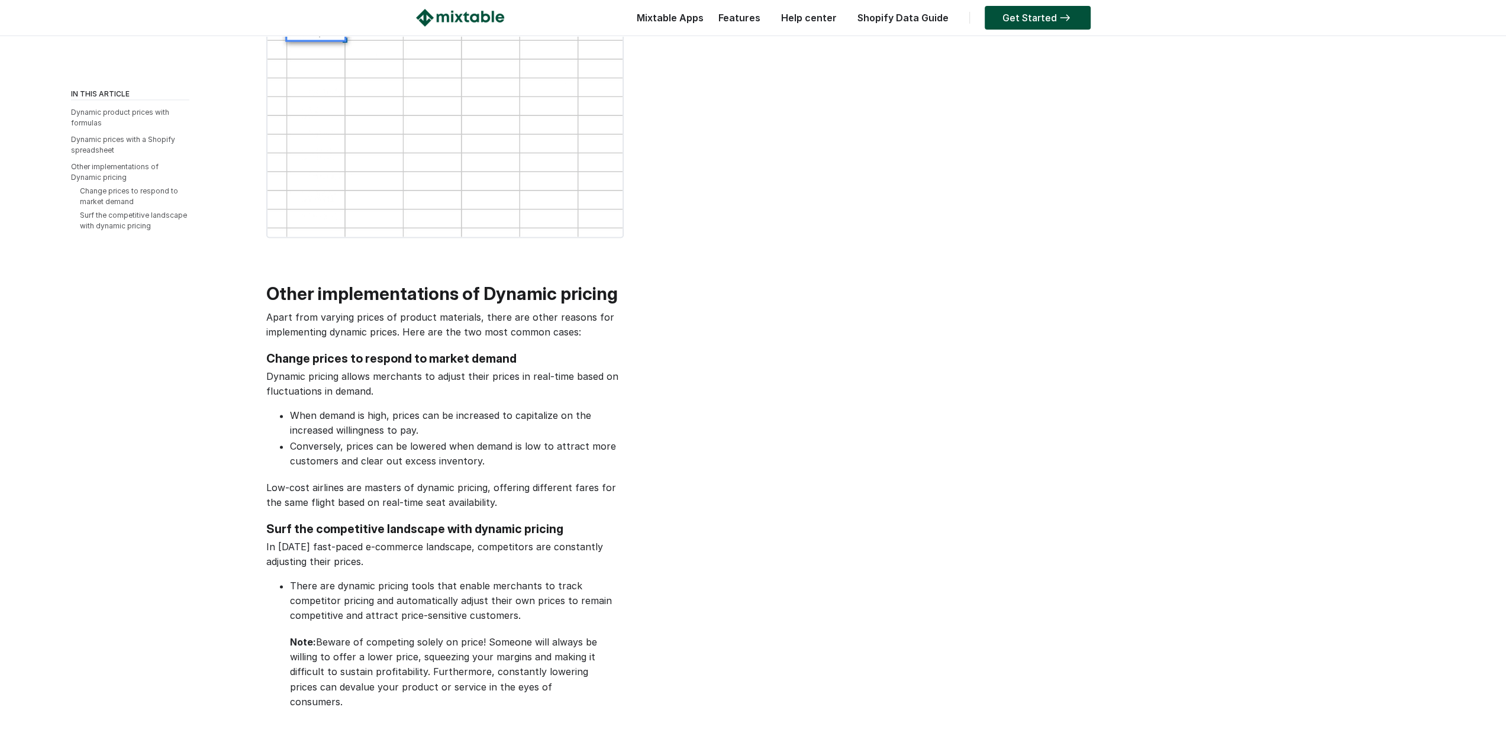
drag, startPoint x: 680, startPoint y: 436, endPoint x: 682, endPoint y: 526, distance: 90.0
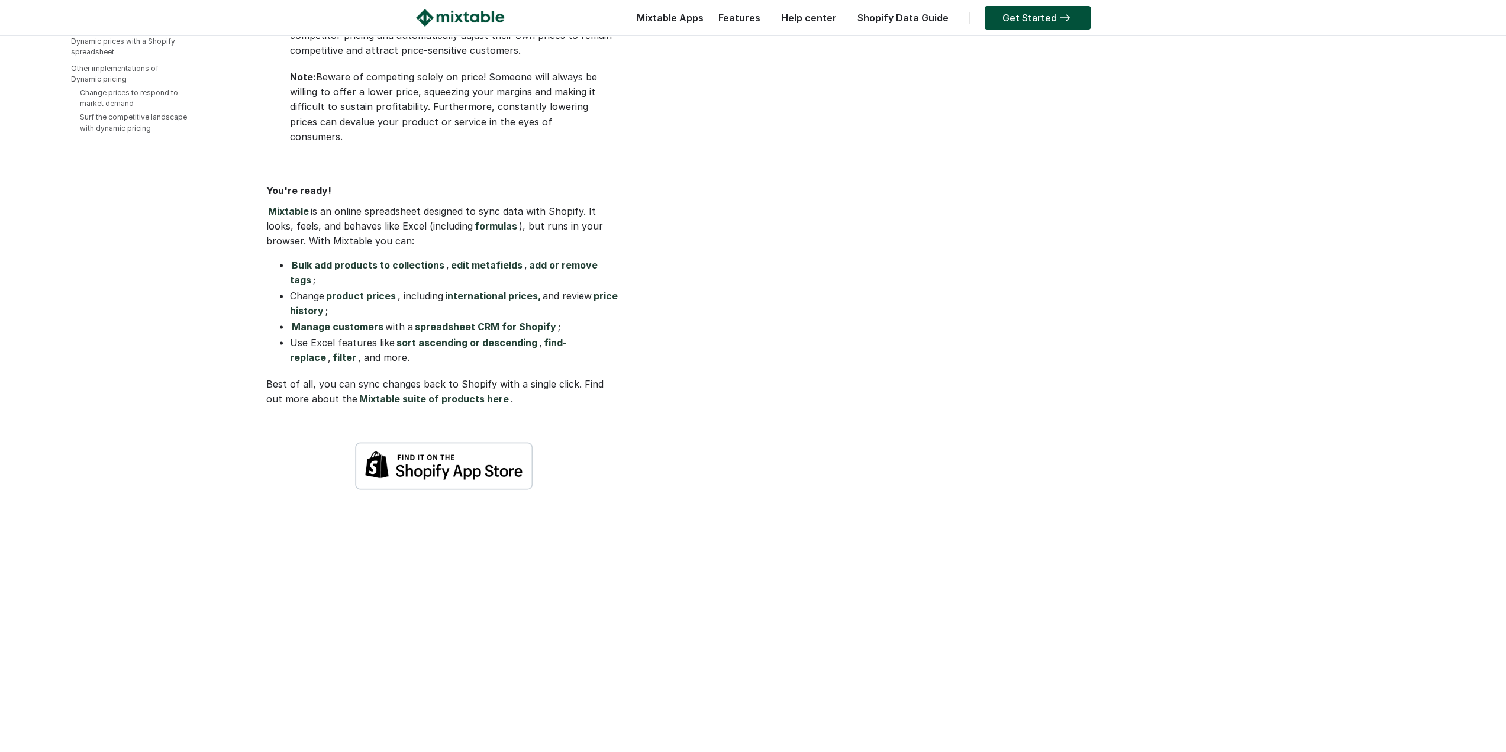
drag, startPoint x: 682, startPoint y: 463, endPoint x: 698, endPoint y: 560, distance: 98.3
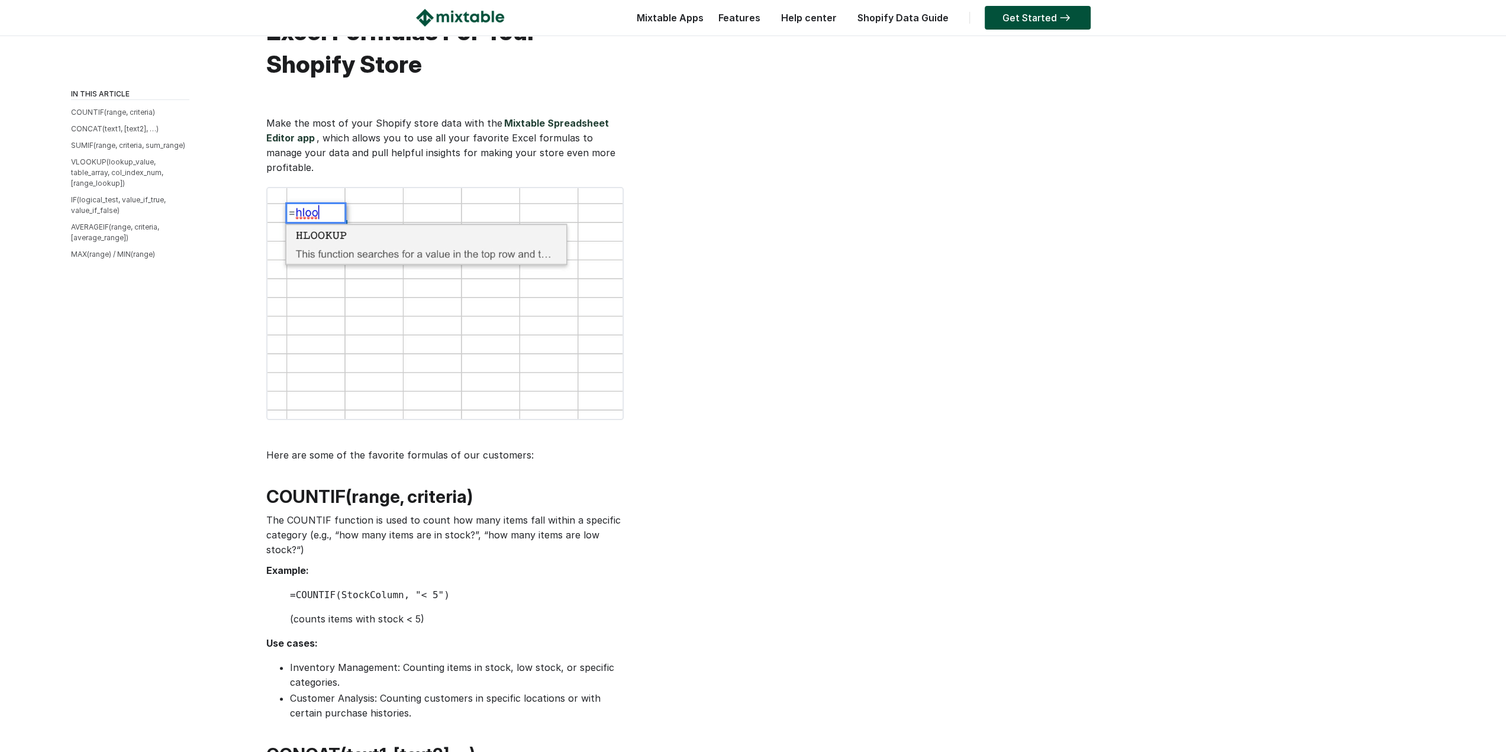
drag, startPoint x: 713, startPoint y: 311, endPoint x: 719, endPoint y: 334, distance: 23.7
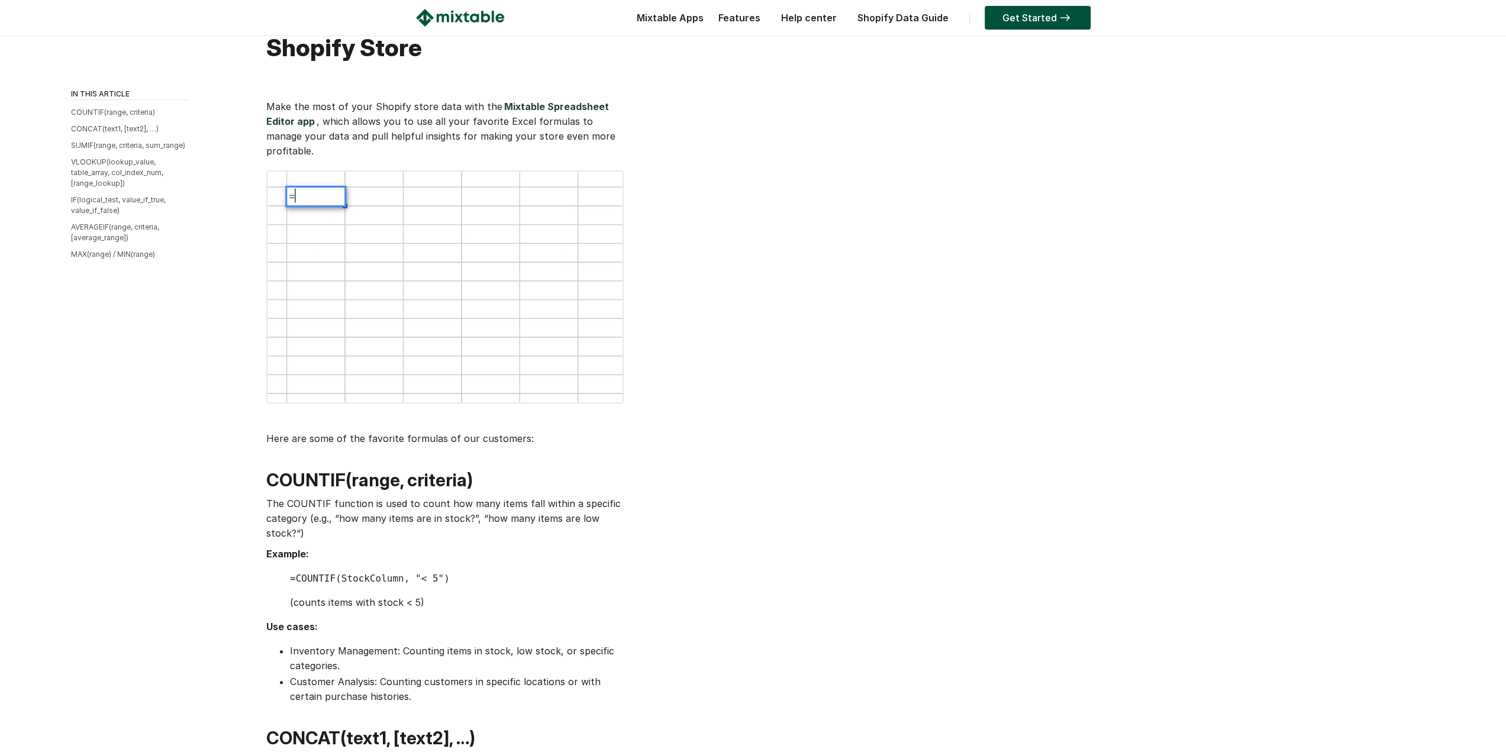
drag, startPoint x: 719, startPoint y: 334, endPoint x: 719, endPoint y: 354, distance: 19.5
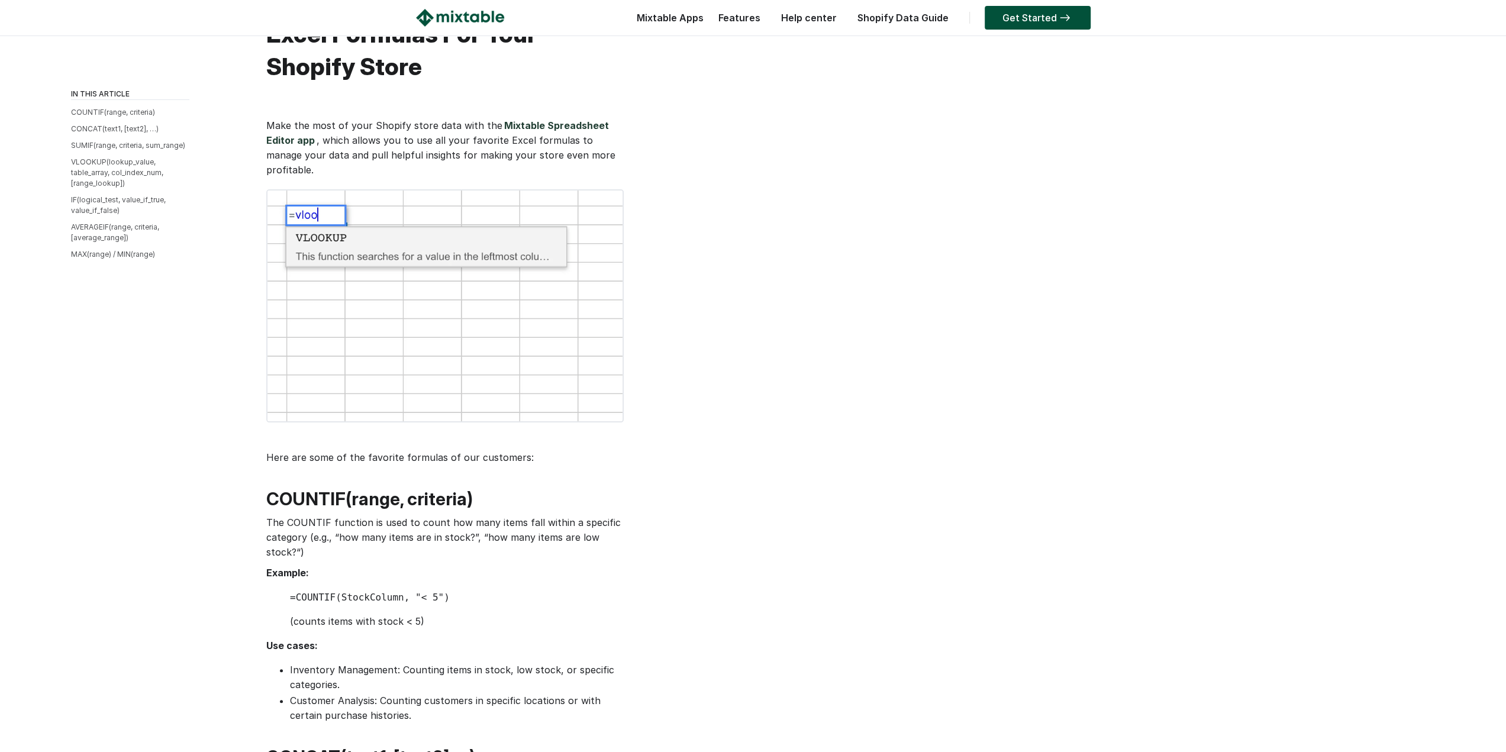
drag, startPoint x: 719, startPoint y: 354, endPoint x: 724, endPoint y: 327, distance: 27.7
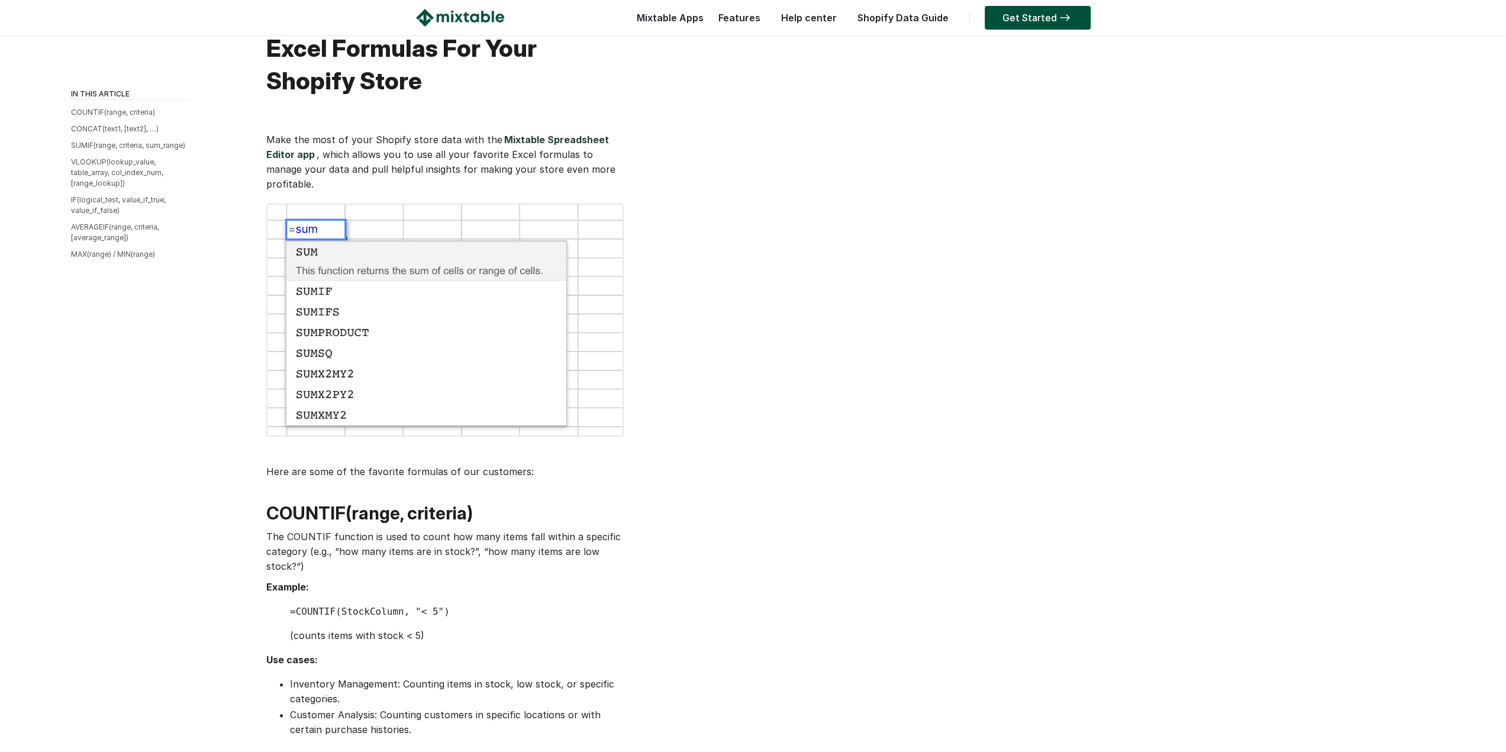
drag, startPoint x: 724, startPoint y: 327, endPoint x: 724, endPoint y: 311, distance: 15.4
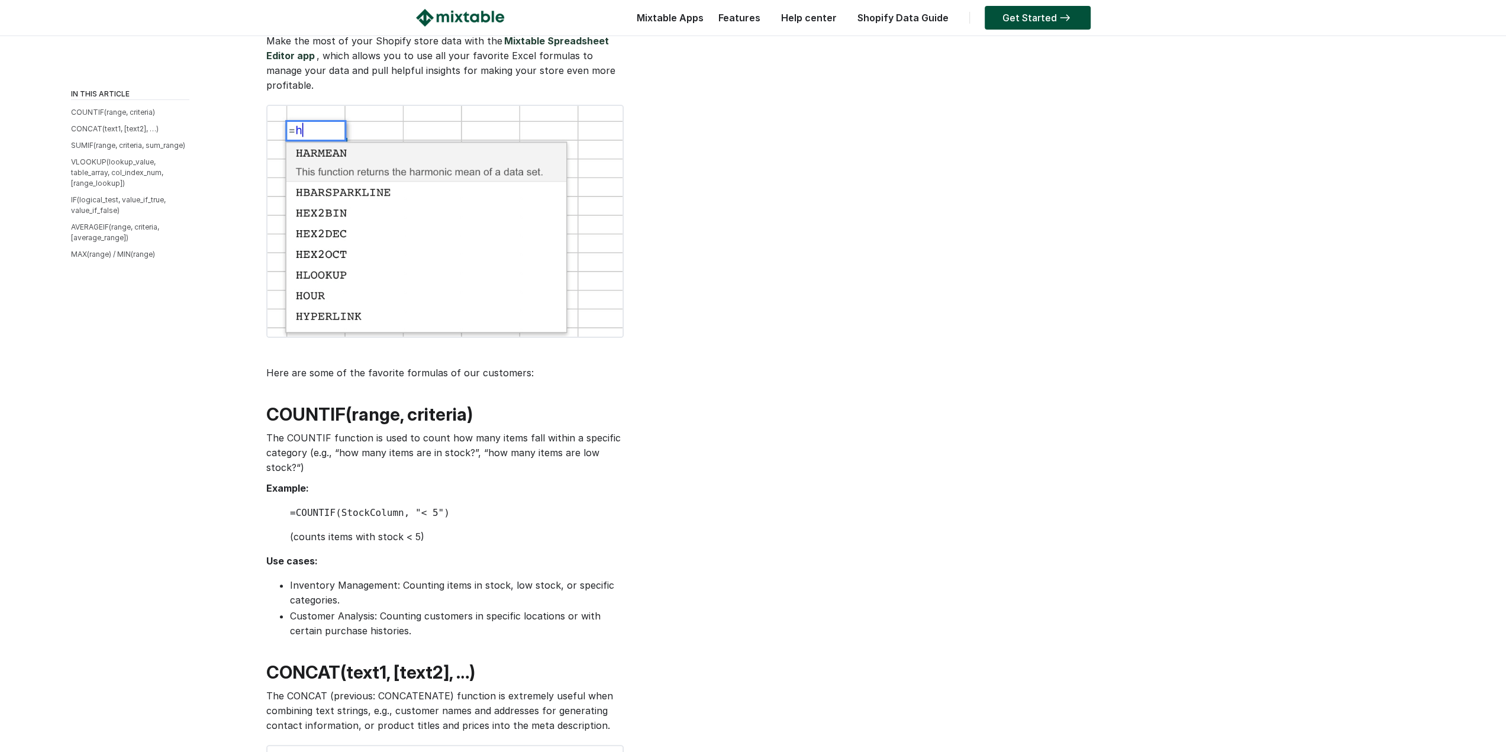
drag, startPoint x: 724, startPoint y: 311, endPoint x: 722, endPoint y: 350, distance: 38.5
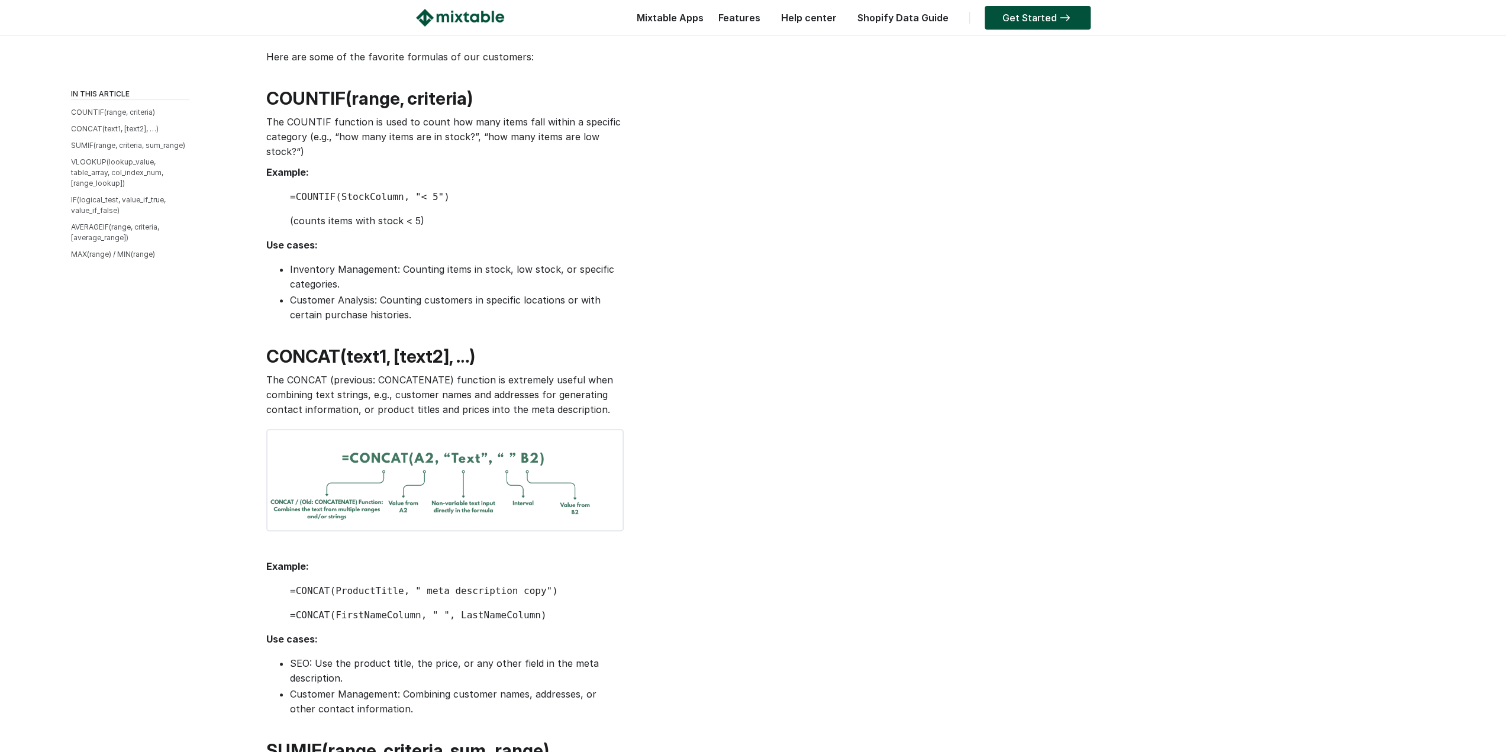
drag, startPoint x: 722, startPoint y: 350, endPoint x: 724, endPoint y: 430, distance: 80.5
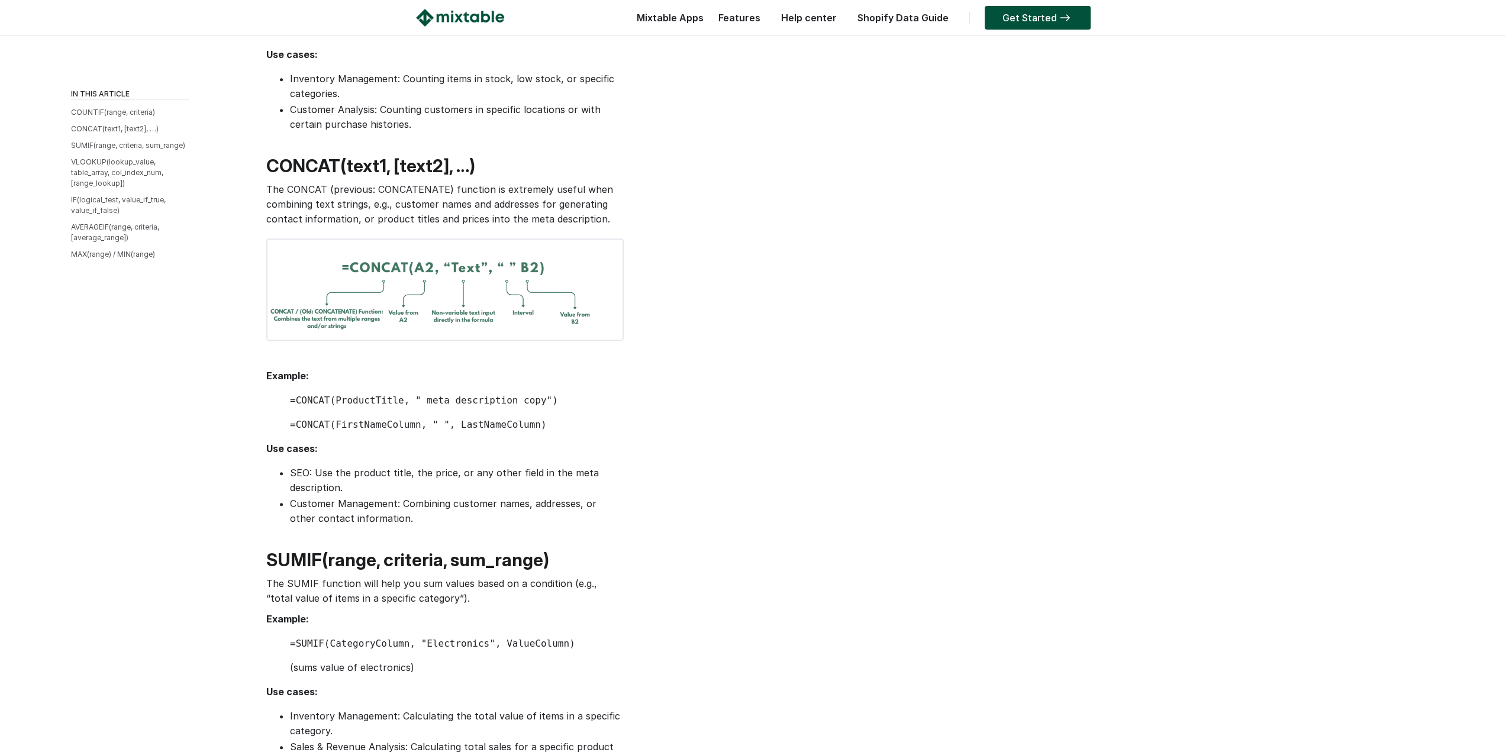
drag, startPoint x: 721, startPoint y: 392, endPoint x: 728, endPoint y: 447, distance: 55.5
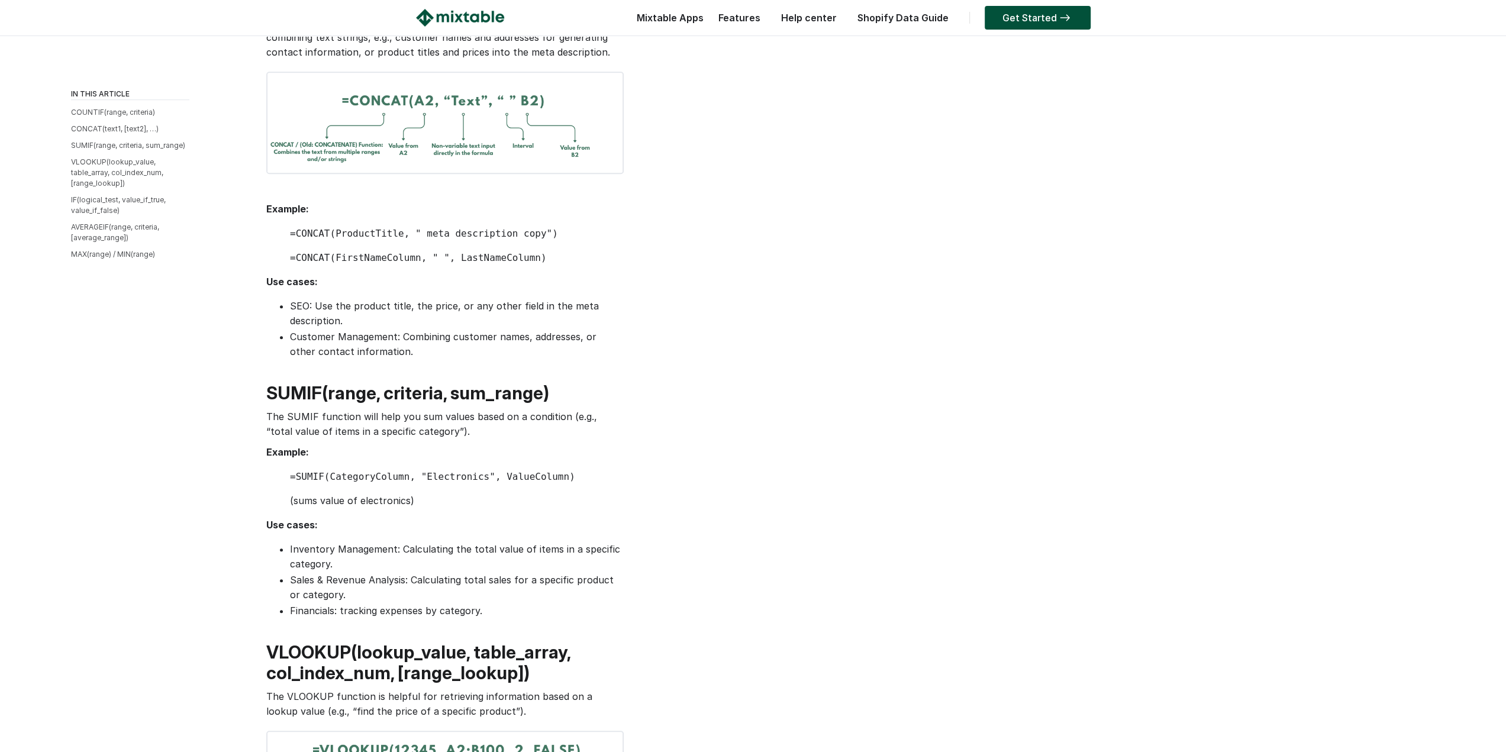
drag, startPoint x: 723, startPoint y: 411, endPoint x: 728, endPoint y: 482, distance: 71.2
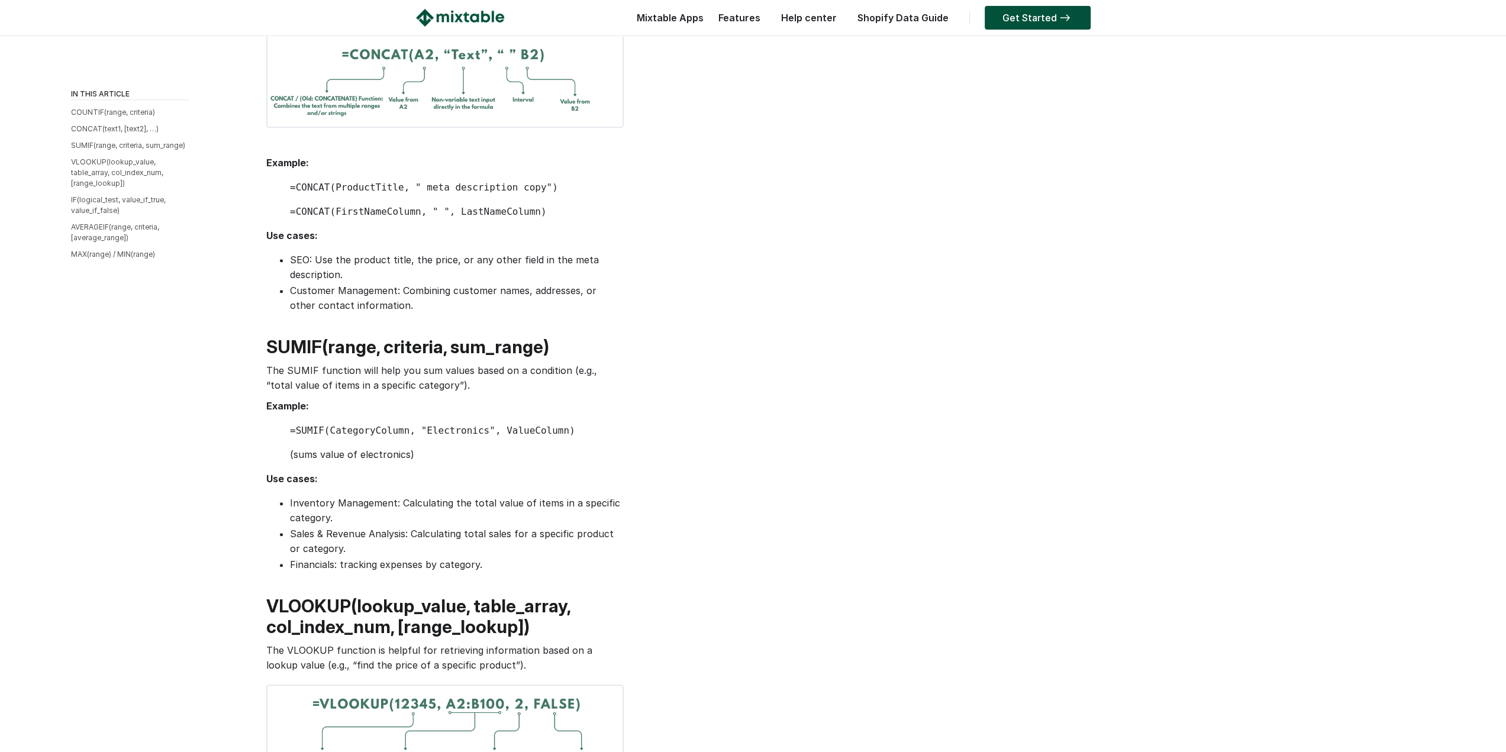
drag, startPoint x: 719, startPoint y: 404, endPoint x: 721, endPoint y: 444, distance: 40.3
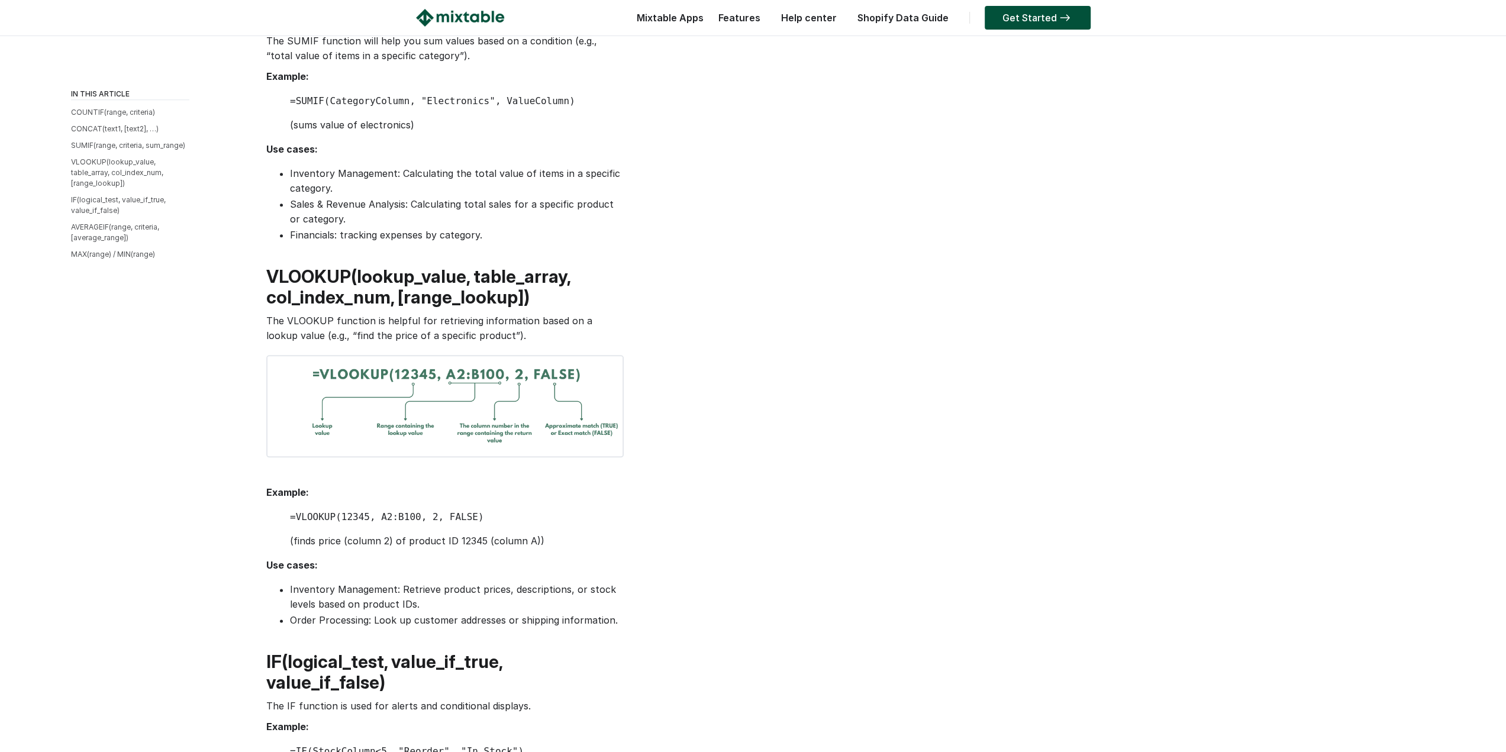
drag, startPoint x: 723, startPoint y: 438, endPoint x: 716, endPoint y: 489, distance: 51.4
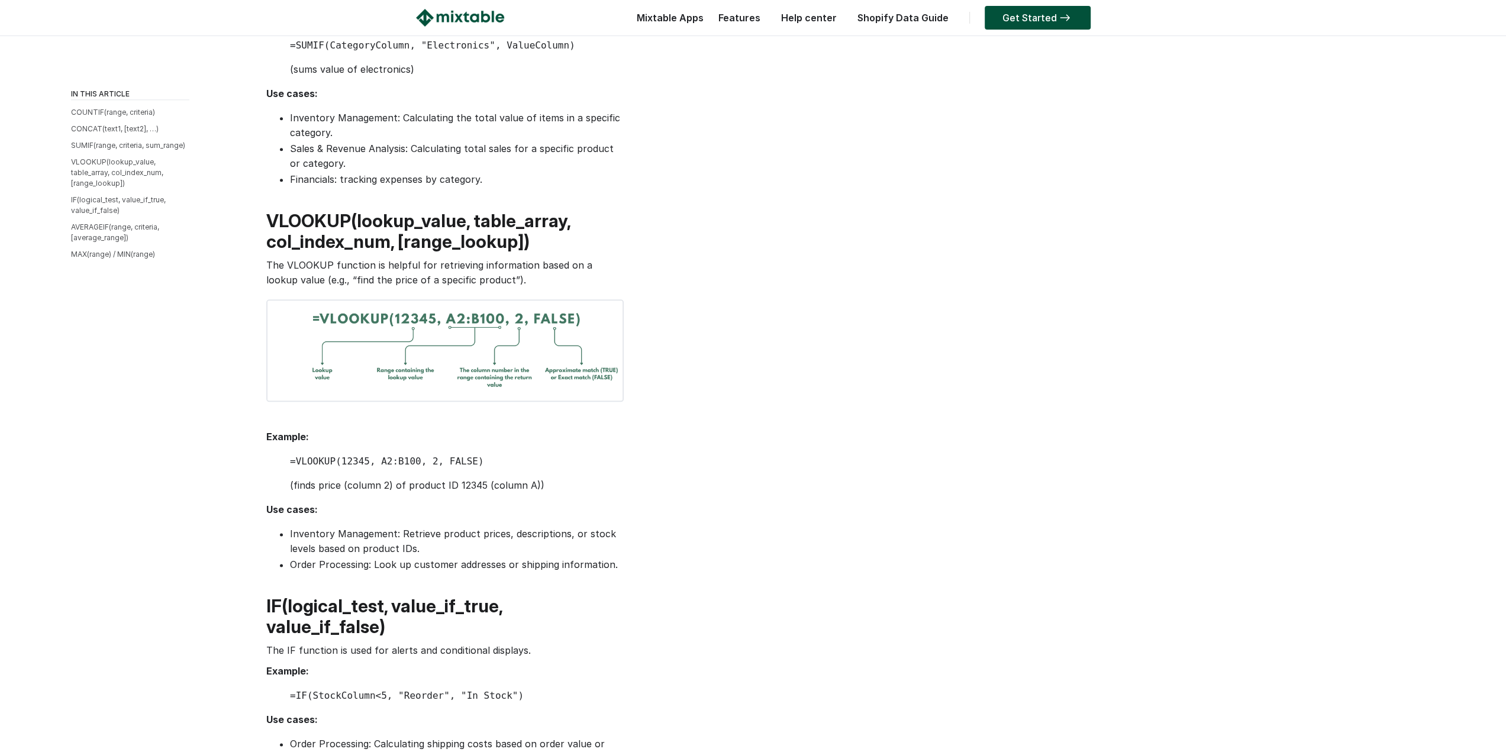
drag, startPoint x: 716, startPoint y: 470, endPoint x: 709, endPoint y: 451, distance: 20.2
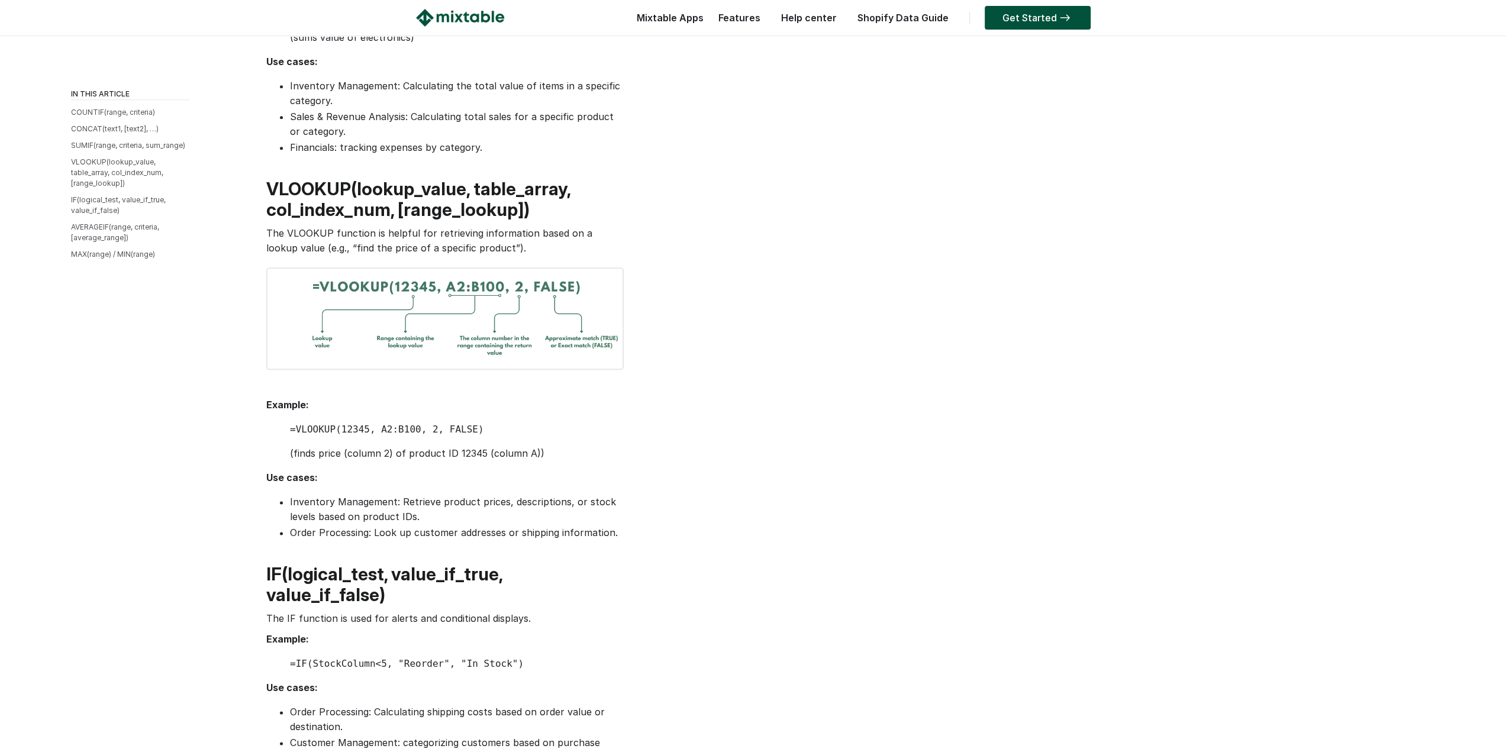
drag, startPoint x: 709, startPoint y: 451, endPoint x: 708, endPoint y: 489, distance: 37.9
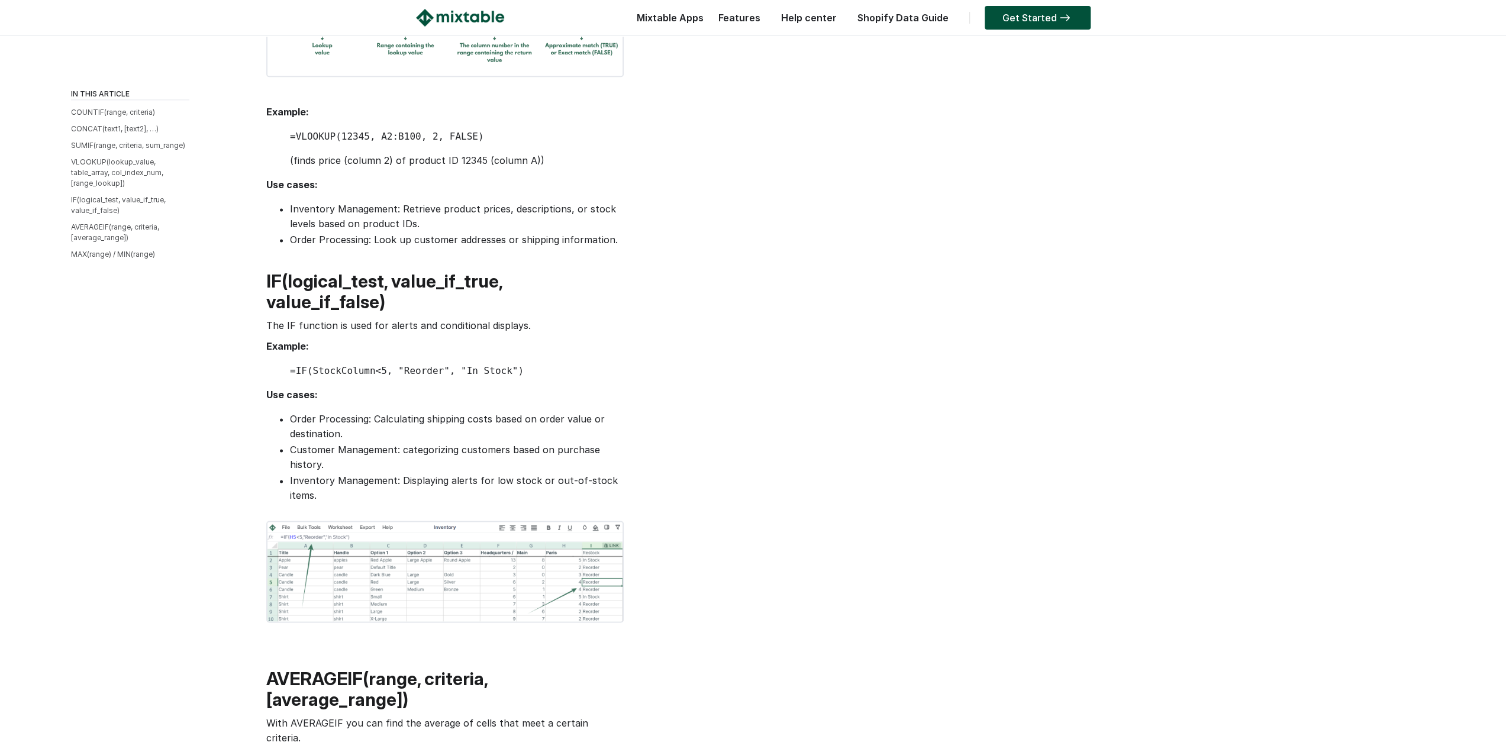
drag, startPoint x: 706, startPoint y: 442, endPoint x: 706, endPoint y: 515, distance: 72.8
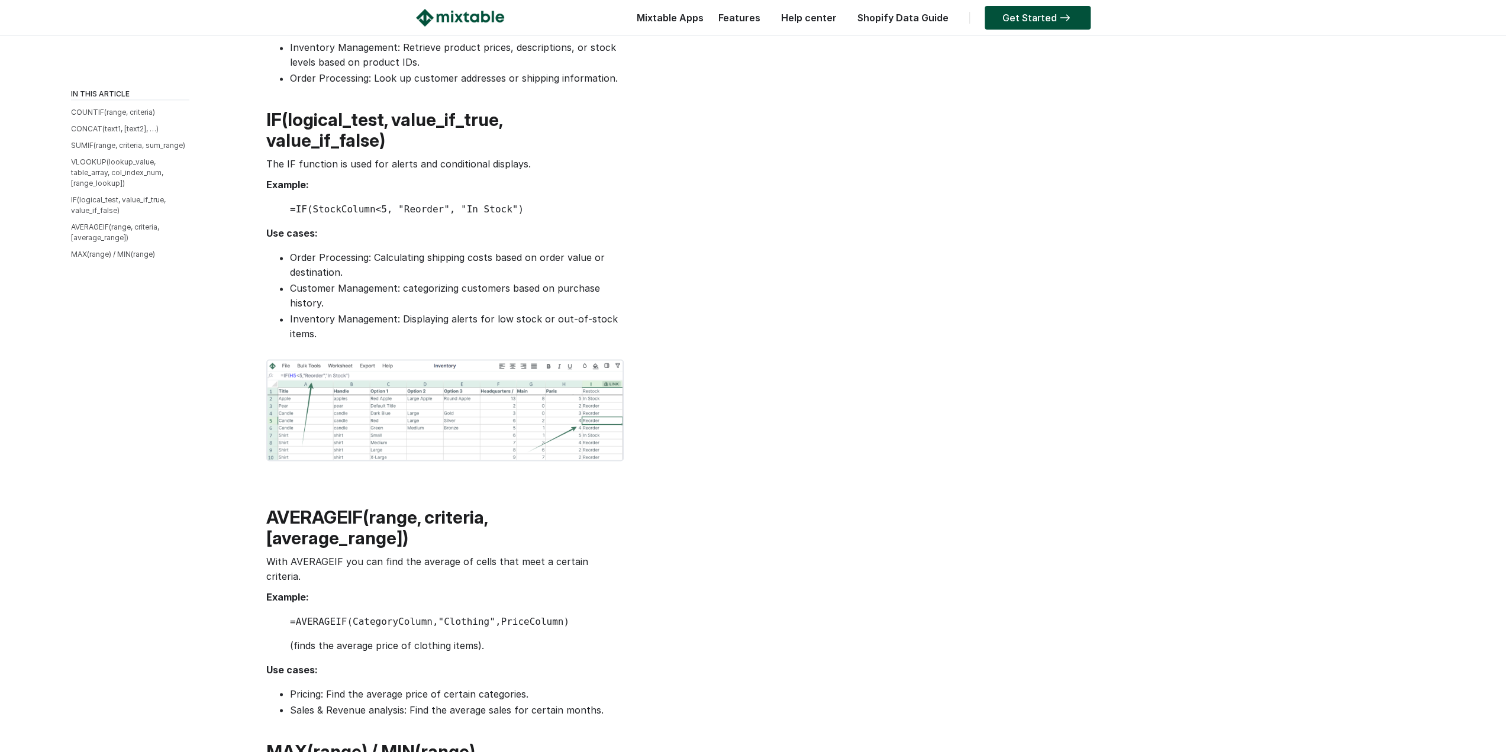
drag, startPoint x: 708, startPoint y: 443, endPoint x: 705, endPoint y: 508, distance: 65.1
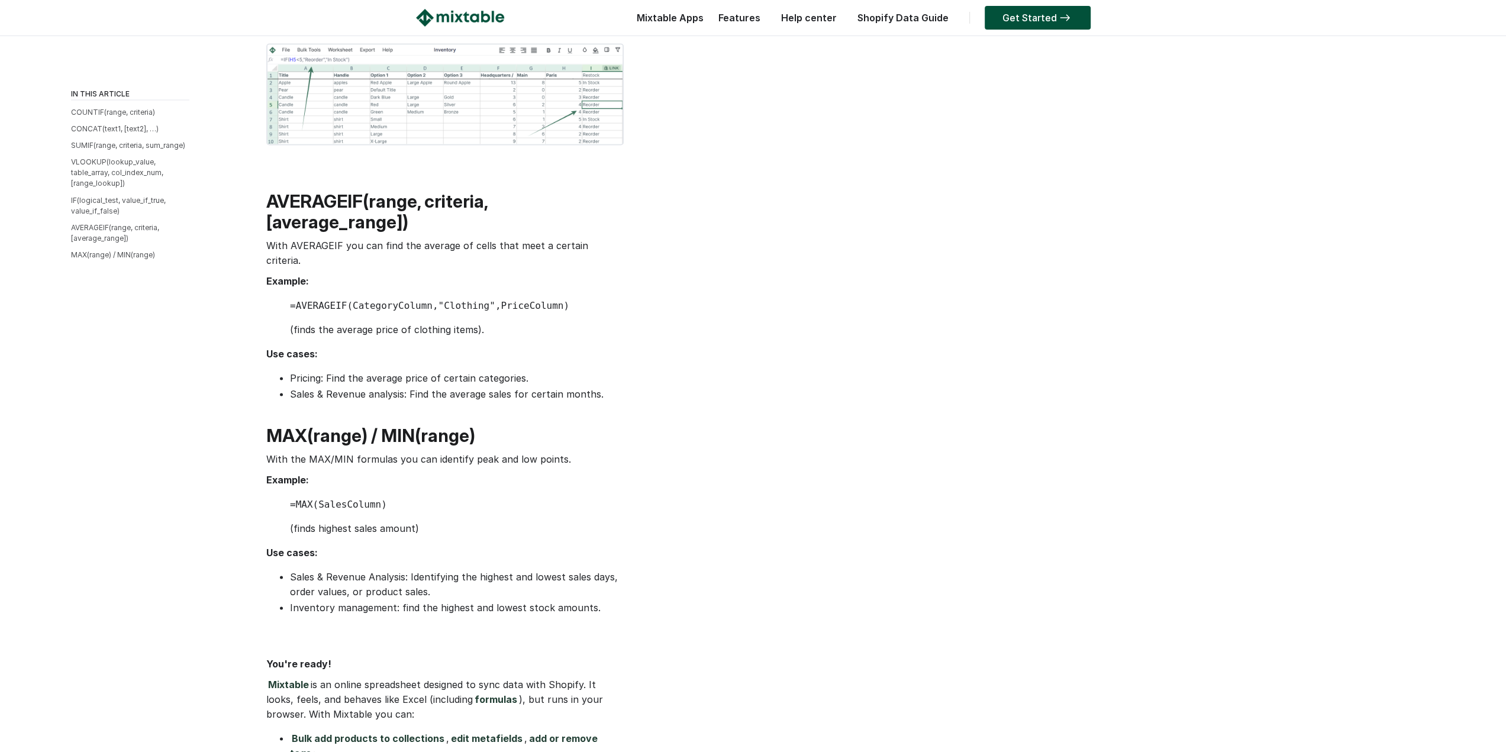
drag, startPoint x: 689, startPoint y: 424, endPoint x: 708, endPoint y: 507, distance: 85.1
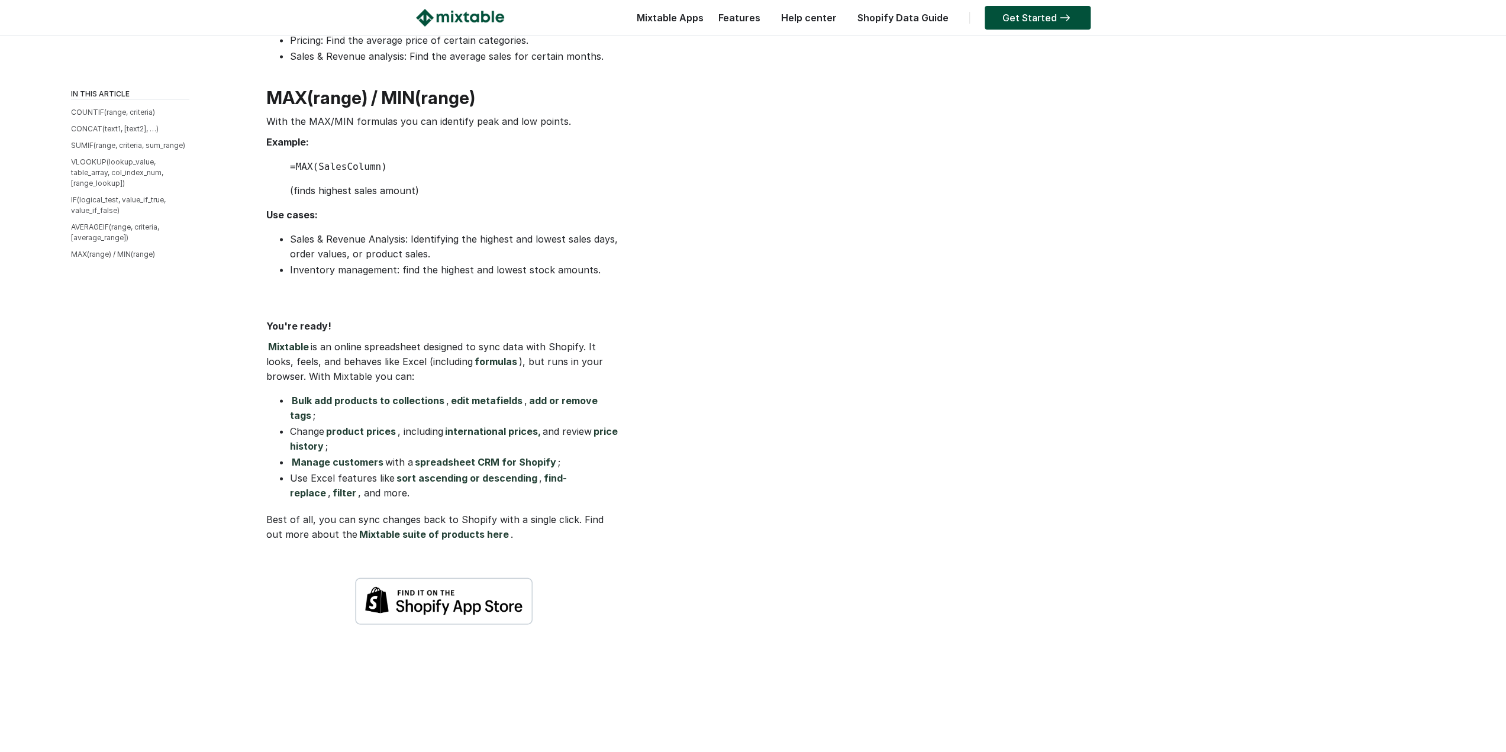
drag, startPoint x: 696, startPoint y: 556, endPoint x: 696, endPoint y: 600, distance: 44.4
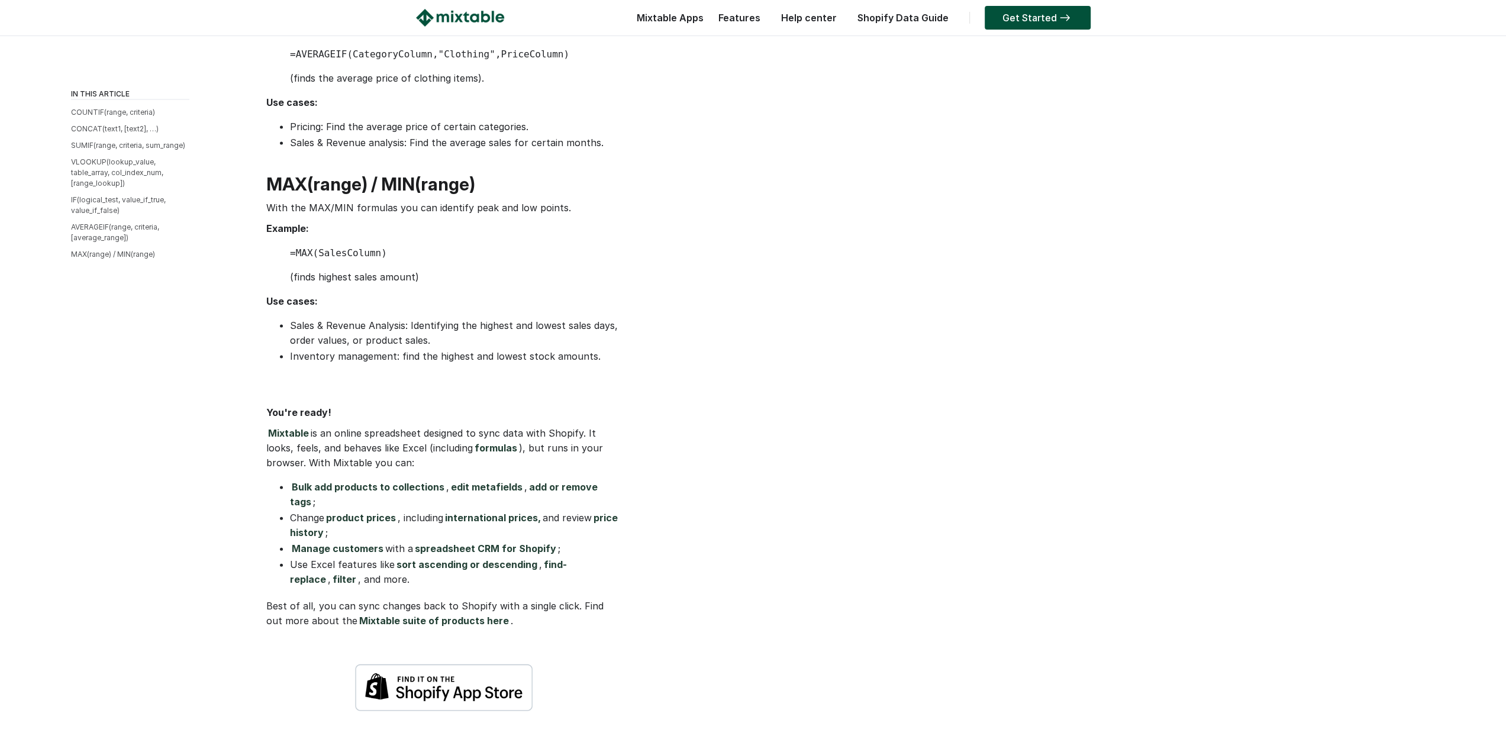
scroll to position [2253, 0]
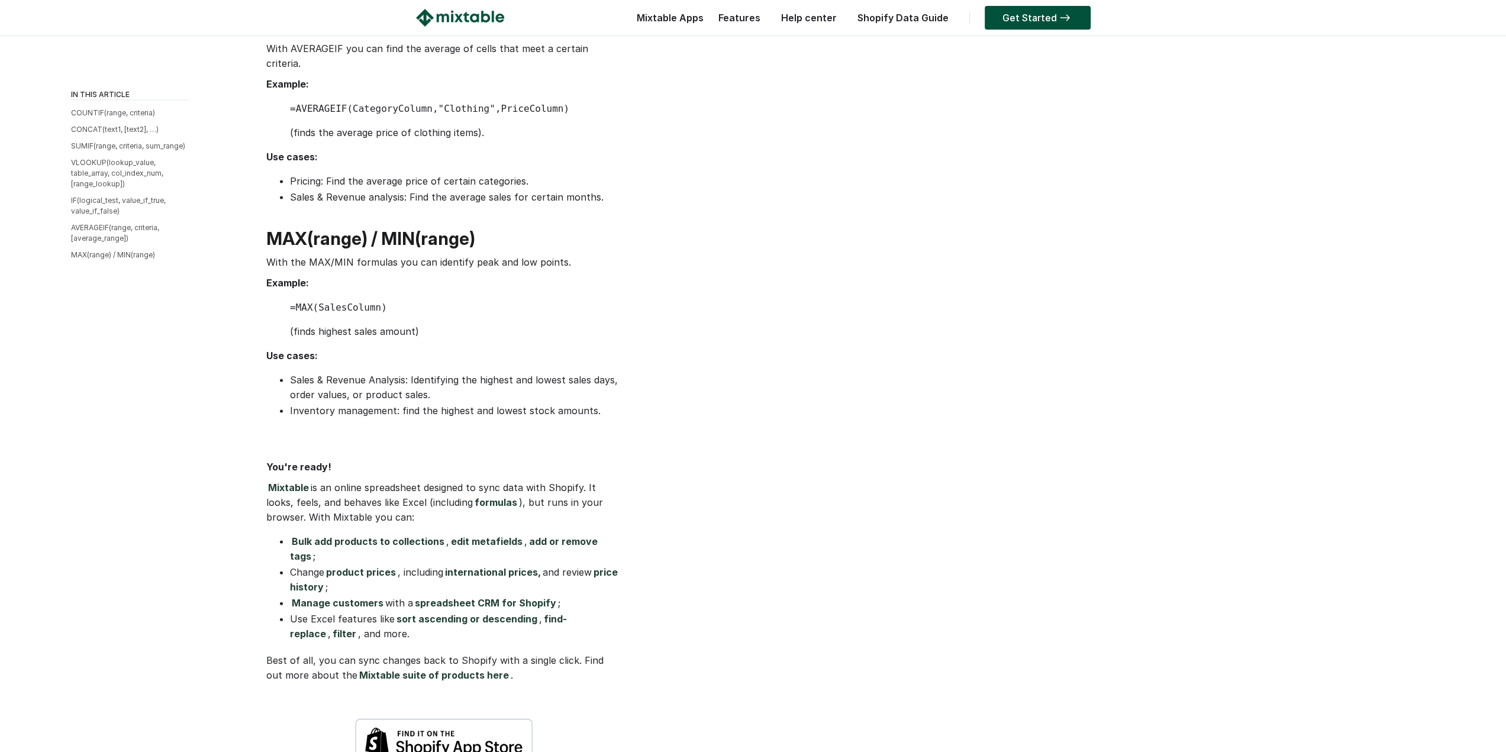
drag, startPoint x: 516, startPoint y: 482, endPoint x: 514, endPoint y: 403, distance: 78.7
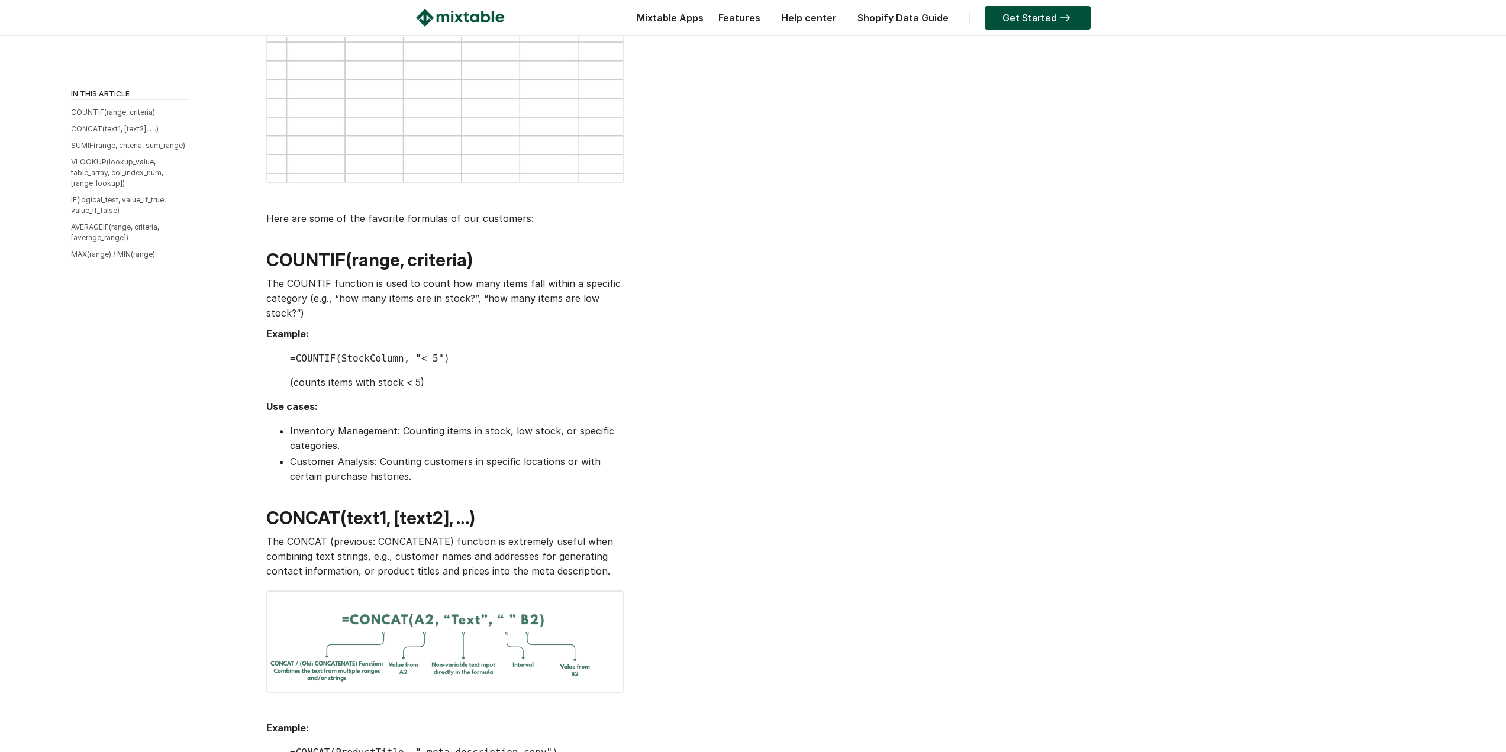
scroll to position [0, 0]
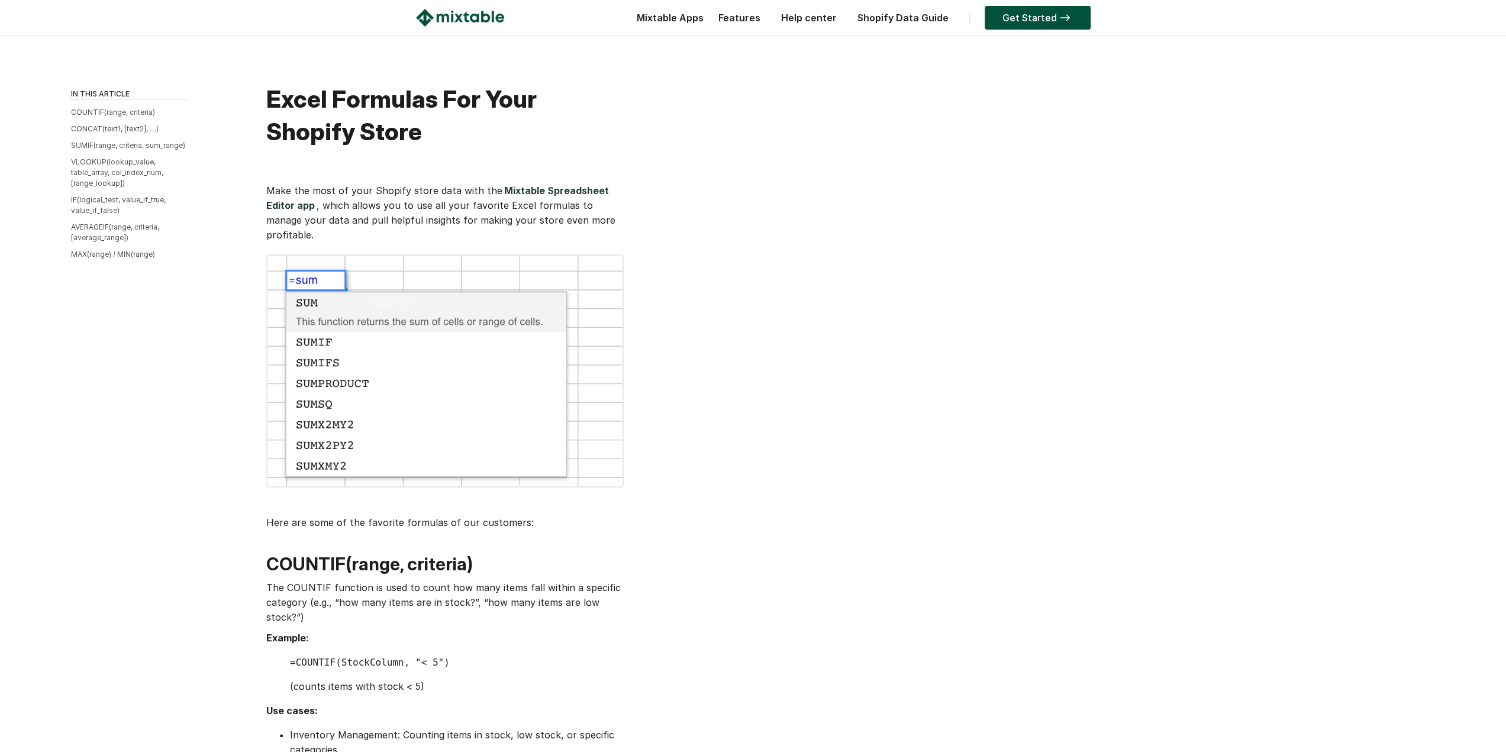
drag, startPoint x: 790, startPoint y: 403, endPoint x: 762, endPoint y: 209, distance: 195.5
